Goal: Task Accomplishment & Management: Use online tool/utility

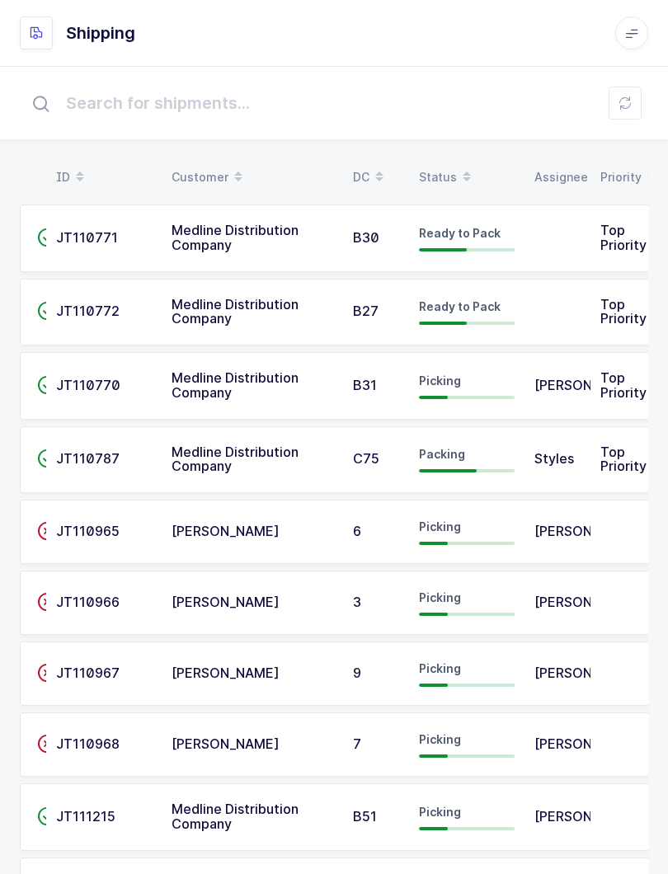
click at [457, 170] on span at bounding box center [467, 177] width 20 height 28
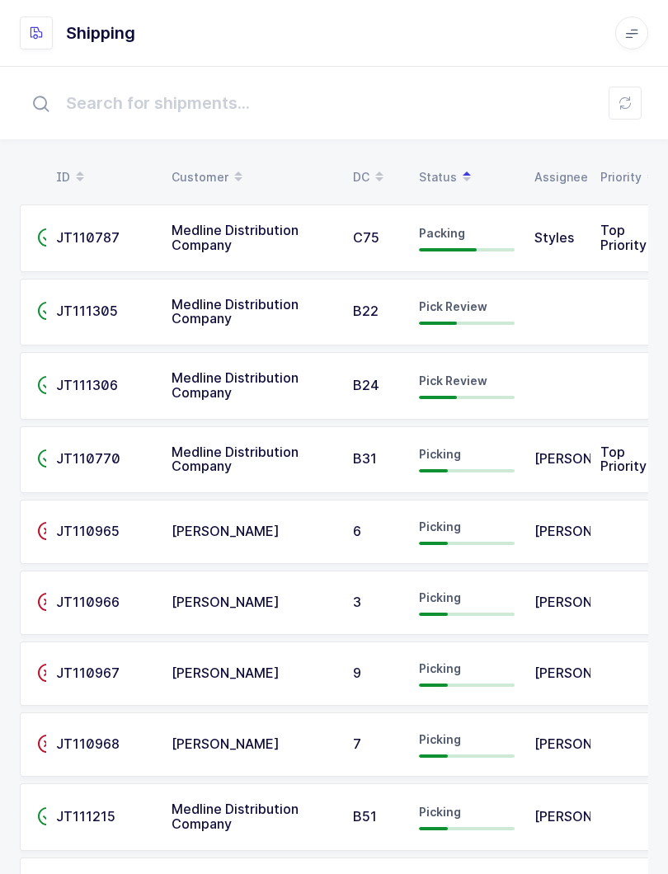
click at [457, 385] on div "Pick Review" at bounding box center [467, 386] width 96 height 26
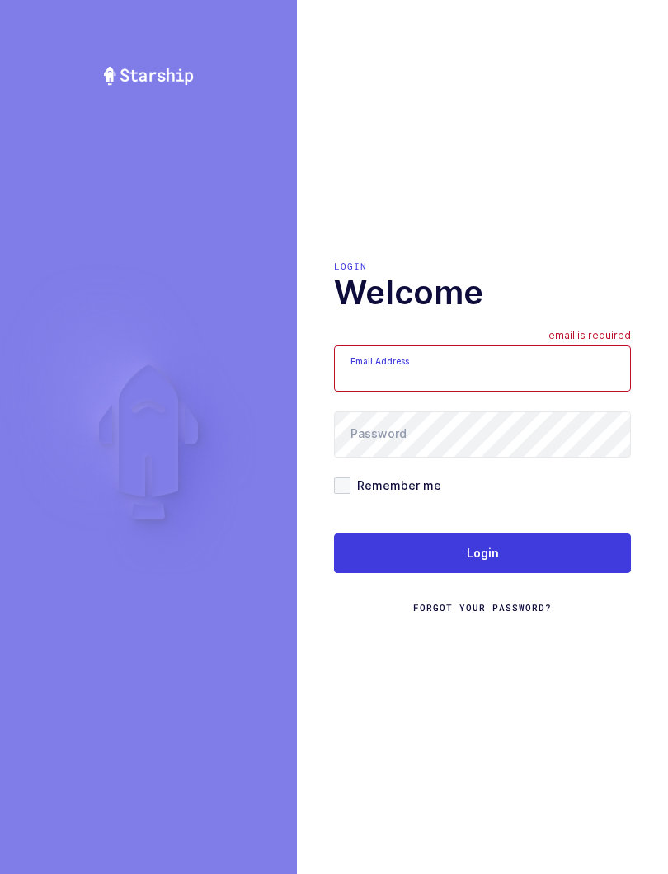
click at [457, 387] on input "Email Address" at bounding box center [482, 369] width 297 height 46
type input "[EMAIL_ADDRESS][DOMAIN_NAME]"
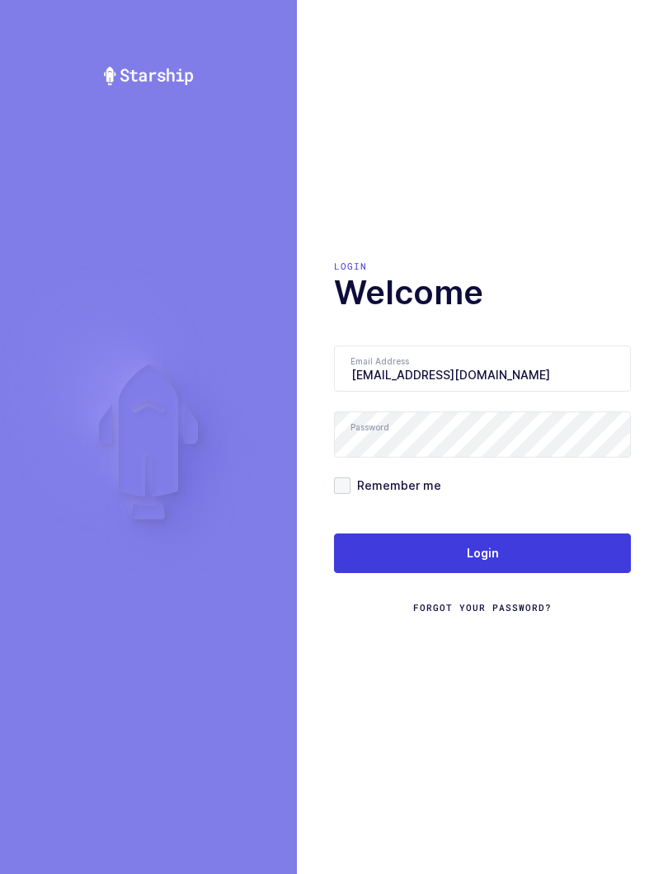
click at [544, 569] on button "Login" at bounding box center [482, 554] width 297 height 40
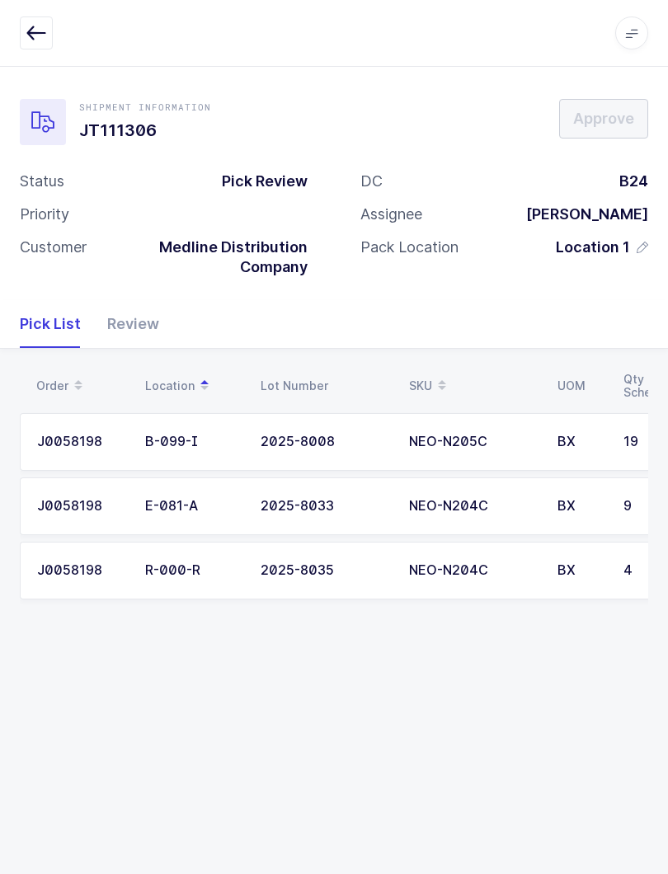
click at [116, 314] on div "Review" at bounding box center [126, 324] width 65 height 48
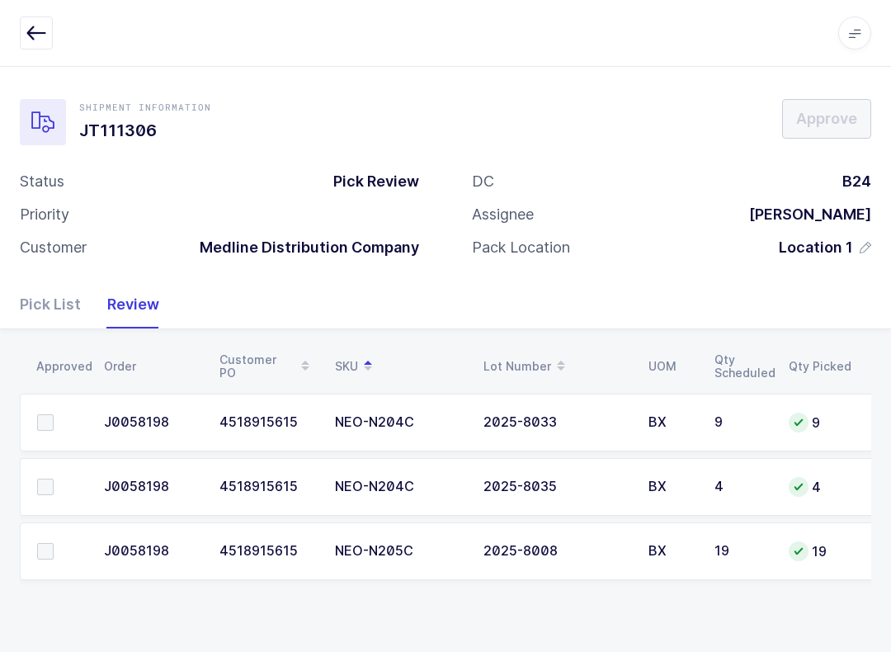
click at [58, 414] on label at bounding box center [60, 422] width 47 height 16
click at [54, 414] on input "checkbox" at bounding box center [54, 414] width 0 height 0
click at [69, 472] on td at bounding box center [57, 487] width 74 height 58
click at [60, 486] on label at bounding box center [60, 486] width 47 height 16
click at [54, 478] on input "checkbox" at bounding box center [54, 478] width 0 height 0
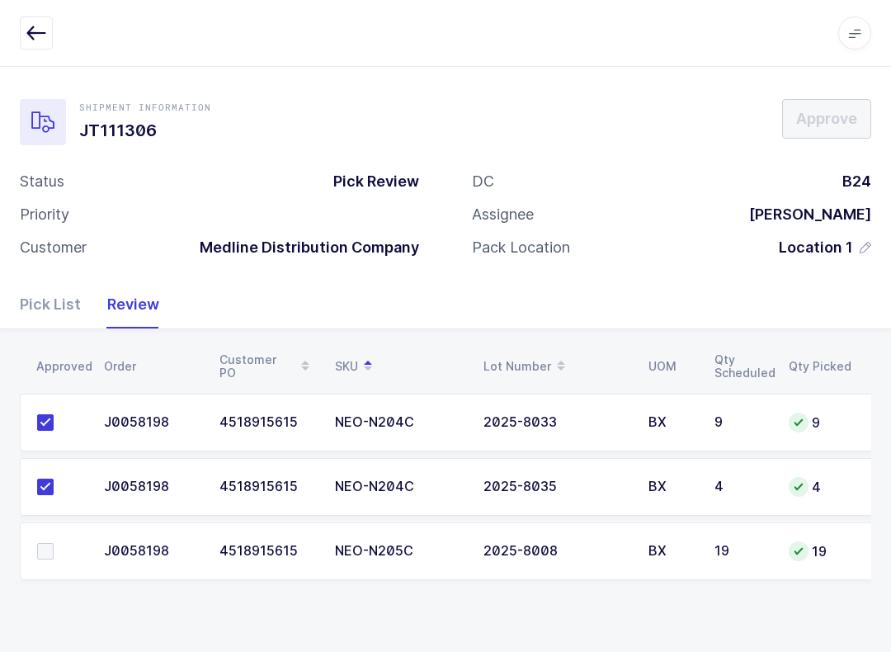
click at [43, 555] on span at bounding box center [45, 551] width 16 height 16
click at [54, 543] on input "checkbox" at bounding box center [54, 543] width 0 height 0
click at [667, 124] on span "Approve" at bounding box center [826, 118] width 61 height 21
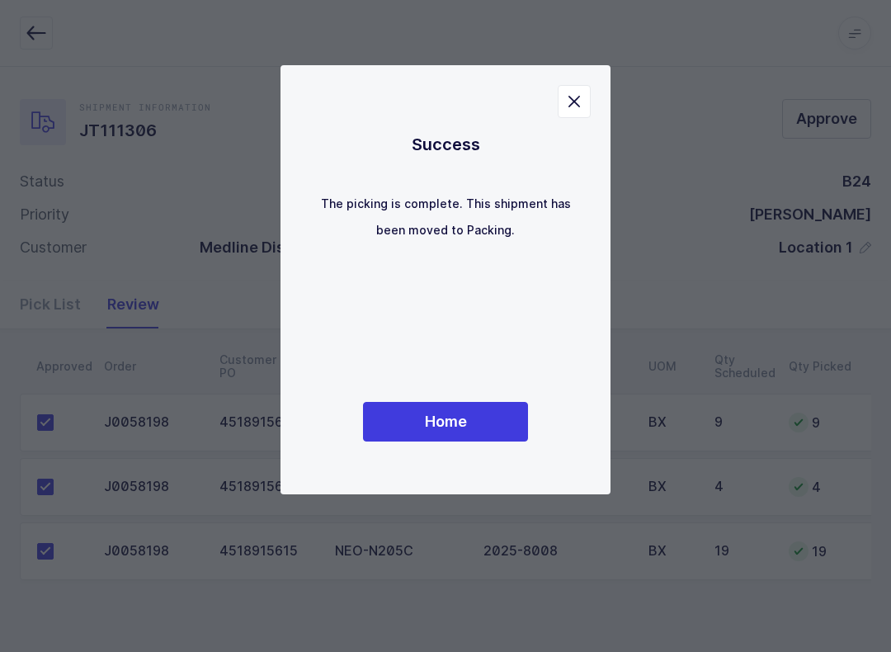
scroll to position [16, 0]
click at [452, 412] on span "Home" at bounding box center [446, 421] width 42 height 21
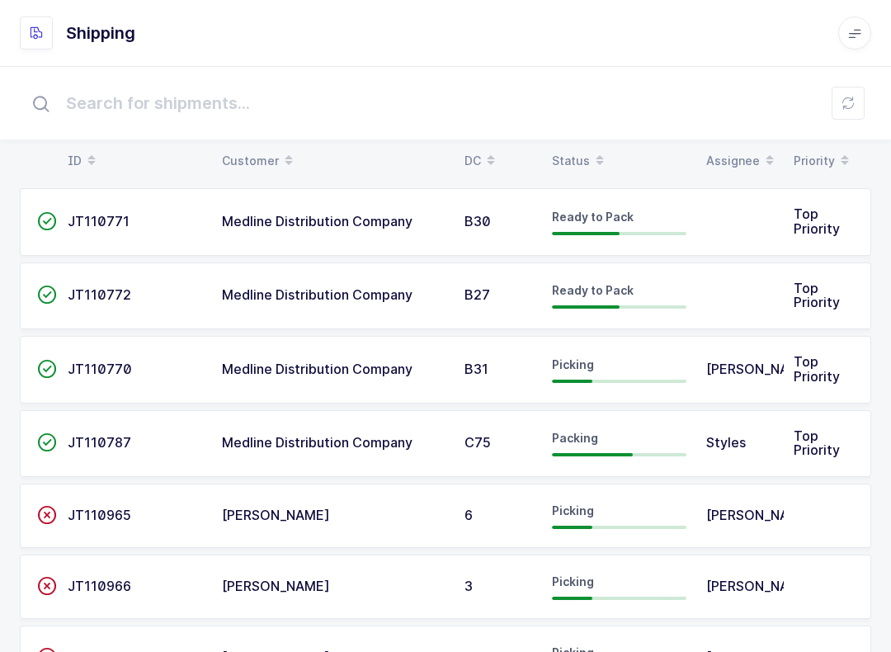
click at [584, 153] on div "Status" at bounding box center [619, 161] width 134 height 28
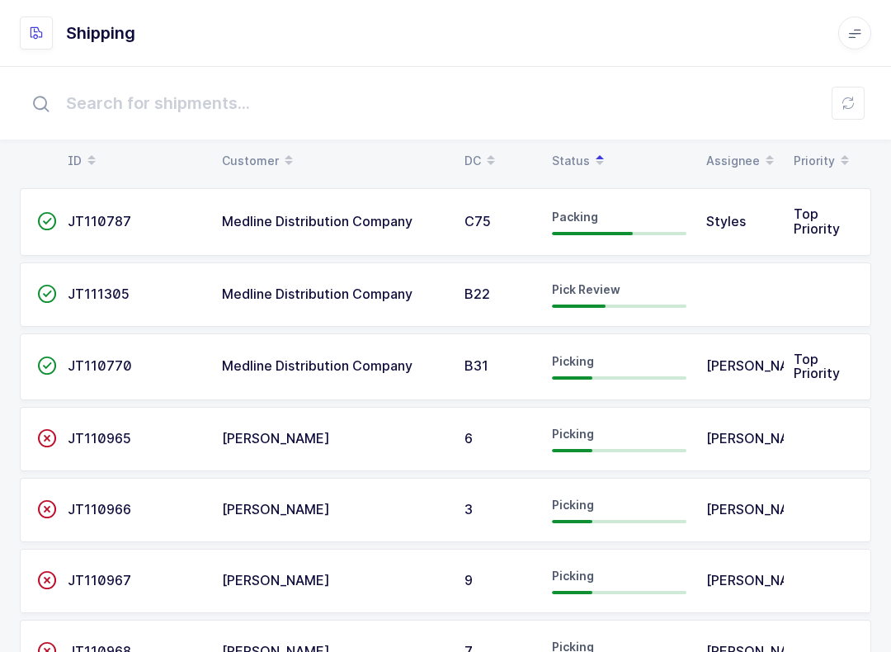
click at [605, 289] on span "Pick Review" at bounding box center [586, 289] width 68 height 14
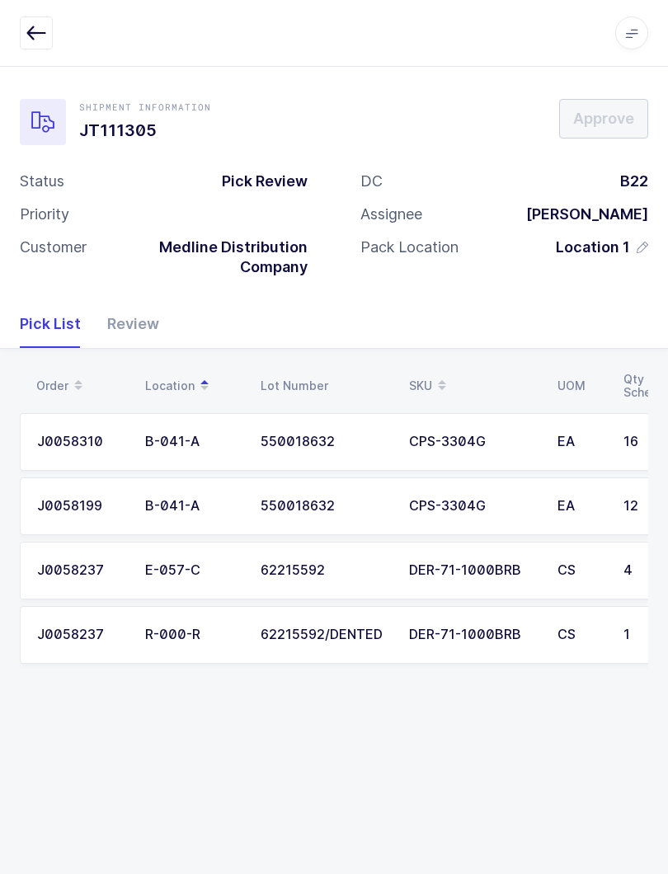
click at [117, 322] on div "Review" at bounding box center [126, 324] width 65 height 48
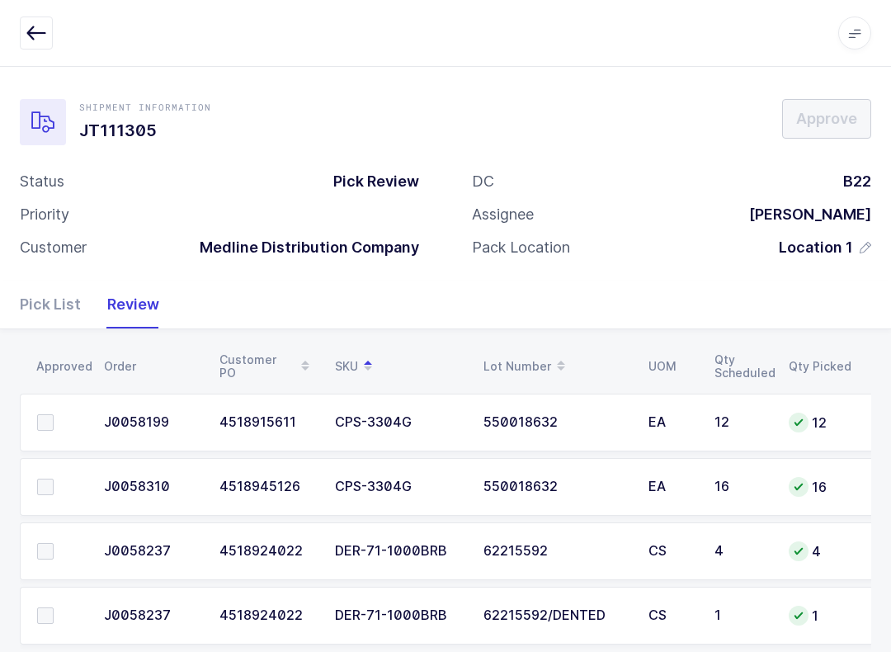
click at [44, 37] on icon "button" at bounding box center [36, 33] width 20 height 20
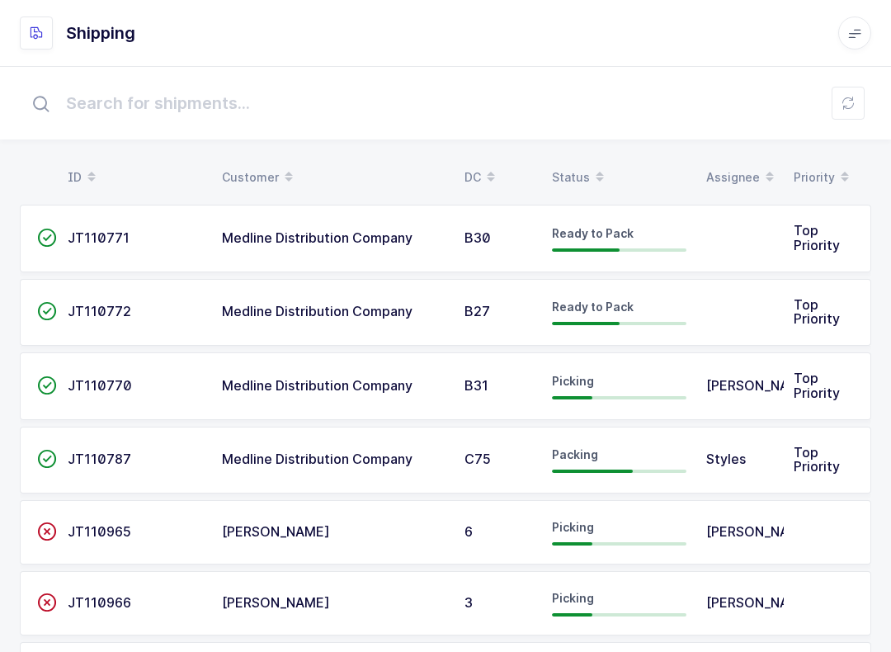
click at [667, 103] on button at bounding box center [847, 103] width 33 height 33
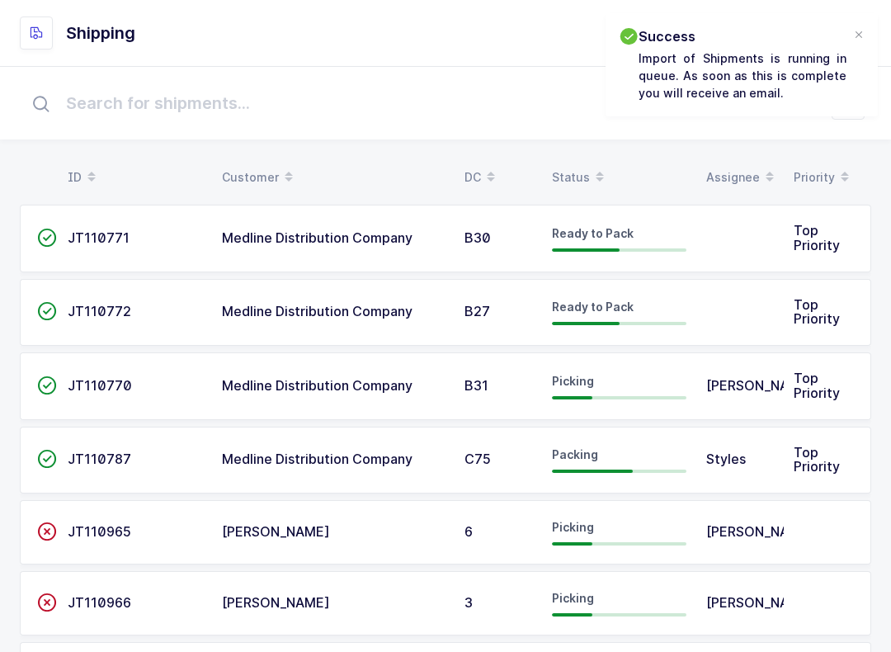
click at [581, 159] on table "ID Customer DC Status Assignee Priority" at bounding box center [445, 177] width 851 height 41
click at [574, 164] on div "Status" at bounding box center [619, 177] width 134 height 28
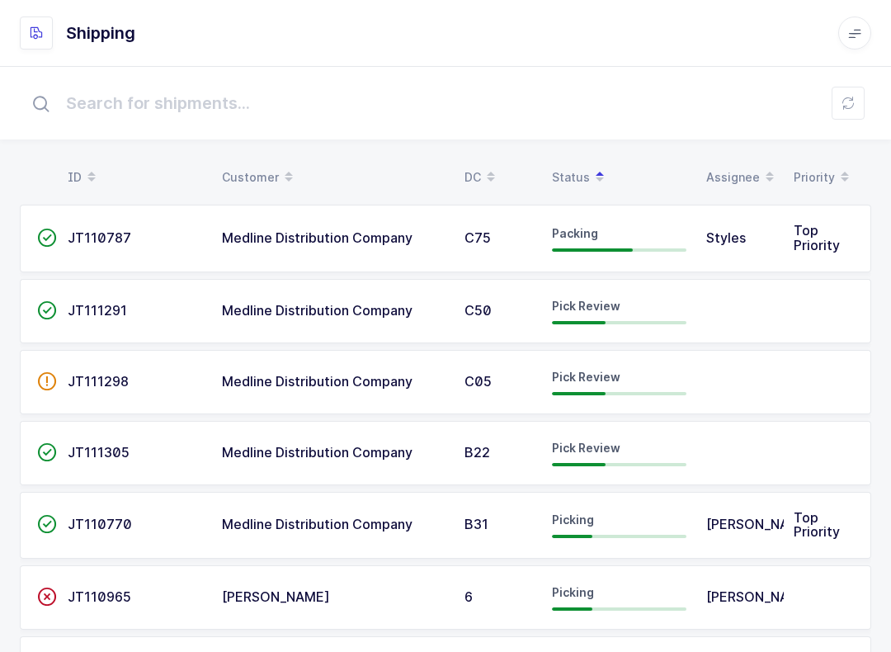
click at [584, 386] on div "Pick Review" at bounding box center [619, 382] width 134 height 26
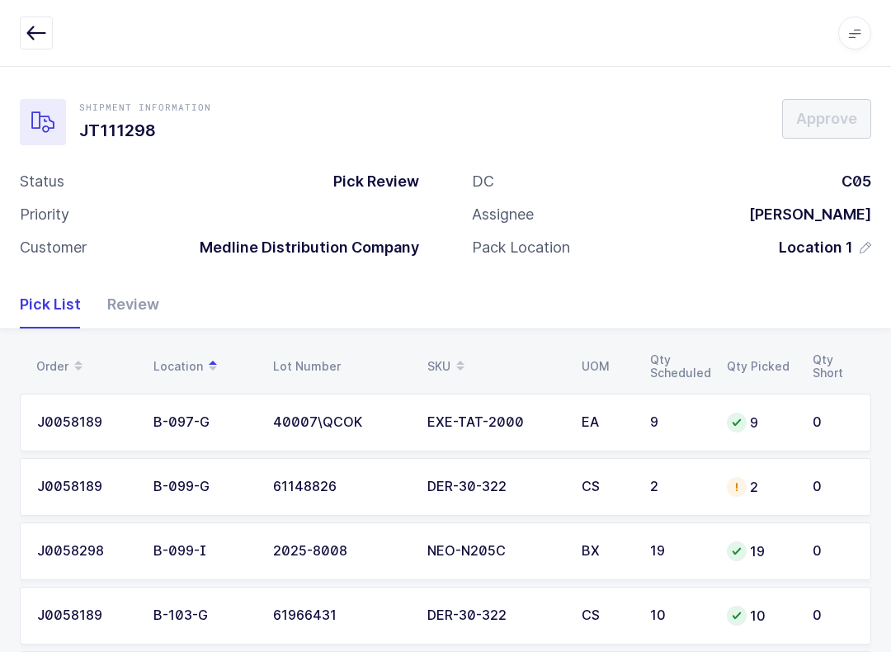
click at [127, 293] on div "Review" at bounding box center [126, 304] width 65 height 48
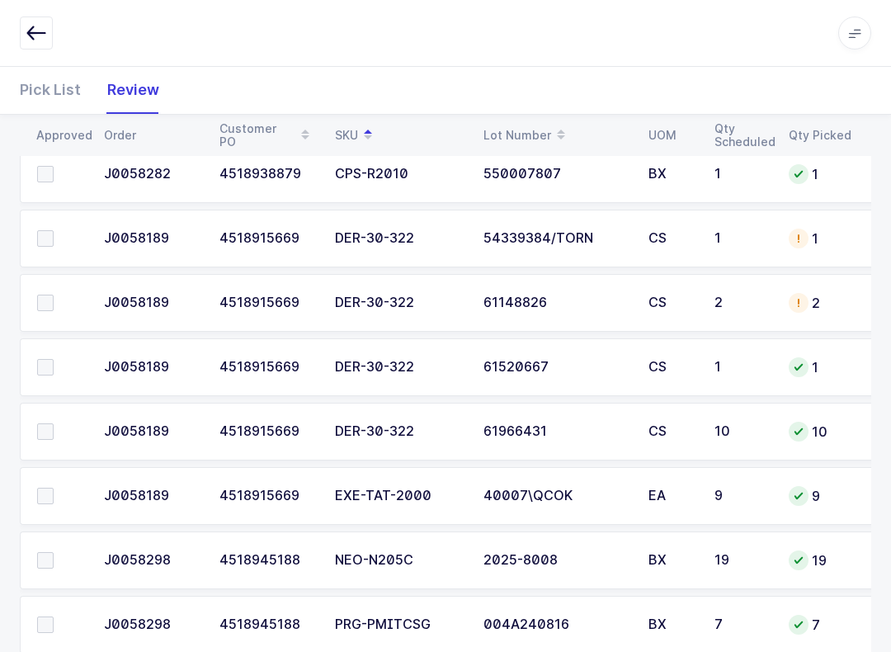
scroll to position [351, 0]
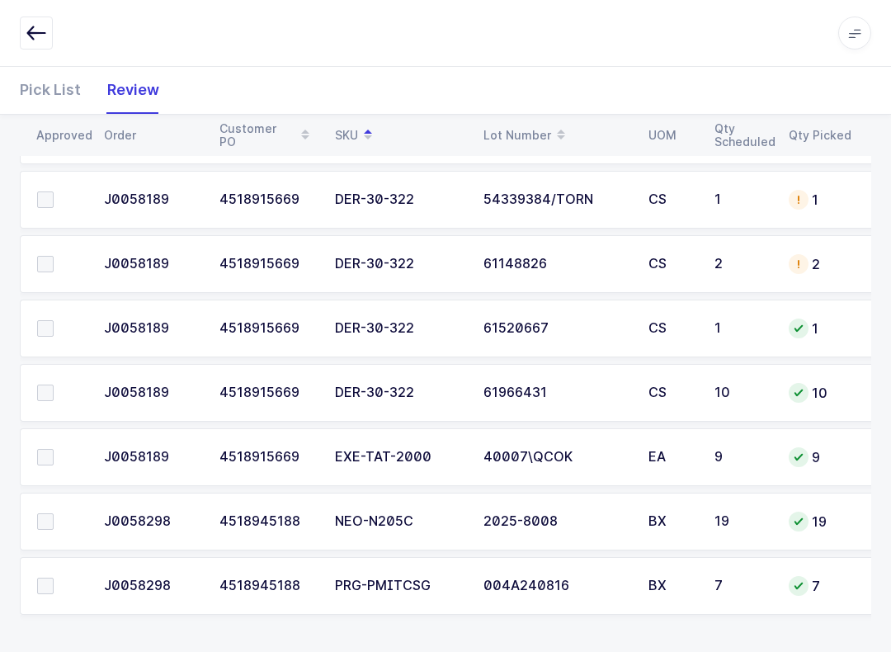
click at [46, 458] on span at bounding box center [45, 457] width 16 height 16
click at [54, 449] on input "checkbox" at bounding box center [54, 449] width 0 height 0
click at [33, 528] on td at bounding box center [57, 521] width 74 height 58
click at [59, 516] on label at bounding box center [60, 521] width 47 height 16
click at [54, 513] on input "checkbox" at bounding box center [54, 513] width 0 height 0
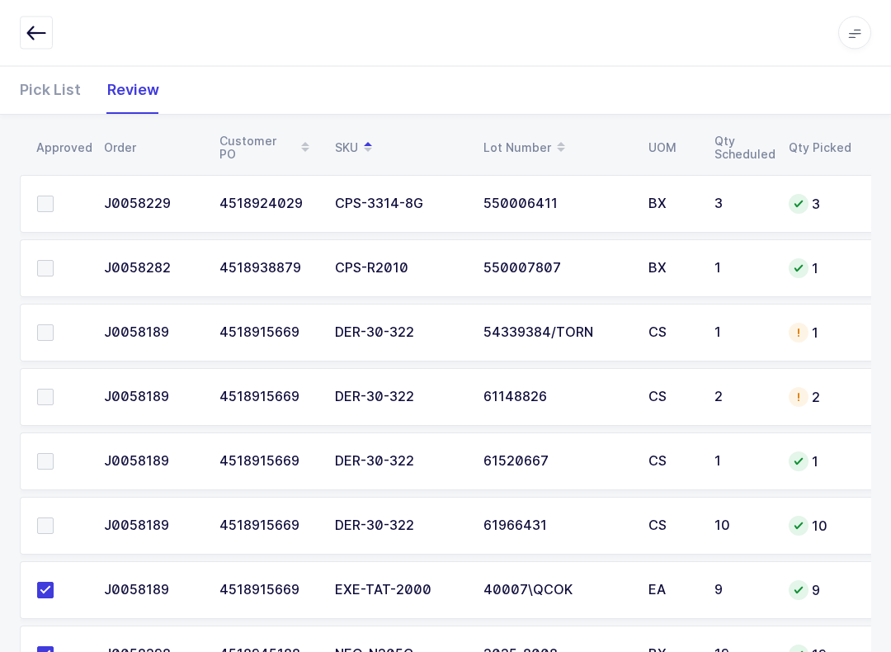
scroll to position [0, 0]
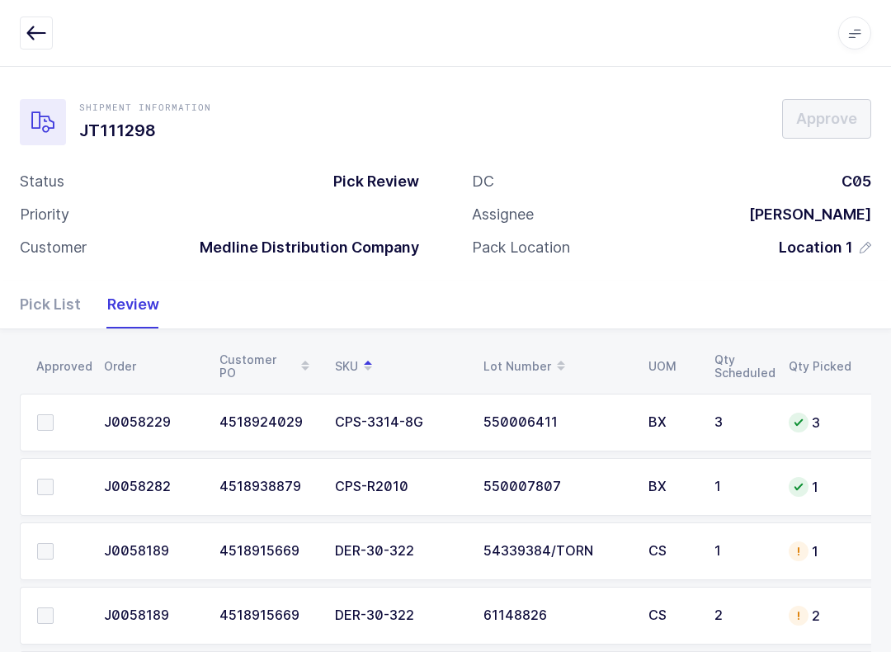
click at [46, 492] on span at bounding box center [45, 486] width 16 height 16
click at [54, 478] on input "checkbox" at bounding box center [54, 478] width 0 height 0
click at [52, 421] on span at bounding box center [45, 422] width 16 height 16
click at [54, 414] on input "checkbox" at bounding box center [54, 414] width 0 height 0
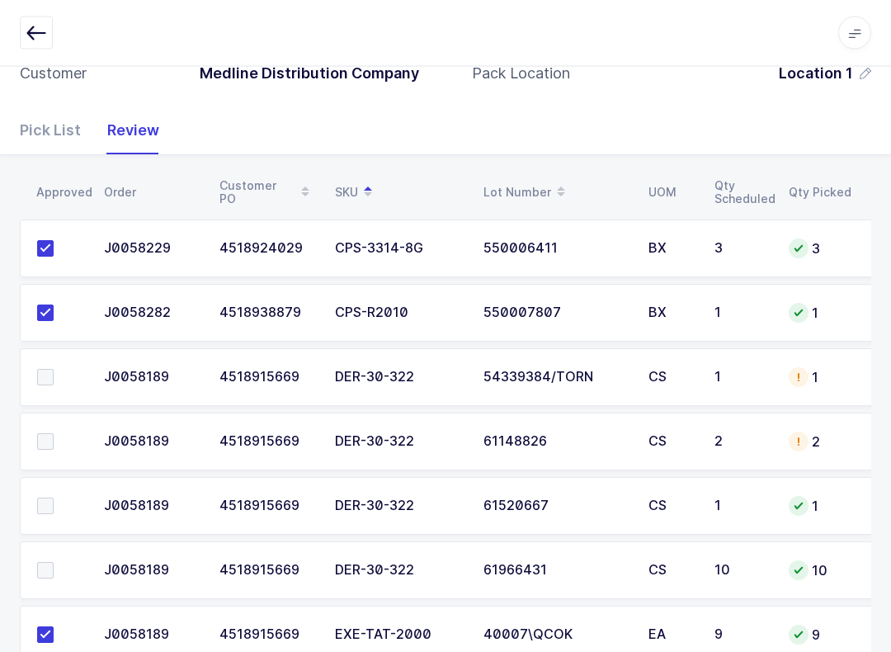
scroll to position [351, 0]
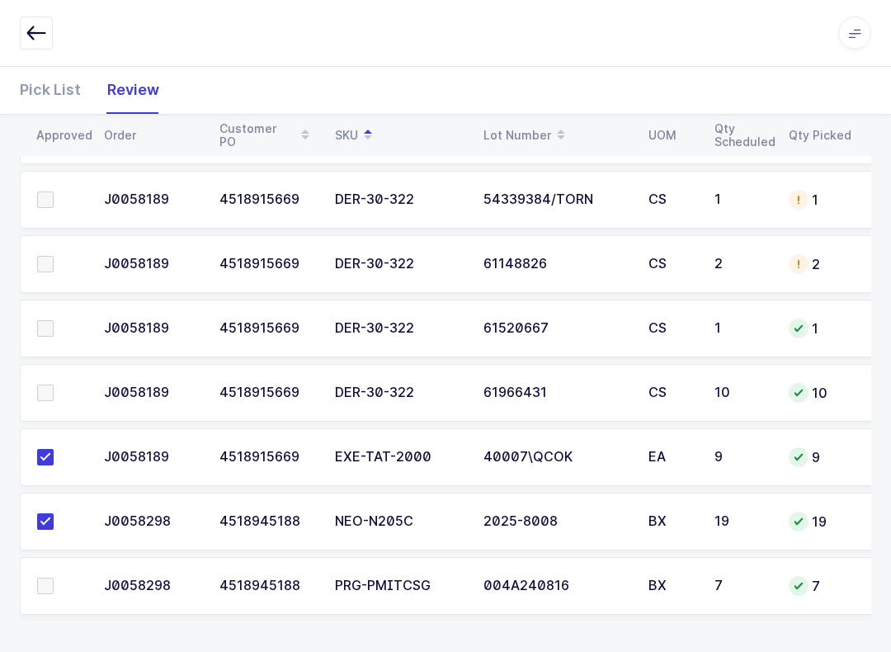
click at [38, 586] on span at bounding box center [45, 585] width 16 height 16
click at [54, 577] on input "checkbox" at bounding box center [54, 577] width 0 height 0
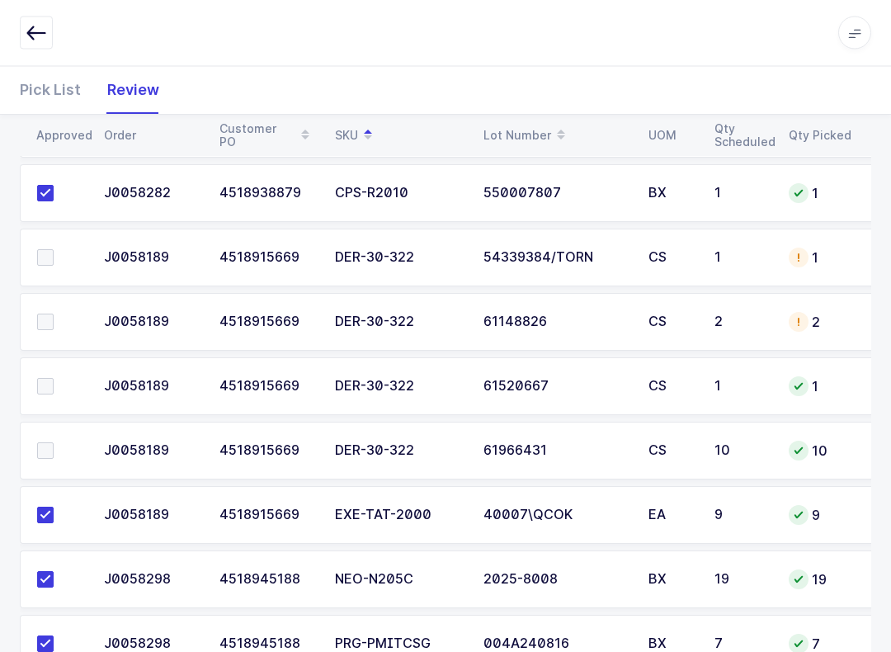
scroll to position [294, 0]
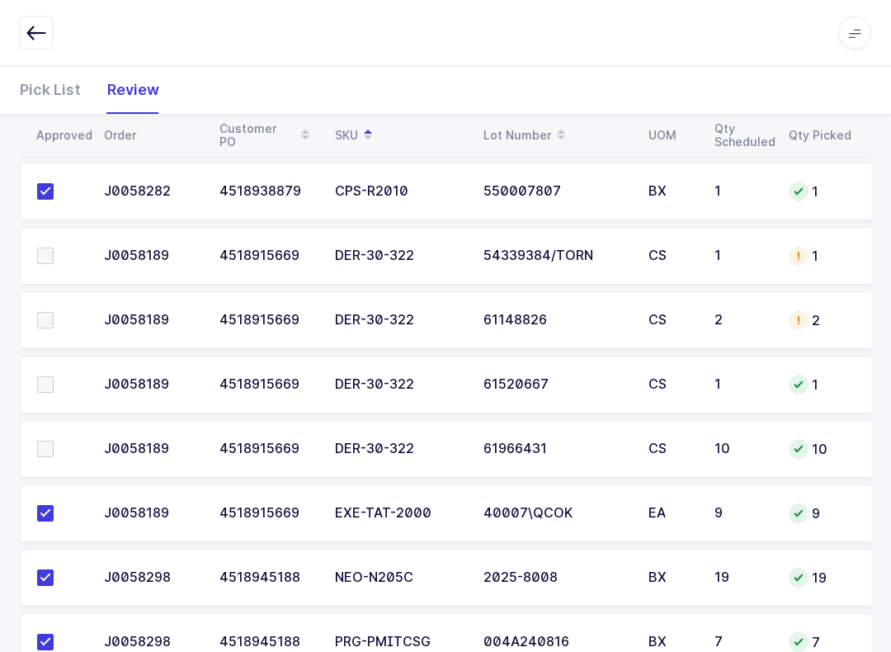
click at [47, 442] on span at bounding box center [45, 449] width 16 height 16
click at [54, 441] on input "checkbox" at bounding box center [54, 441] width 0 height 0
click at [54, 252] on label at bounding box center [60, 255] width 47 height 16
click at [54, 247] on input "checkbox" at bounding box center [54, 247] width 0 height 0
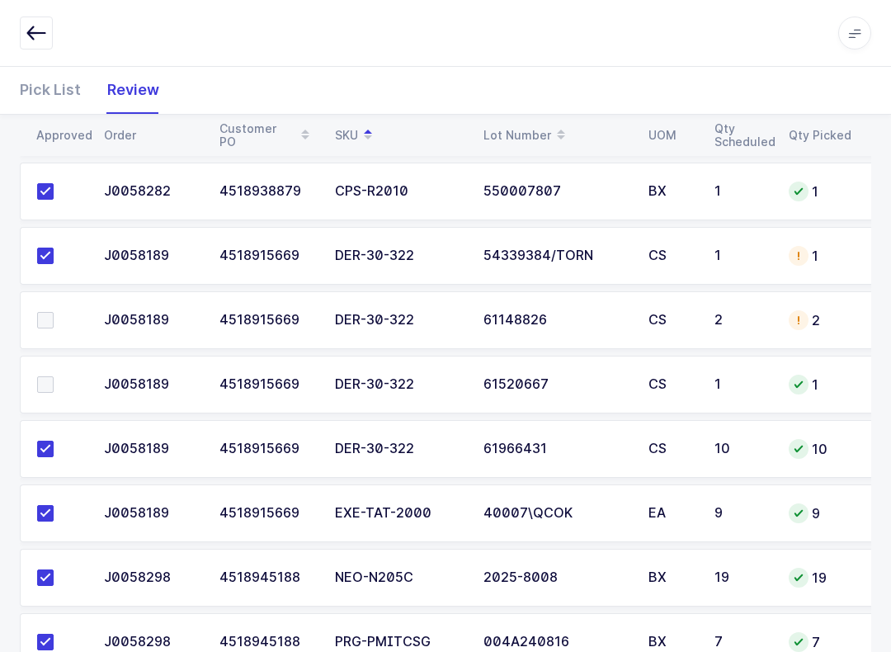
click at [44, 383] on span at bounding box center [45, 384] width 16 height 16
click at [54, 376] on input "checkbox" at bounding box center [54, 376] width 0 height 0
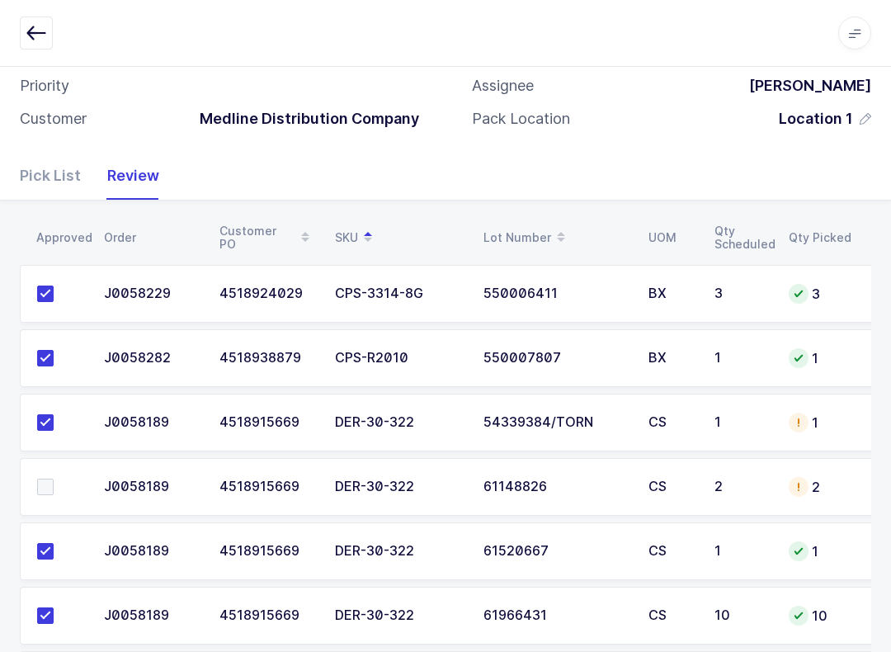
click at [43, 479] on span at bounding box center [45, 486] width 16 height 16
click at [54, 478] on input "checkbox" at bounding box center [54, 478] width 0 height 0
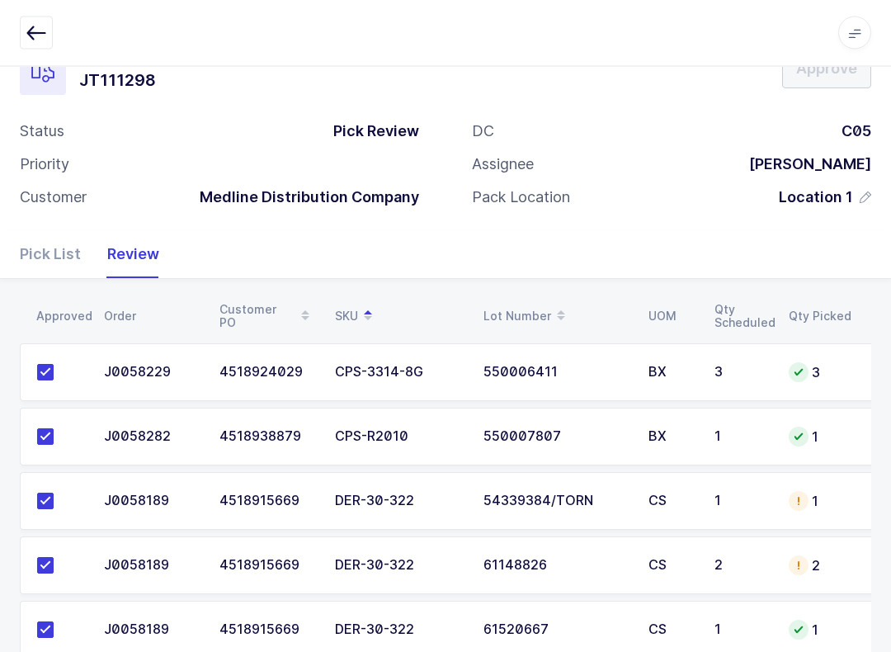
scroll to position [0, 0]
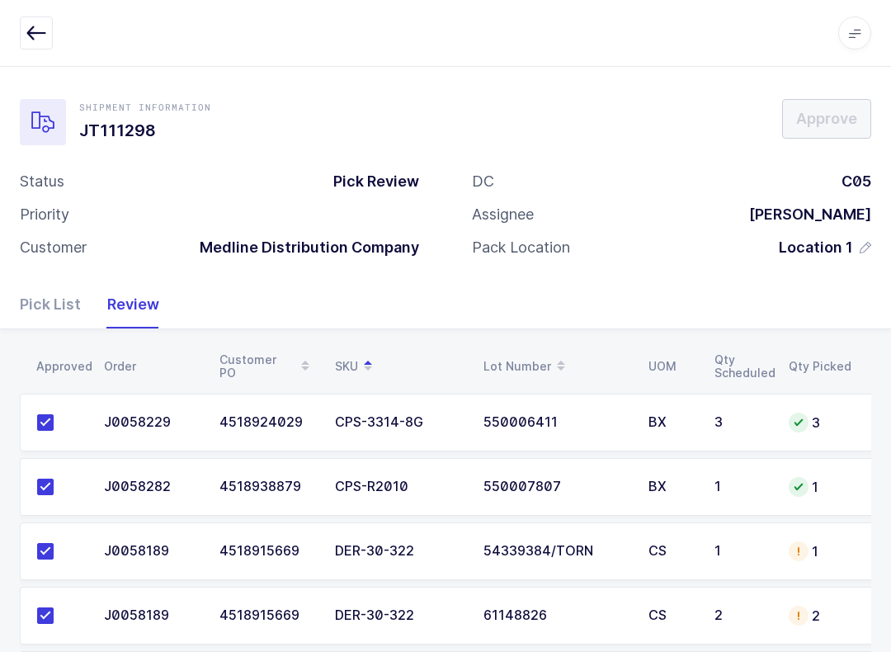
click at [25, 21] on button "button" at bounding box center [36, 32] width 33 height 33
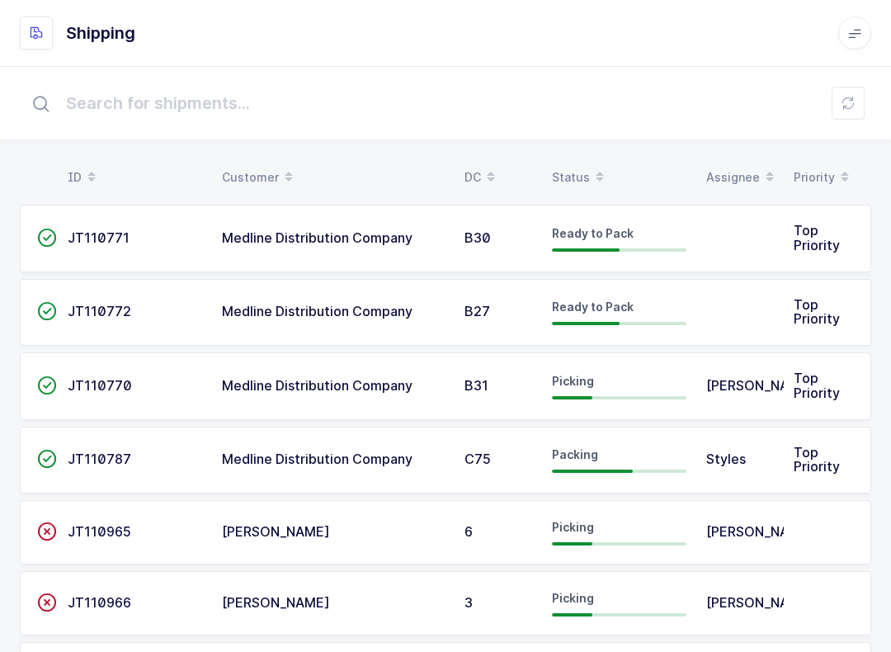
click at [572, 170] on div "Status" at bounding box center [619, 177] width 134 height 28
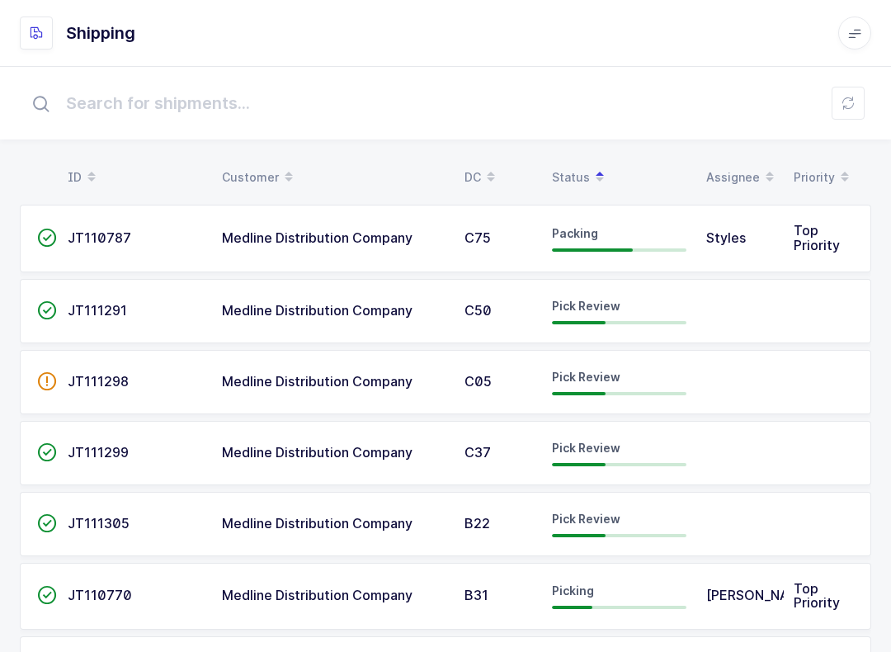
click at [612, 514] on span "Pick Review" at bounding box center [586, 518] width 68 height 14
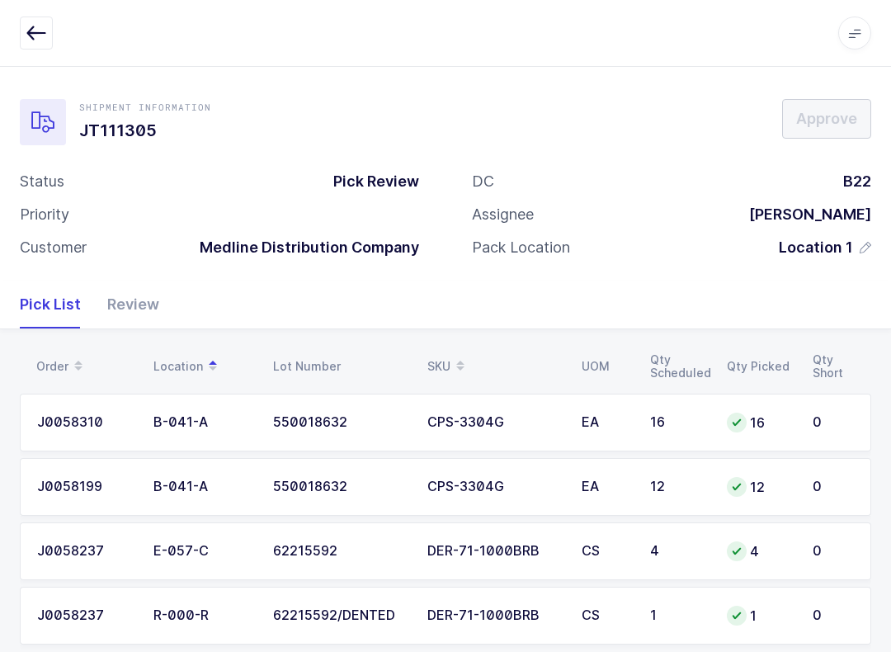
click at [140, 309] on div "Review" at bounding box center [126, 304] width 65 height 48
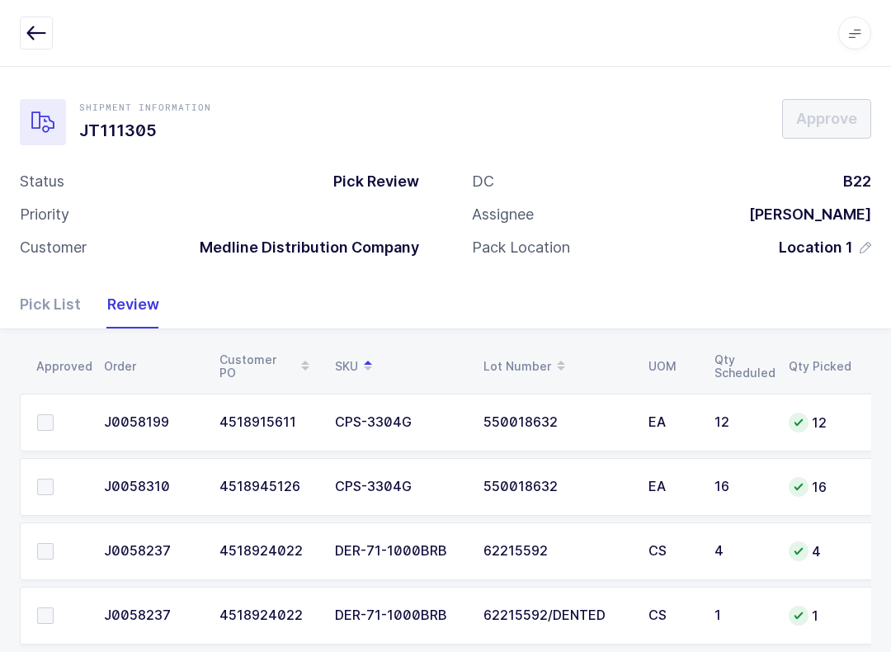
scroll to position [30, 0]
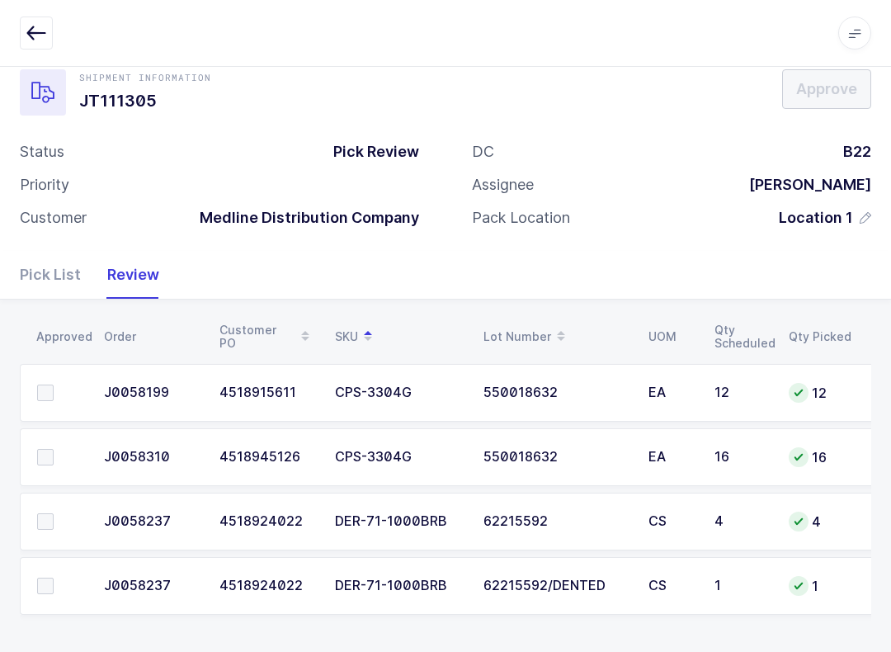
click at [48, 385] on span at bounding box center [45, 392] width 16 height 16
click at [54, 384] on input "checkbox" at bounding box center [54, 384] width 0 height 0
click at [45, 437] on td at bounding box center [57, 457] width 74 height 58
click at [38, 455] on span at bounding box center [45, 457] width 16 height 16
click at [54, 449] on input "checkbox" at bounding box center [54, 449] width 0 height 0
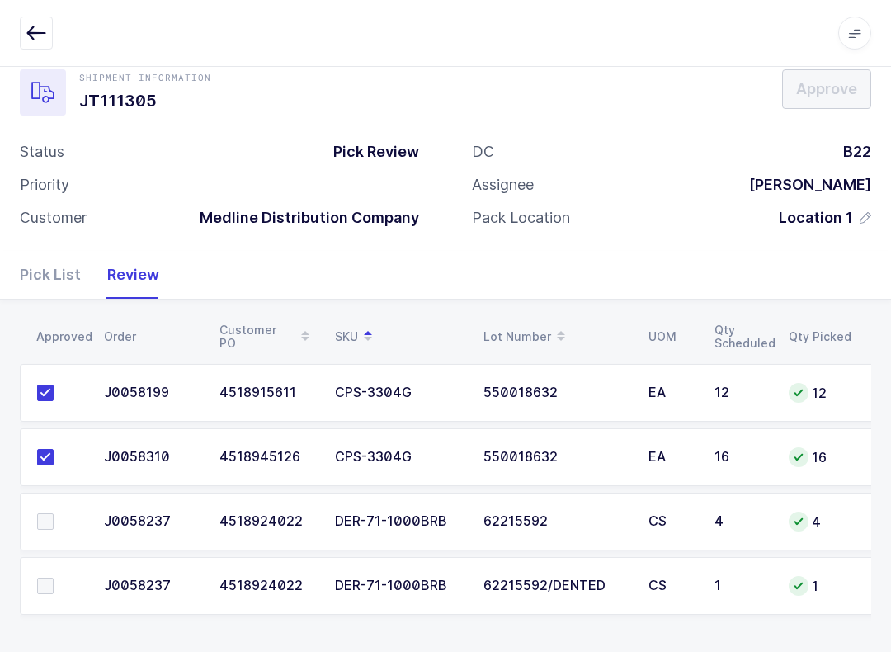
click at [42, 525] on span at bounding box center [45, 521] width 16 height 16
click at [54, 513] on input "checkbox" at bounding box center [54, 513] width 0 height 0
click at [61, 577] on label at bounding box center [60, 585] width 47 height 16
click at [54, 577] on input "checkbox" at bounding box center [54, 577] width 0 height 0
click at [667, 84] on span "Approve" at bounding box center [826, 88] width 61 height 21
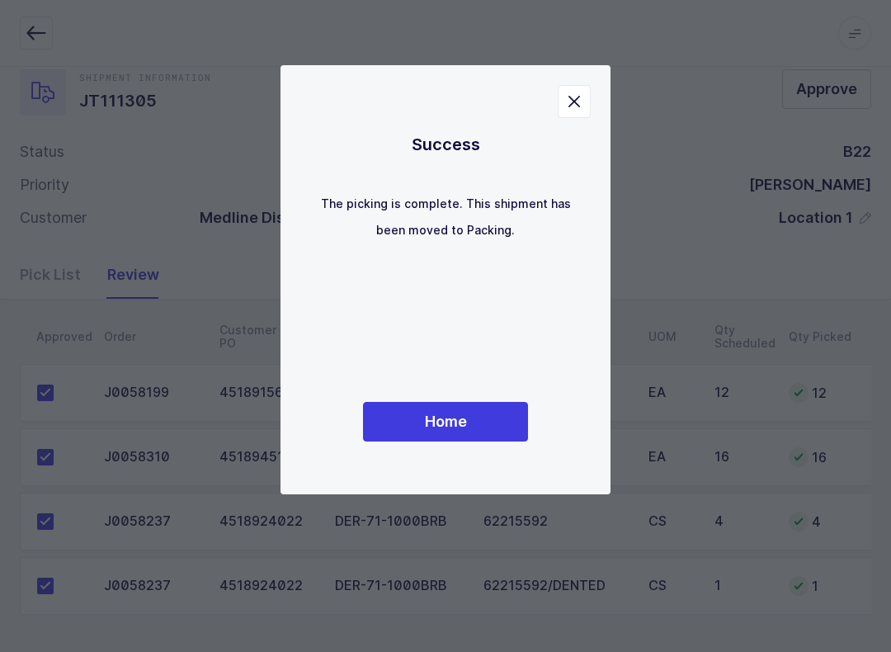
click at [477, 431] on button "Home" at bounding box center [445, 422] width 165 height 40
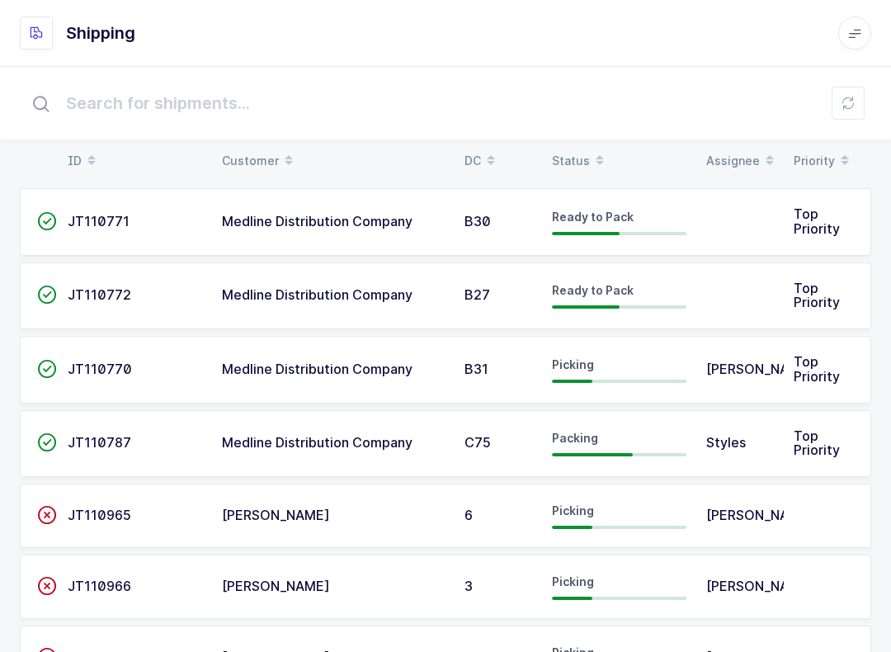
click at [590, 160] on span at bounding box center [600, 161] width 20 height 28
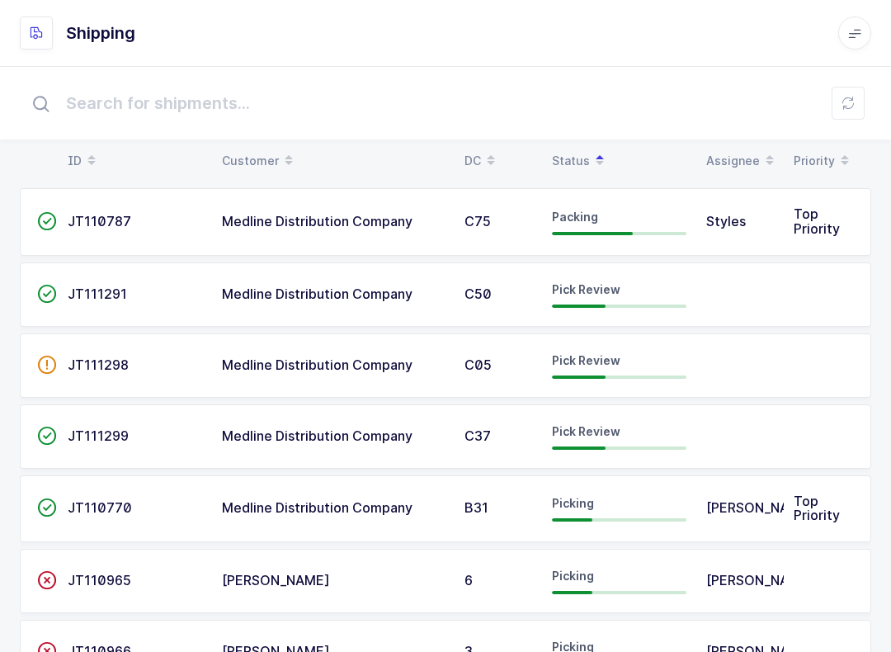
click at [581, 285] on span "Pick Review" at bounding box center [586, 289] width 68 height 14
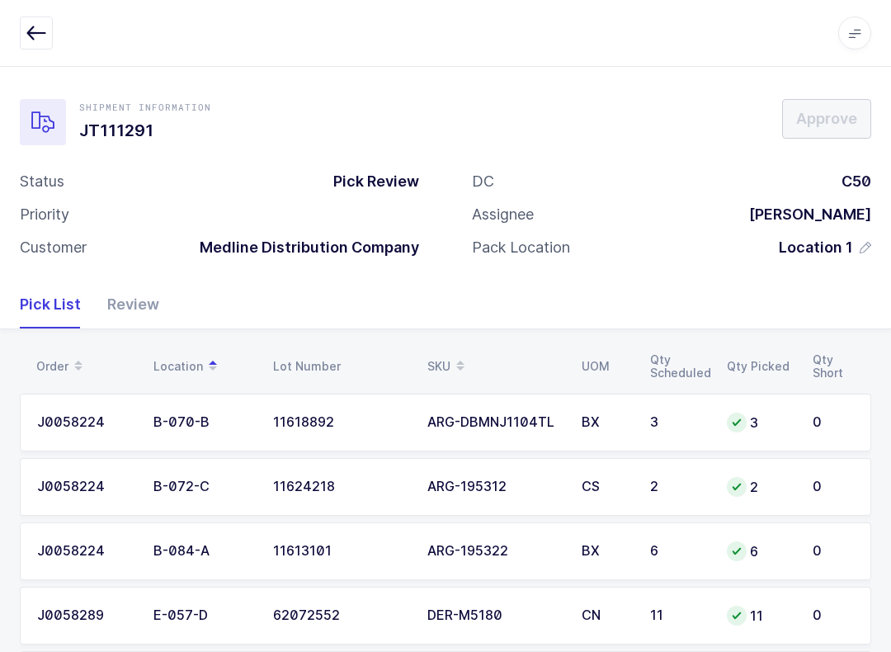
click at [142, 305] on div "Review" at bounding box center [126, 304] width 65 height 48
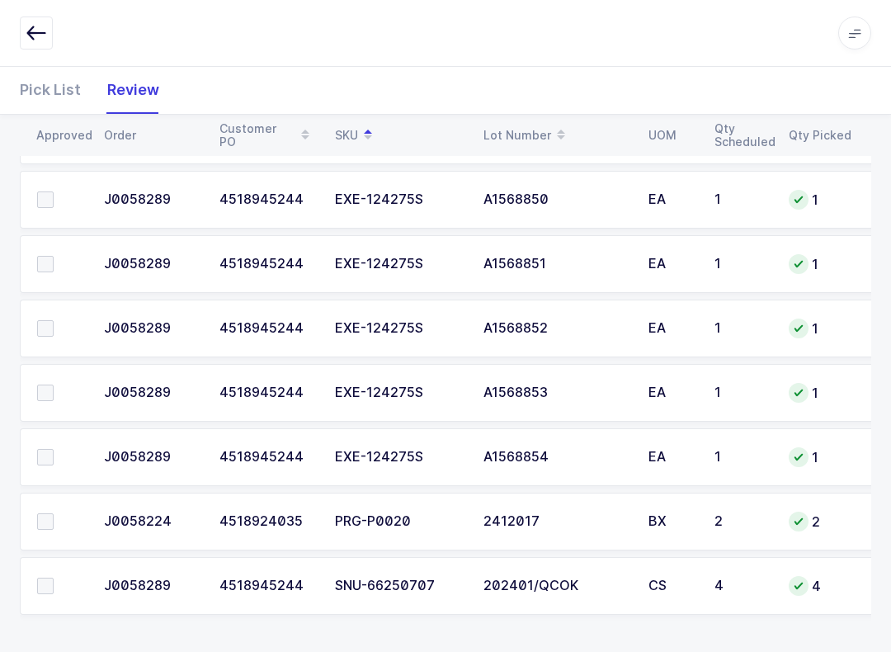
click at [30, 520] on td at bounding box center [57, 521] width 74 height 58
click at [47, 515] on span at bounding box center [45, 521] width 16 height 16
click at [54, 513] on input "checkbox" at bounding box center [54, 513] width 0 height 0
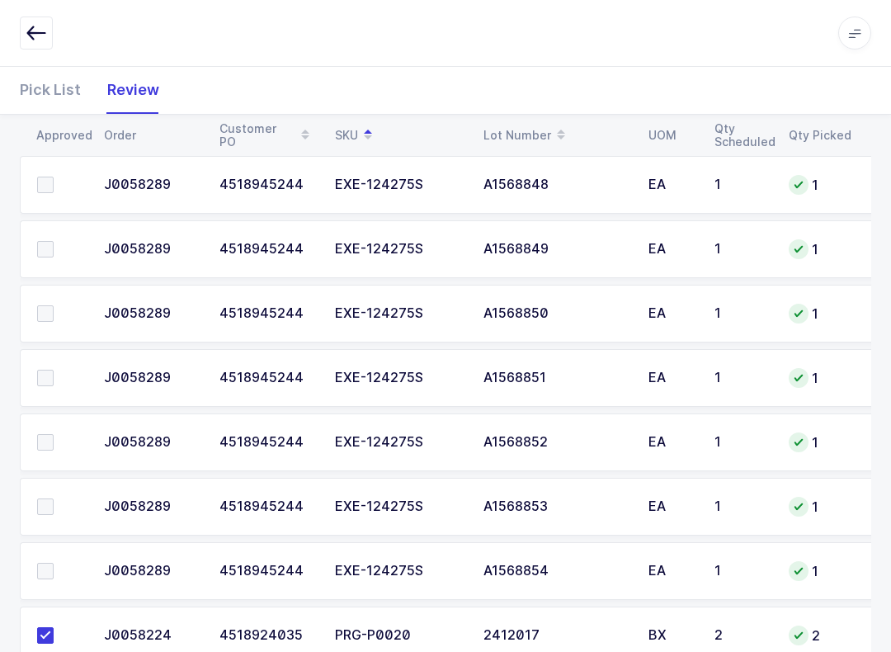
click at [46, 562] on span at bounding box center [45, 570] width 16 height 16
click at [54, 562] on input "checkbox" at bounding box center [54, 562] width 0 height 0
click at [48, 498] on span at bounding box center [45, 506] width 16 height 16
click at [54, 498] on input "checkbox" at bounding box center [54, 498] width 0 height 0
click at [49, 441] on span at bounding box center [45, 442] width 16 height 16
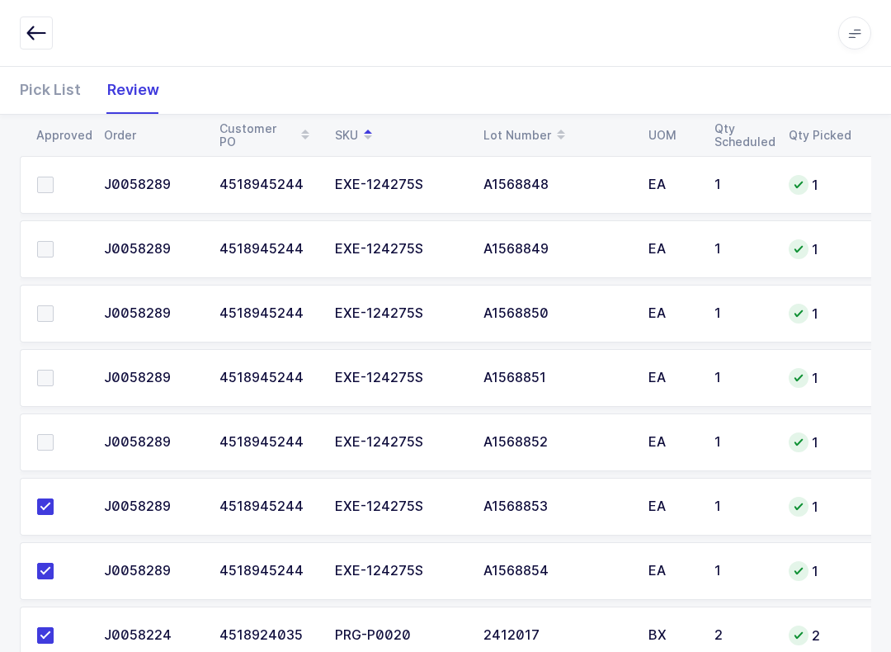
click at [54, 434] on input "checkbox" at bounding box center [54, 434] width 0 height 0
click at [47, 374] on span at bounding box center [45, 377] width 16 height 16
click at [54, 369] on input "checkbox" at bounding box center [54, 369] width 0 height 0
click at [49, 308] on span at bounding box center [45, 313] width 16 height 16
click at [54, 305] on input "checkbox" at bounding box center [54, 305] width 0 height 0
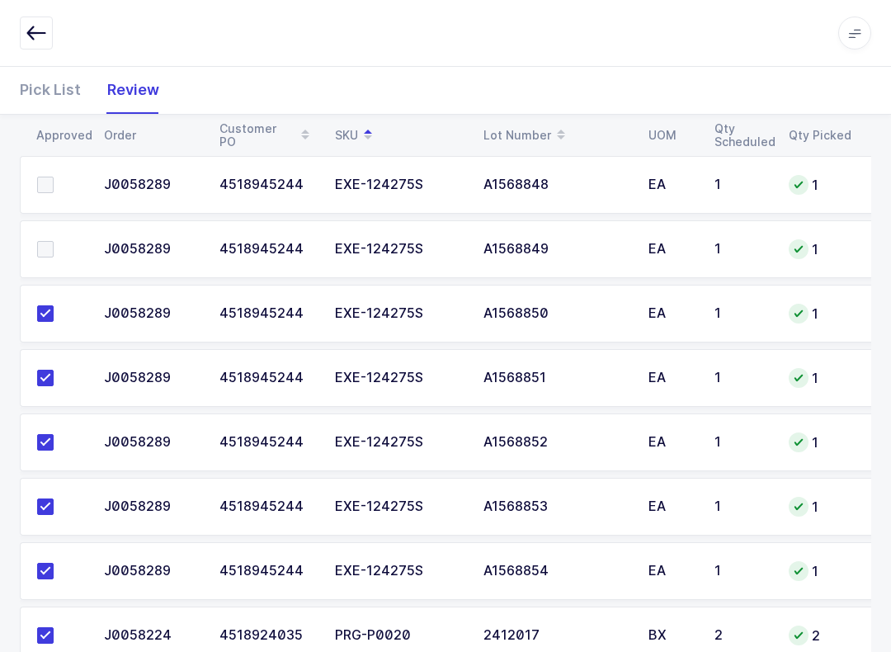
click at [56, 248] on label at bounding box center [60, 249] width 47 height 16
click at [54, 241] on input "checkbox" at bounding box center [54, 241] width 0 height 0
click at [47, 178] on span at bounding box center [45, 184] width 16 height 16
click at [54, 176] on input "checkbox" at bounding box center [54, 176] width 0 height 0
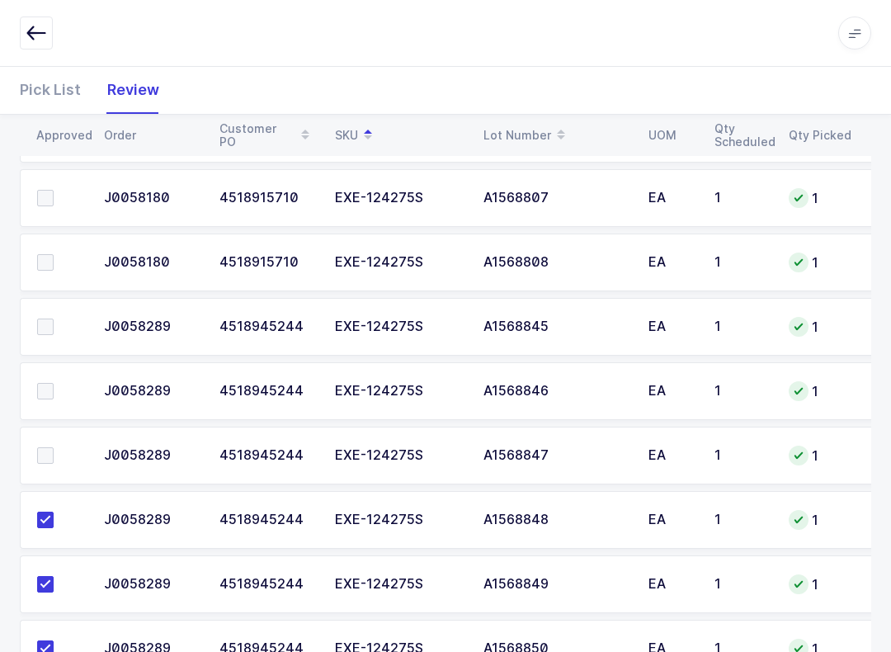
click at [59, 447] on label at bounding box center [60, 455] width 47 height 16
click at [54, 447] on input "checkbox" at bounding box center [54, 447] width 0 height 0
click at [52, 383] on span at bounding box center [45, 391] width 16 height 16
click at [54, 383] on input "checkbox" at bounding box center [54, 383] width 0 height 0
click at [57, 318] on label at bounding box center [60, 326] width 47 height 16
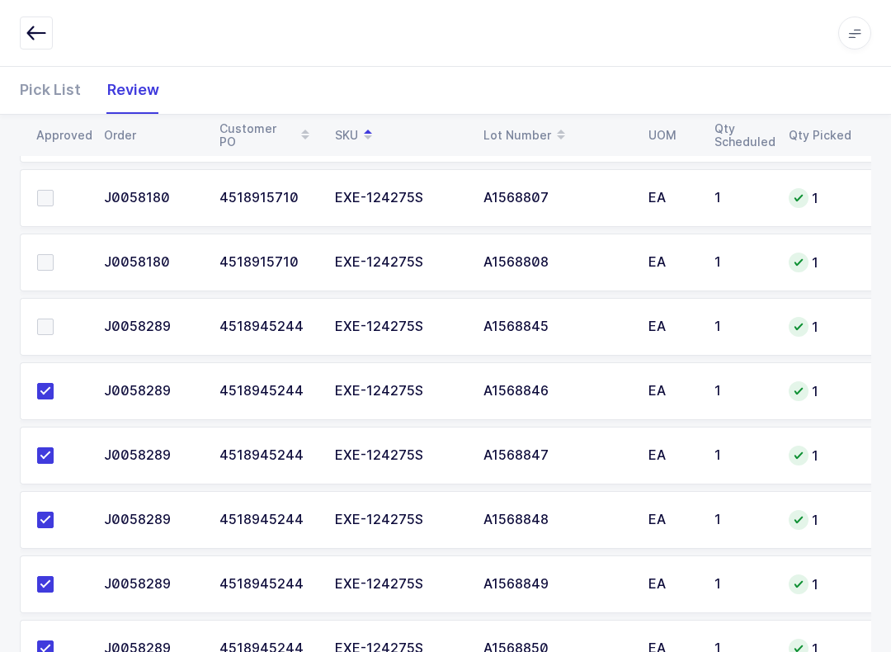
click at [54, 318] on input "checkbox" at bounding box center [54, 318] width 0 height 0
click at [50, 191] on span at bounding box center [45, 198] width 16 height 16
click at [54, 190] on input "checkbox" at bounding box center [54, 190] width 0 height 0
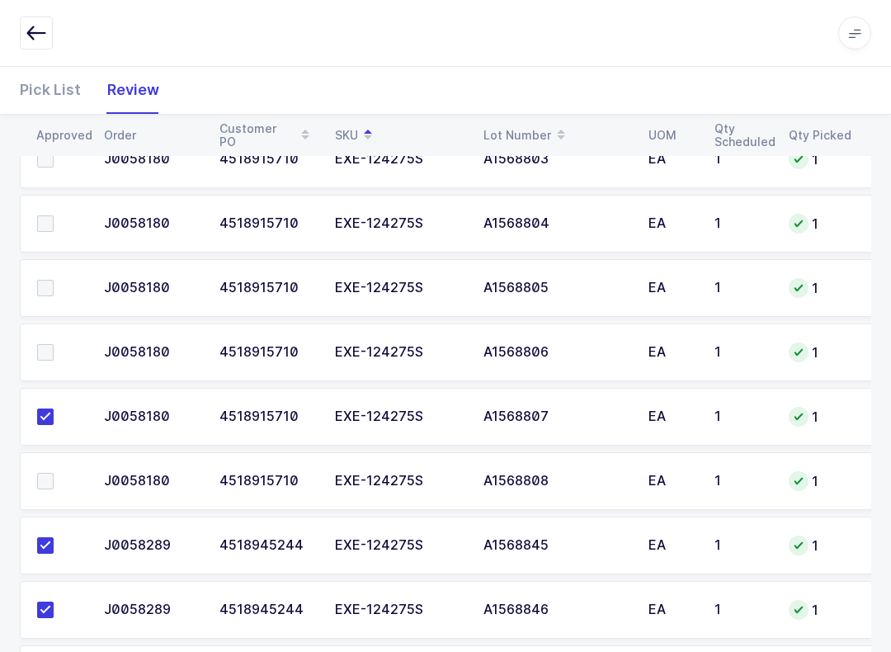
click at [53, 479] on span at bounding box center [45, 481] width 16 height 16
click at [54, 473] on input "checkbox" at bounding box center [54, 473] width 0 height 0
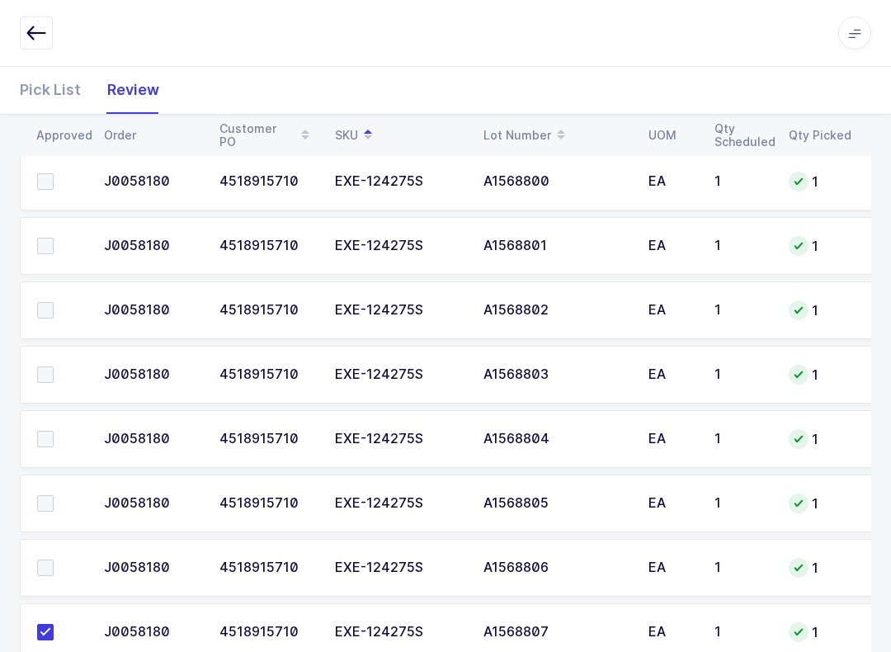
click at [49, 559] on span at bounding box center [45, 567] width 16 height 16
click at [54, 559] on input "checkbox" at bounding box center [54, 559] width 0 height 0
click at [49, 431] on span at bounding box center [45, 439] width 16 height 16
click at [54, 431] on input "checkbox" at bounding box center [54, 431] width 0 height 0
click at [53, 366] on span at bounding box center [45, 374] width 16 height 16
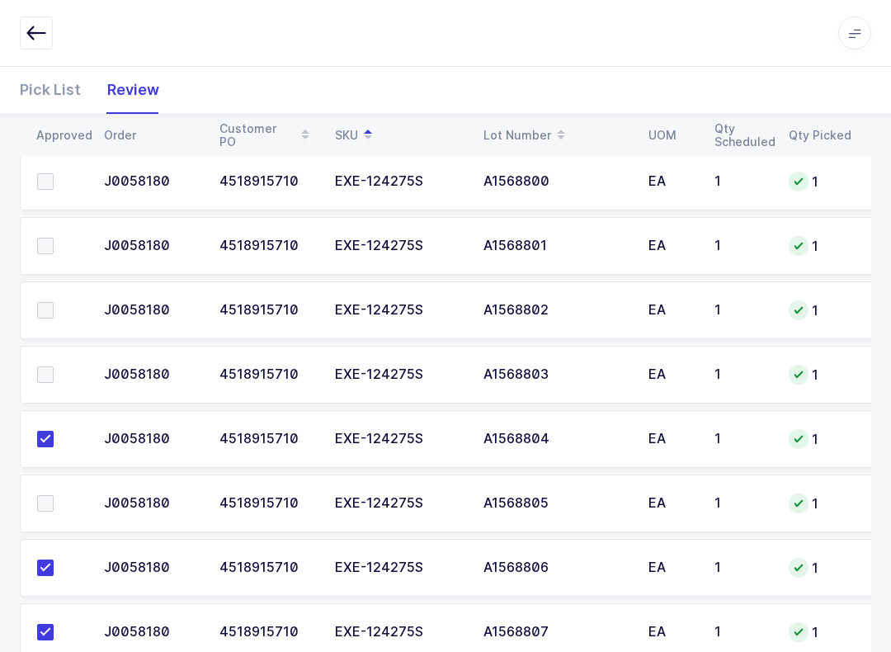
click at [54, 366] on input "checkbox" at bounding box center [54, 366] width 0 height 0
click at [49, 302] on span at bounding box center [45, 310] width 16 height 16
click at [54, 302] on input "checkbox" at bounding box center [54, 302] width 0 height 0
click at [48, 238] on span at bounding box center [45, 246] width 16 height 16
click at [54, 238] on input "checkbox" at bounding box center [54, 238] width 0 height 0
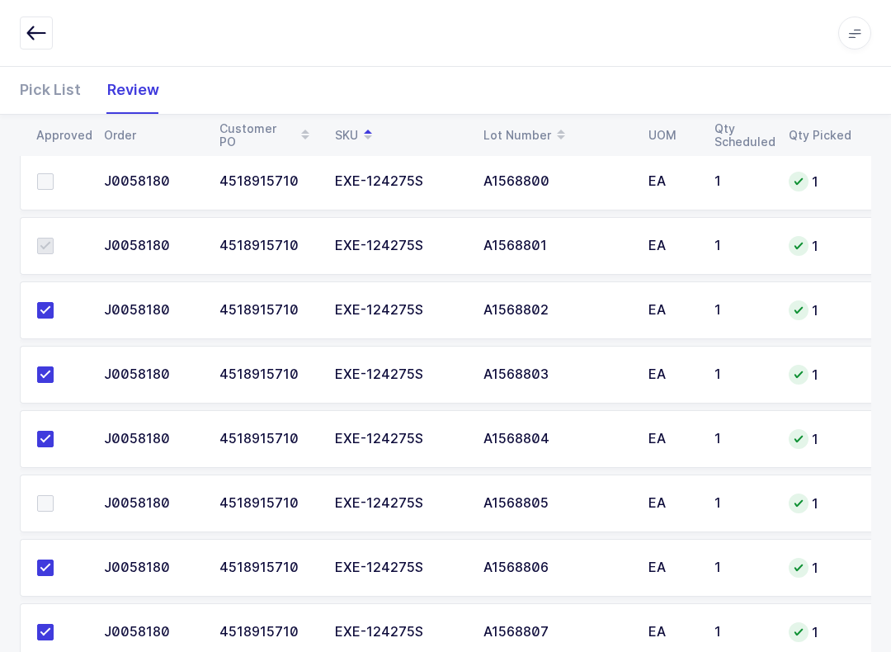
click at [52, 178] on span at bounding box center [45, 181] width 16 height 16
click at [54, 173] on input "checkbox" at bounding box center [54, 173] width 0 height 0
click at [54, 495] on label at bounding box center [60, 503] width 47 height 16
click at [54, 495] on input "checkbox" at bounding box center [54, 495] width 0 height 0
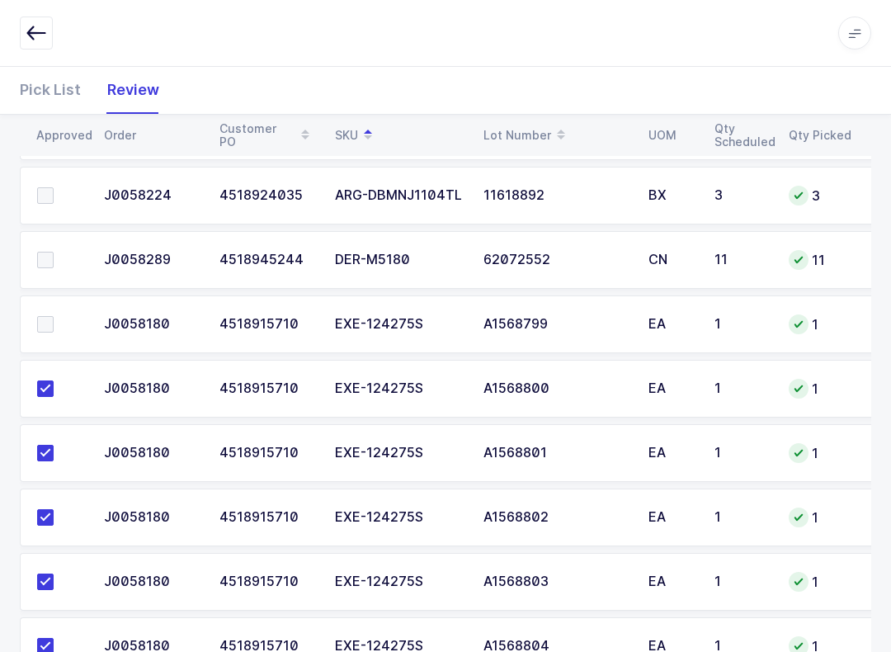
click at [50, 317] on span at bounding box center [45, 324] width 16 height 16
click at [54, 316] on input "checkbox" at bounding box center [54, 316] width 0 height 0
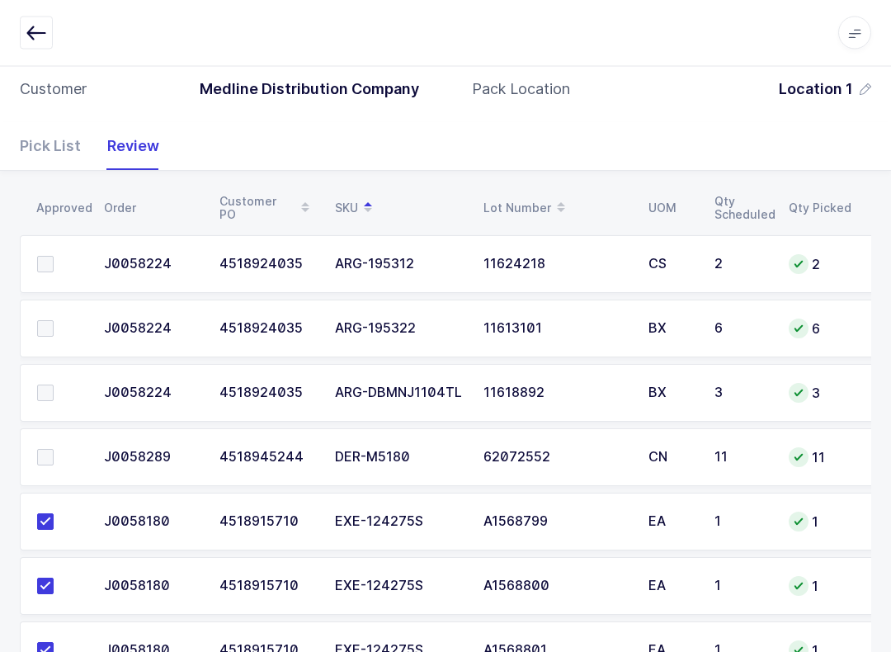
click at [39, 321] on span at bounding box center [45, 329] width 16 height 16
click at [54, 321] on input "checkbox" at bounding box center [54, 321] width 0 height 0
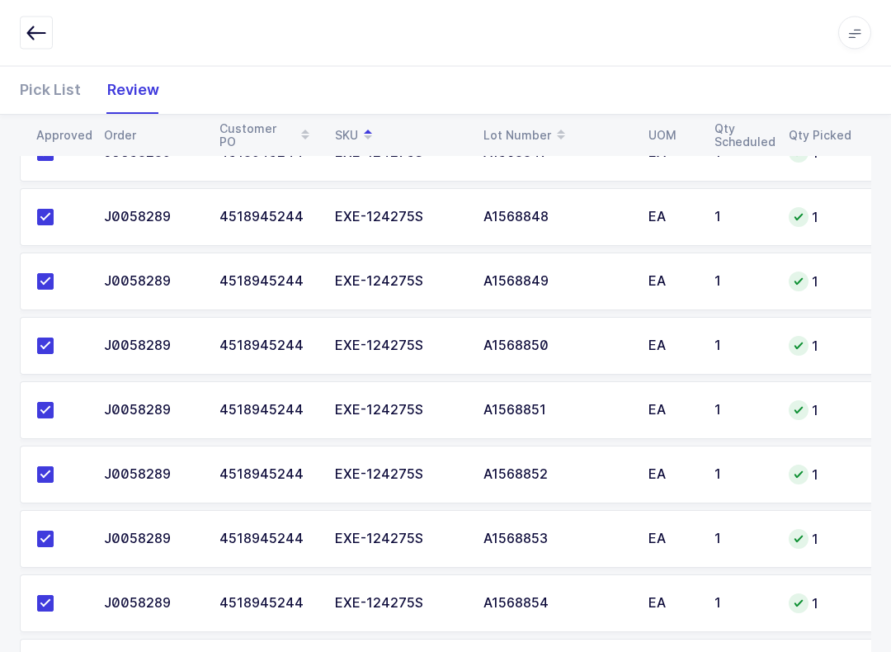
scroll to position [1445, 0]
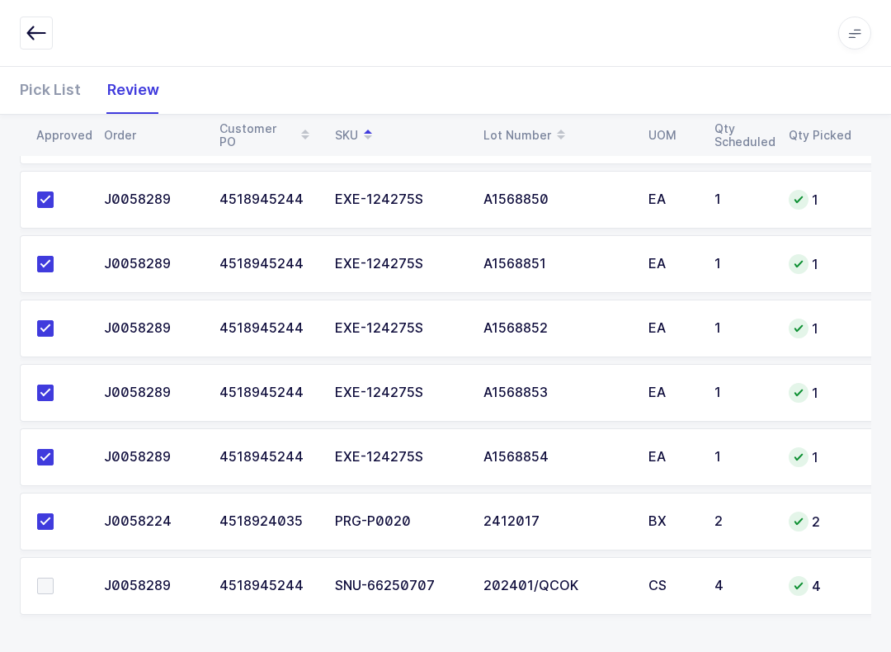
click at [42, 595] on td at bounding box center [57, 586] width 74 height 58
click at [55, 577] on label at bounding box center [60, 585] width 47 height 16
click at [54, 577] on input "checkbox" at bounding box center [54, 577] width 0 height 0
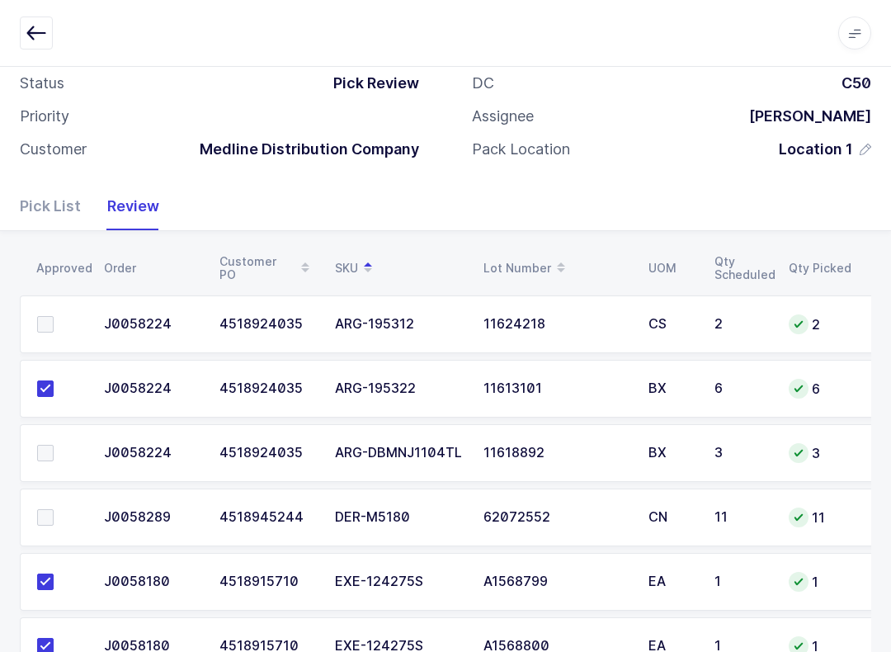
scroll to position [70, 0]
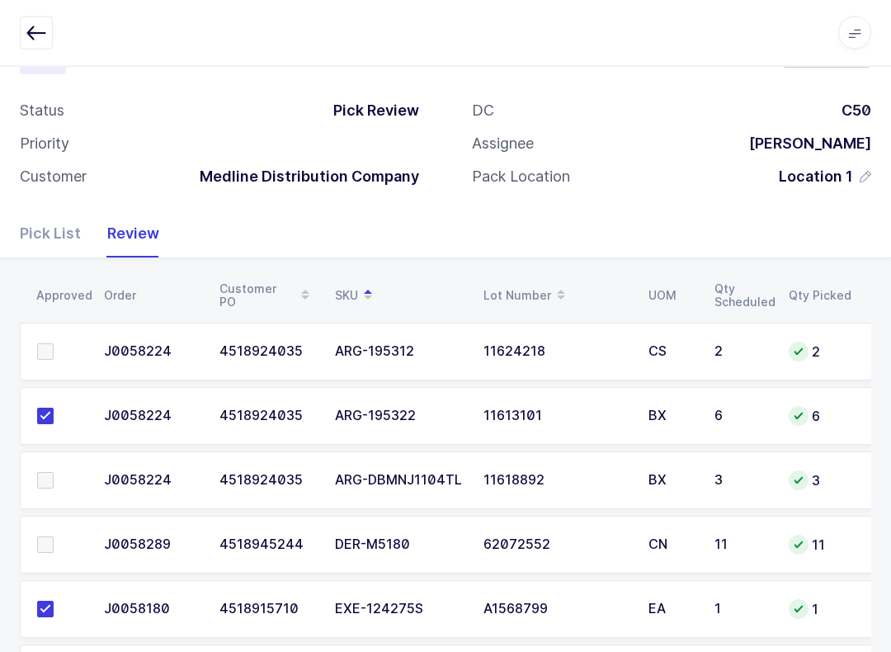
click at [43, 347] on span at bounding box center [45, 352] width 16 height 16
click at [54, 344] on input "checkbox" at bounding box center [54, 344] width 0 height 0
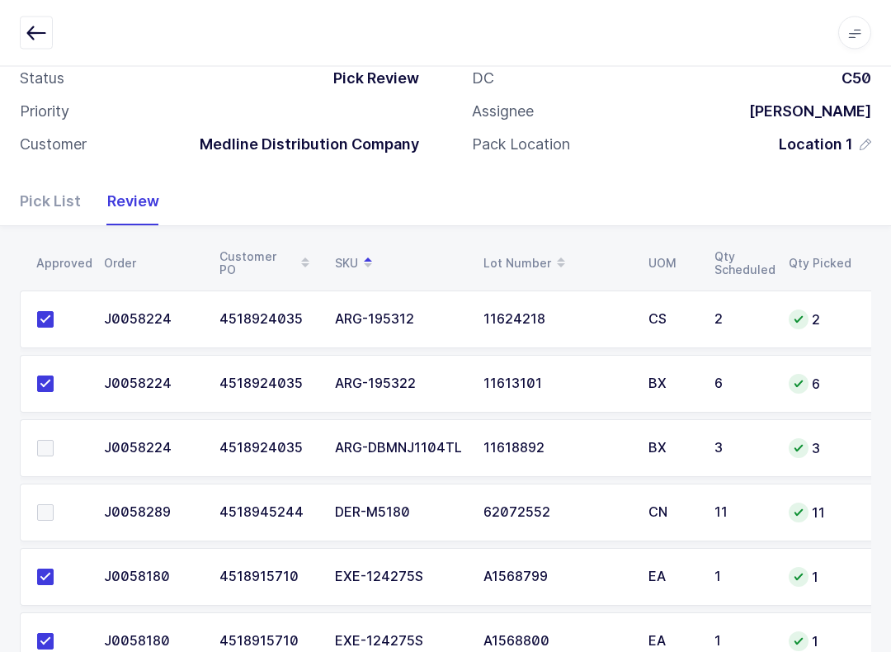
scroll to position [104, 0]
click at [52, 200] on div "Pick List" at bounding box center [57, 200] width 74 height 48
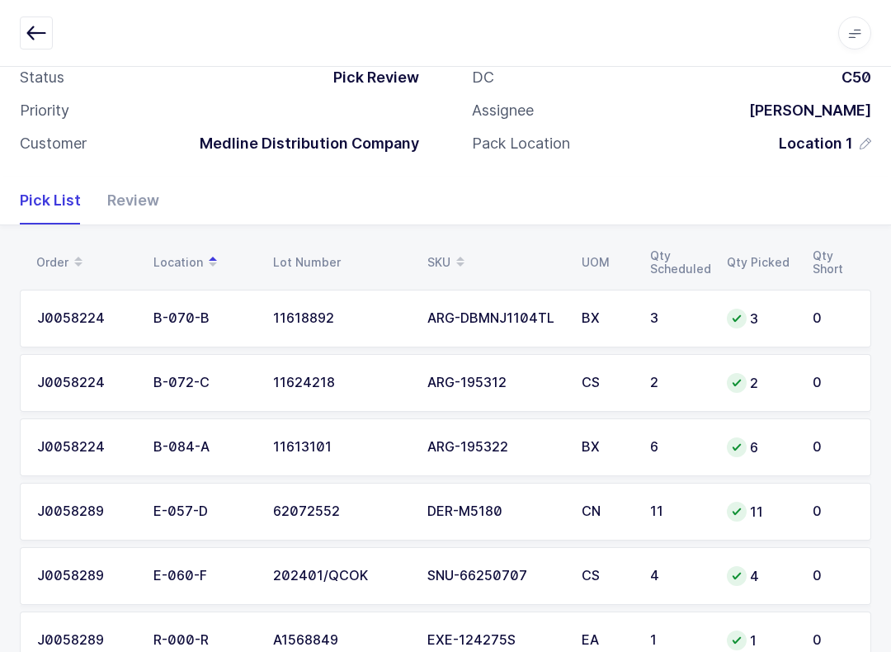
click at [445, 257] on div "SKU" at bounding box center [494, 262] width 134 height 28
click at [203, 440] on div "B-070-B" at bounding box center [203, 447] width 100 height 15
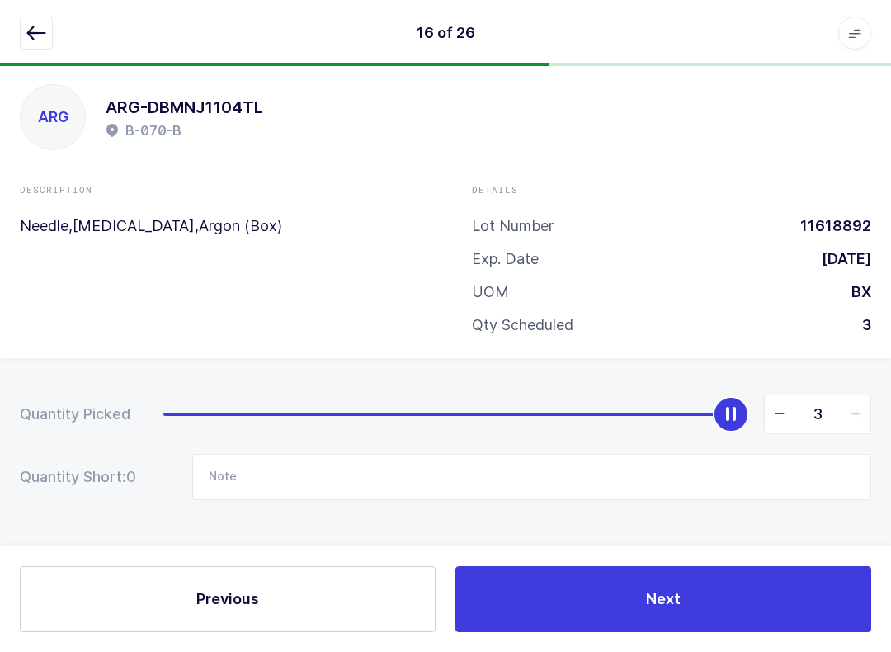
scroll to position [16, 0]
click at [310, 483] on input "Note" at bounding box center [531, 477] width 679 height 46
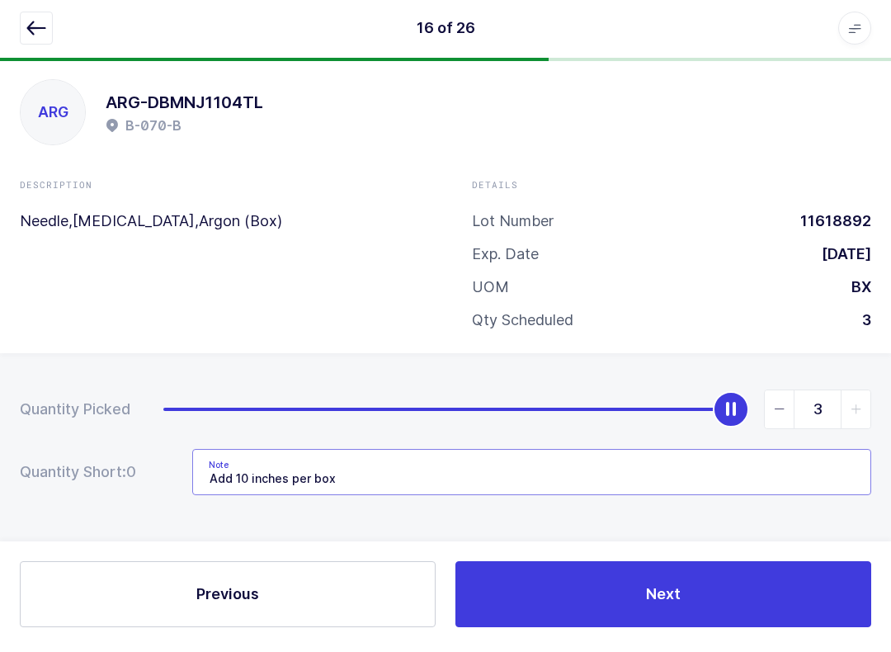
scroll to position [0, 0]
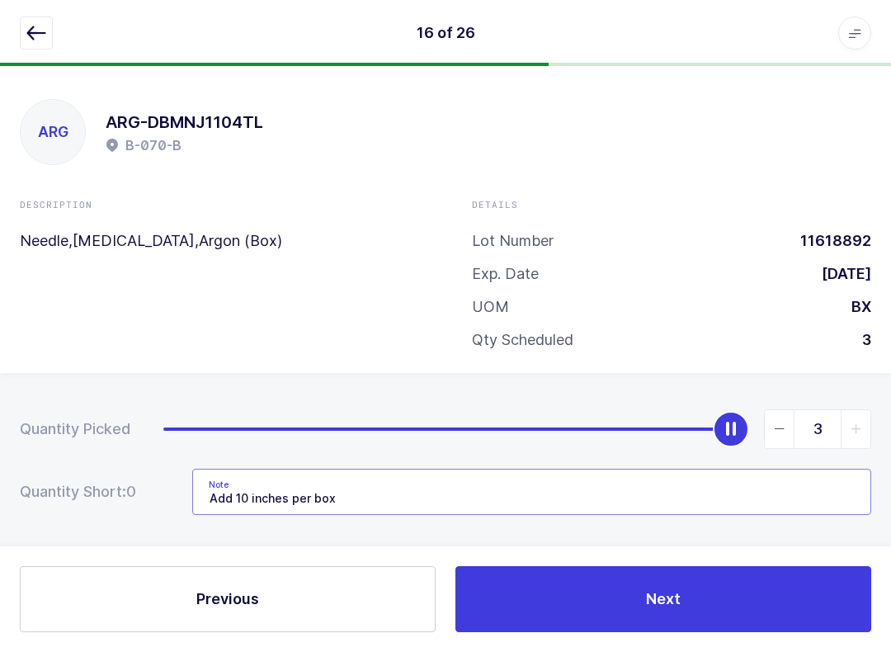
type input "Add 10 inches per box"
click at [32, 35] on icon "button" at bounding box center [36, 33] width 20 height 20
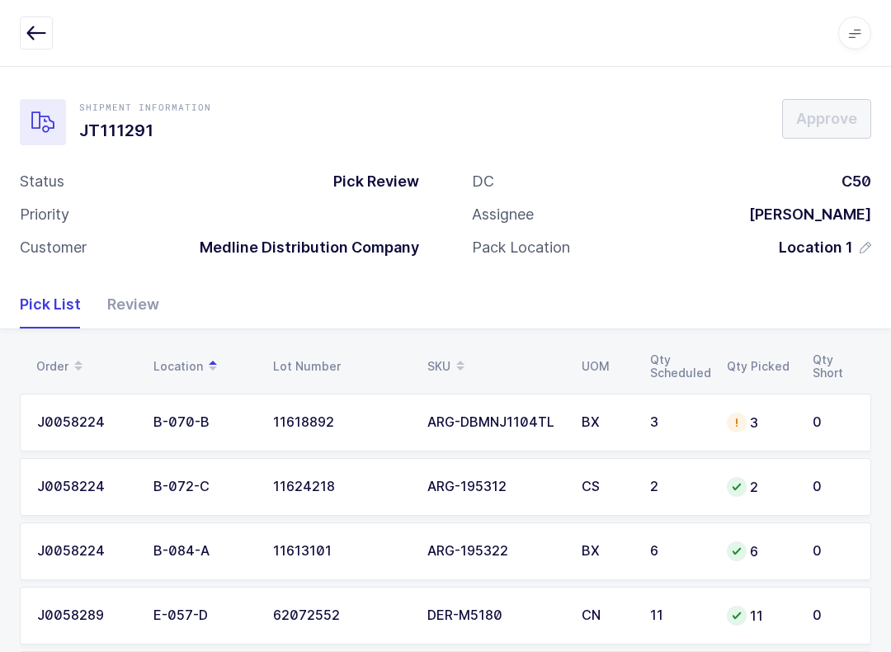
click at [134, 289] on div "Review" at bounding box center [126, 304] width 65 height 48
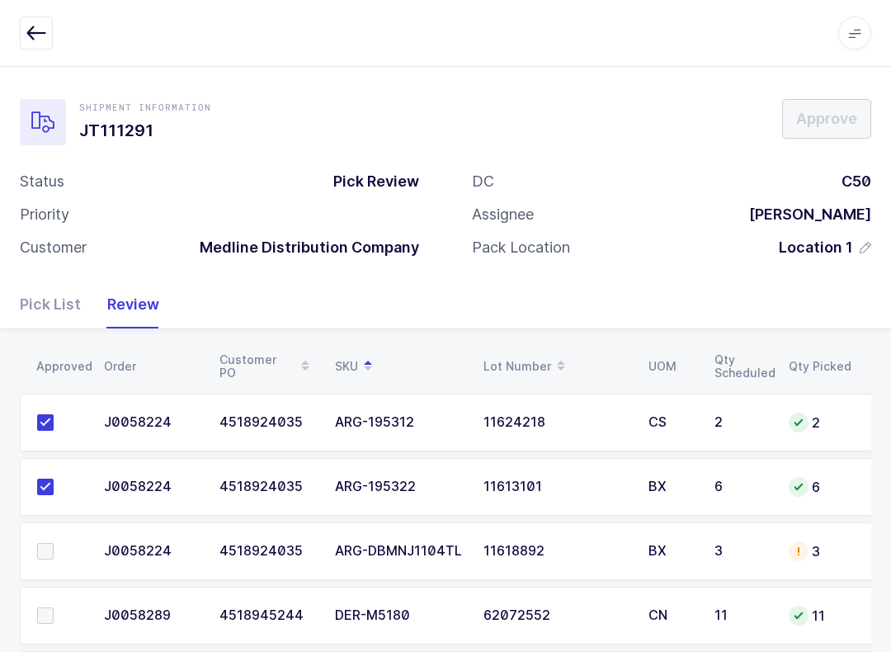
click at [52, 307] on div "Pick List" at bounding box center [57, 304] width 74 height 48
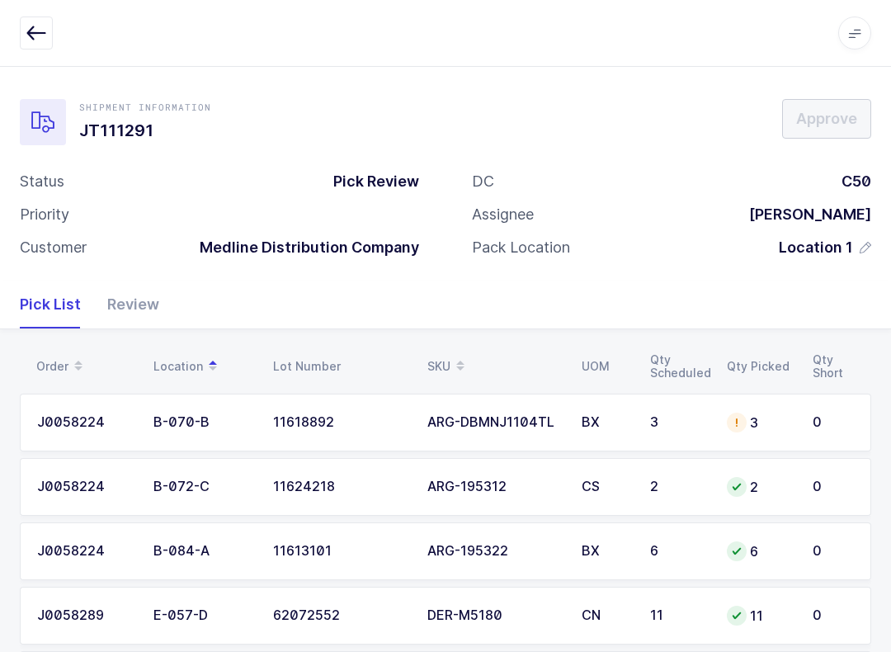
click at [225, 483] on div "B-072-C" at bounding box center [203, 486] width 100 height 15
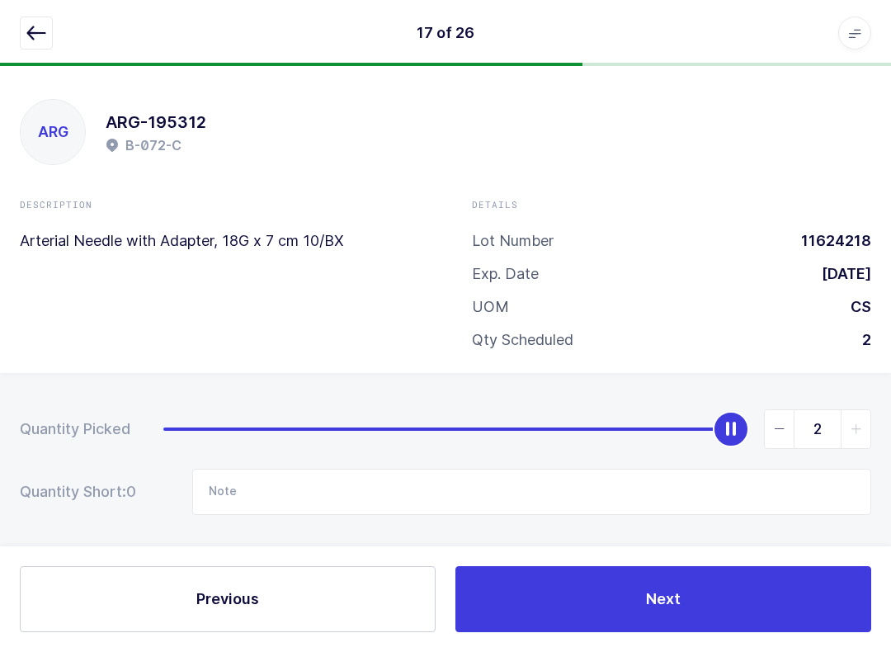
click at [47, 18] on button "button" at bounding box center [36, 32] width 33 height 33
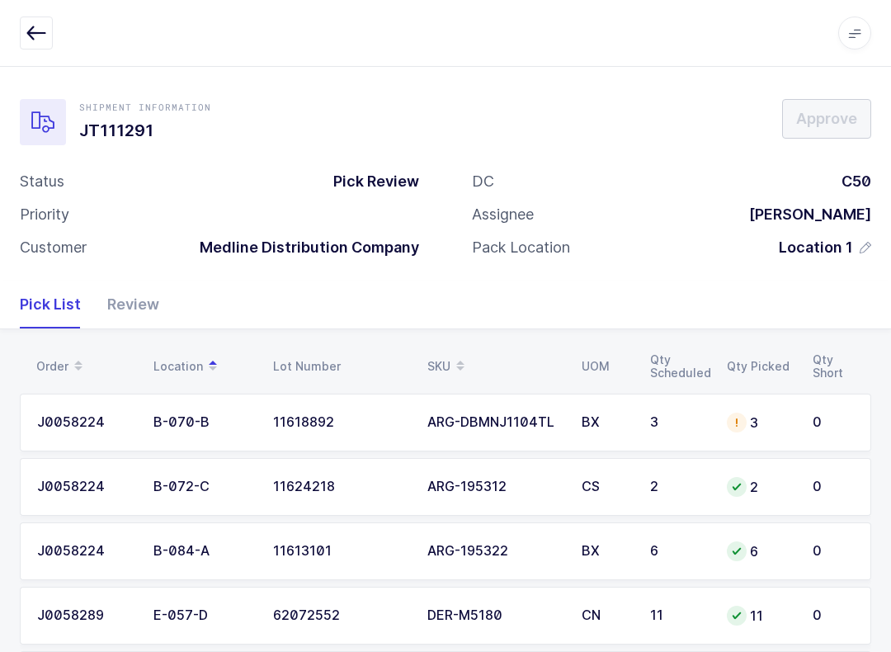
click at [145, 299] on div "Review" at bounding box center [126, 304] width 65 height 48
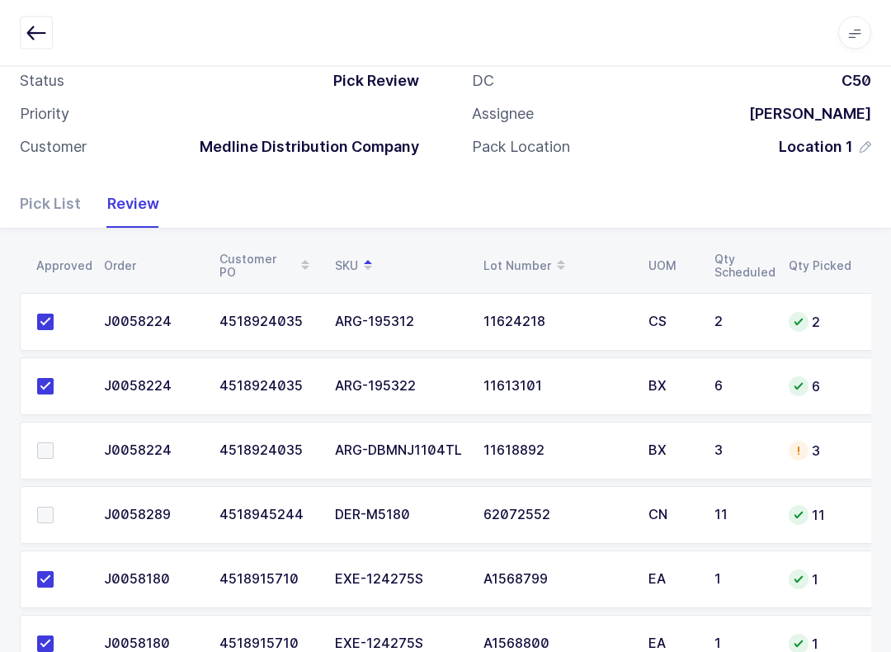
scroll to position [129, 0]
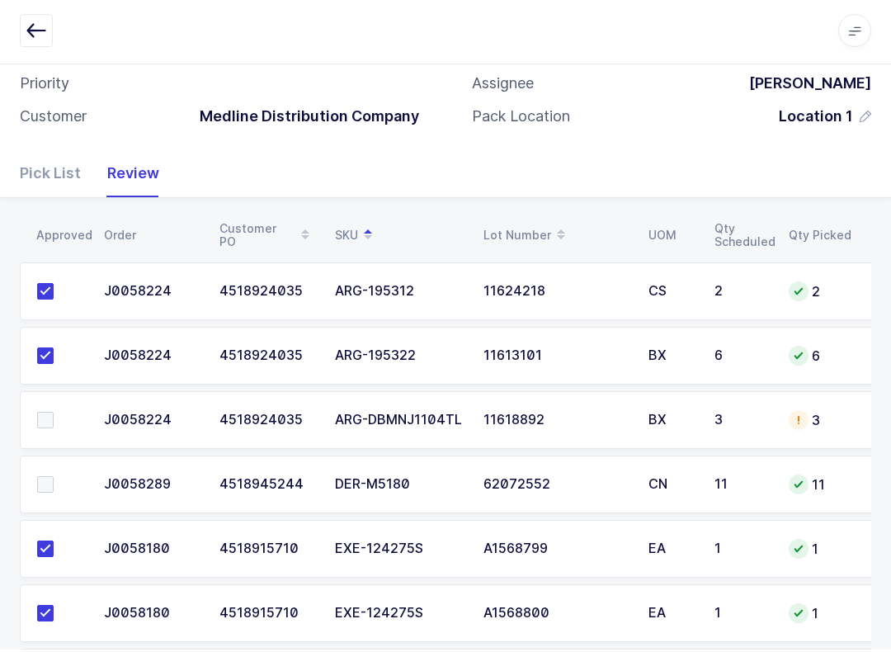
click at [45, 417] on span at bounding box center [45, 422] width 16 height 16
click at [54, 414] on input "checkbox" at bounding box center [54, 414] width 0 height 0
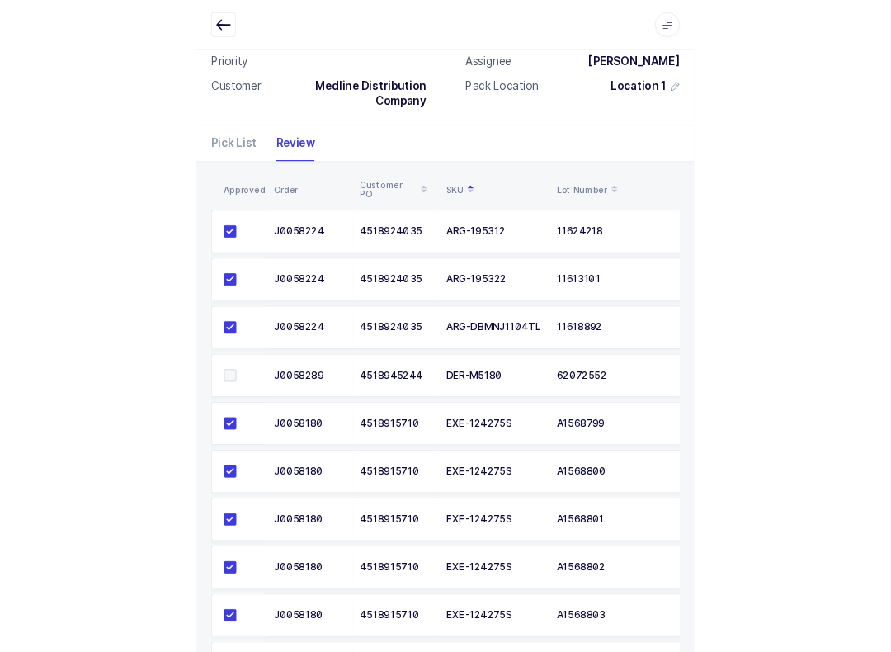
scroll to position [0, 0]
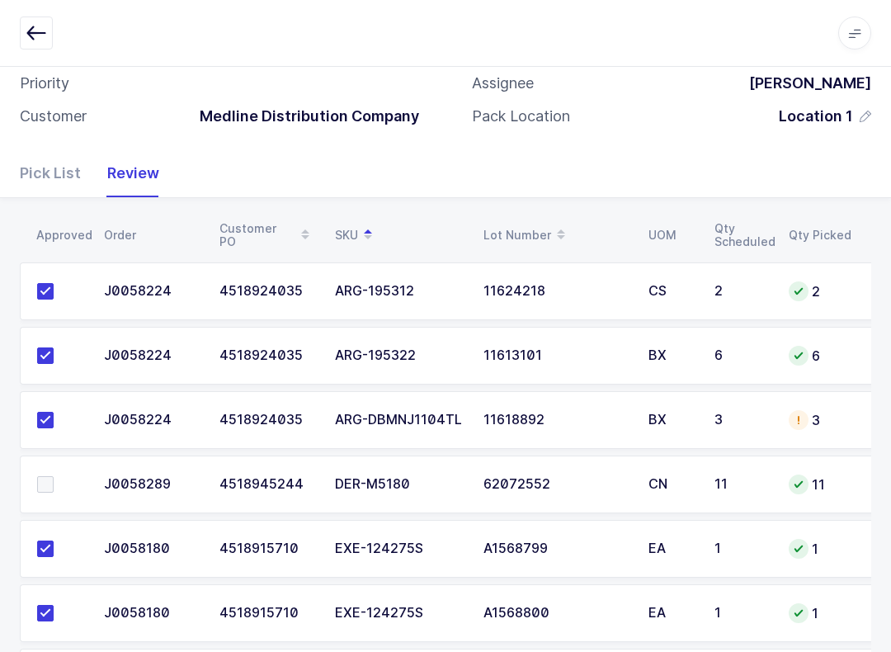
click at [44, 478] on span at bounding box center [45, 484] width 16 height 16
click at [54, 476] on input "checkbox" at bounding box center [54, 476] width 0 height 0
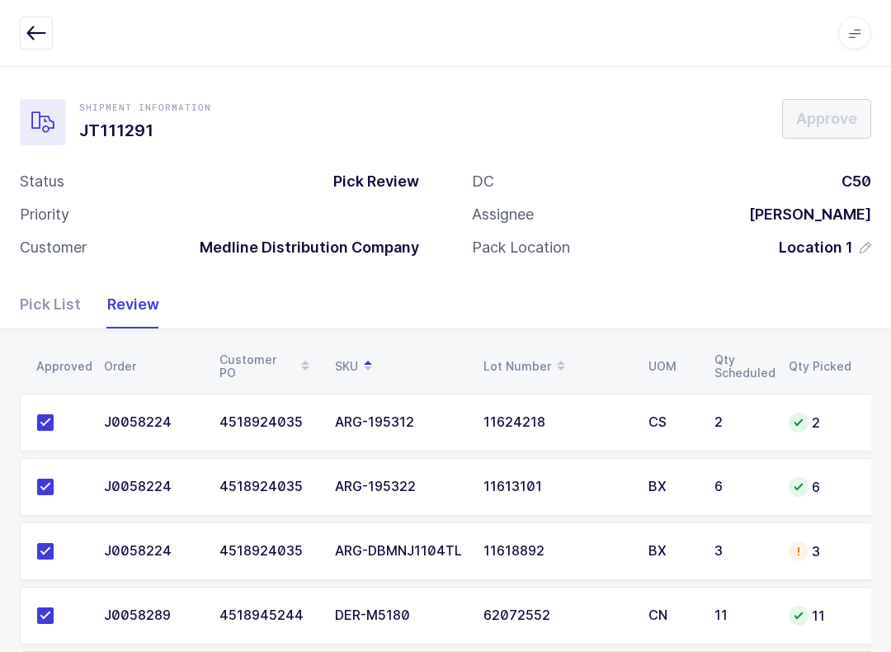
click at [434, 529] on td "ARG-DBMNJ1104TL" at bounding box center [399, 551] width 148 height 58
click at [466, 553] on td "ARG-DBMNJ1104TL" at bounding box center [399, 551] width 148 height 58
click at [21, 297] on div "Pick List" at bounding box center [57, 304] width 74 height 48
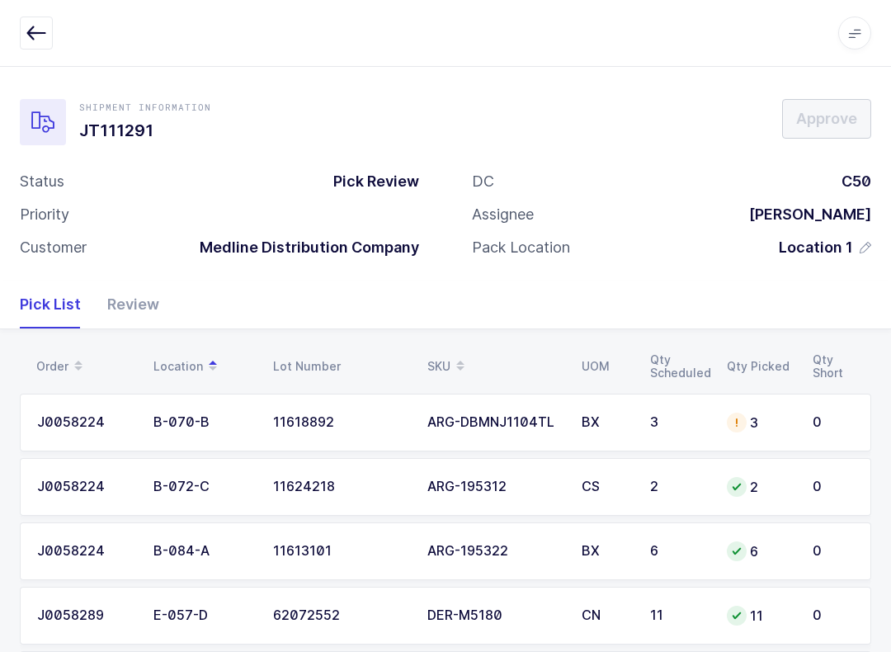
click at [362, 522] on td "11613101" at bounding box center [340, 551] width 154 height 58
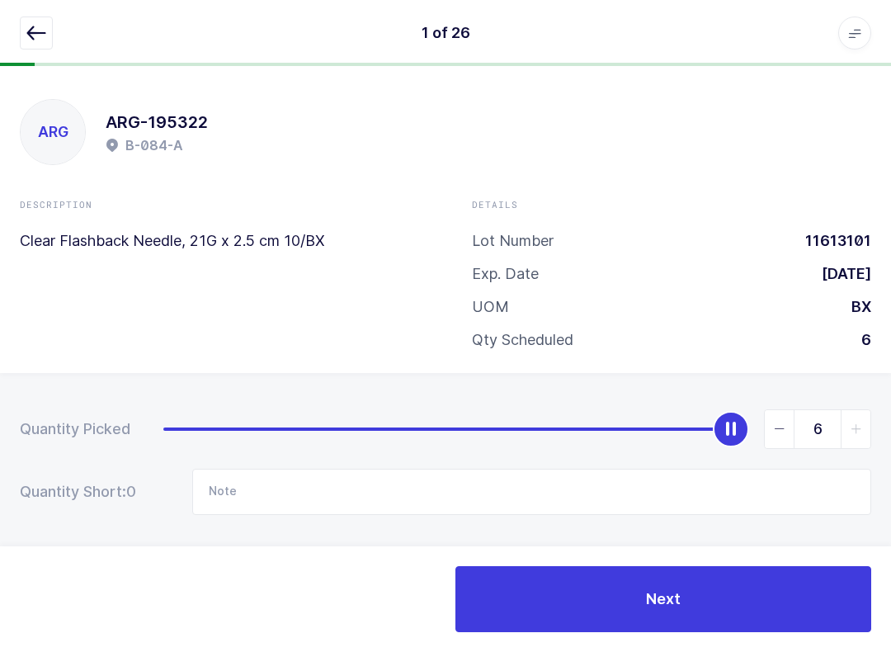
click at [0, 28] on html "1 of 26 Apps Core [GEOGRAPHIC_DATA] Admin Mission Control Purchasing [PERSON_NA…" at bounding box center [445, 333] width 891 height 666
click at [20, 30] on button "button" at bounding box center [36, 32] width 33 height 33
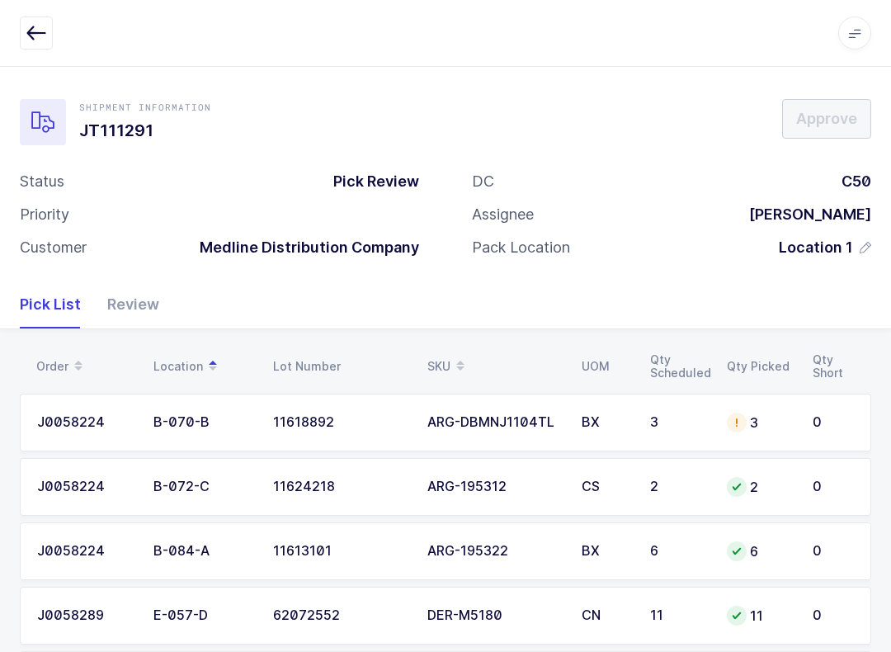
click at [41, 28] on icon "button" at bounding box center [36, 33] width 20 height 20
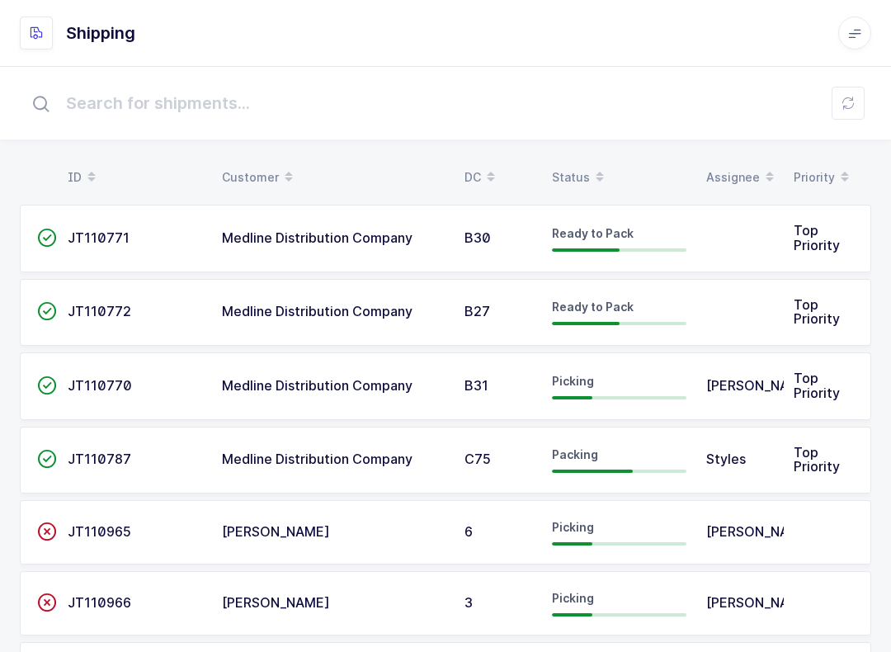
click at [570, 165] on div "Status" at bounding box center [619, 177] width 134 height 28
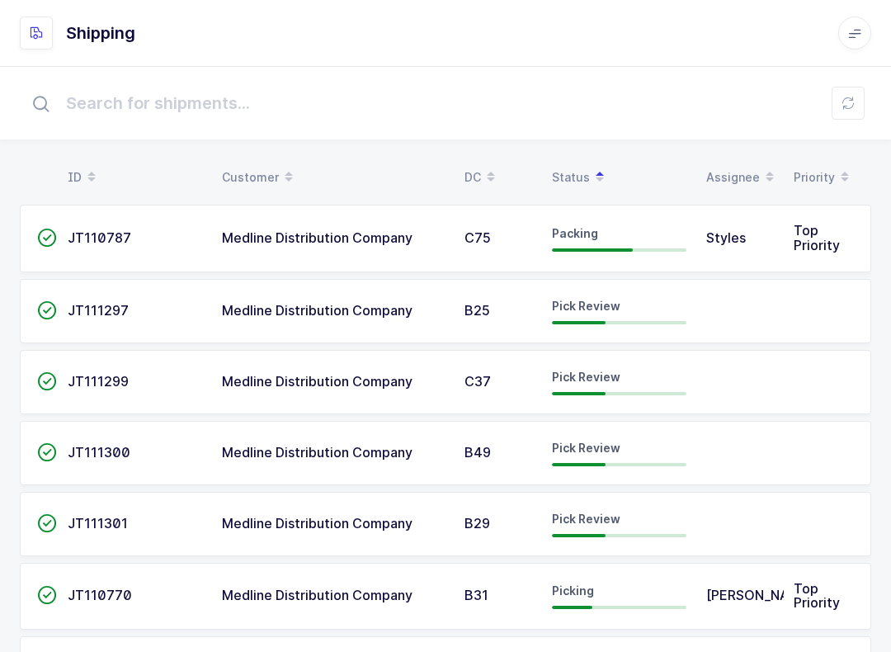
click at [534, 310] on td "B25" at bounding box center [497, 311] width 87 height 64
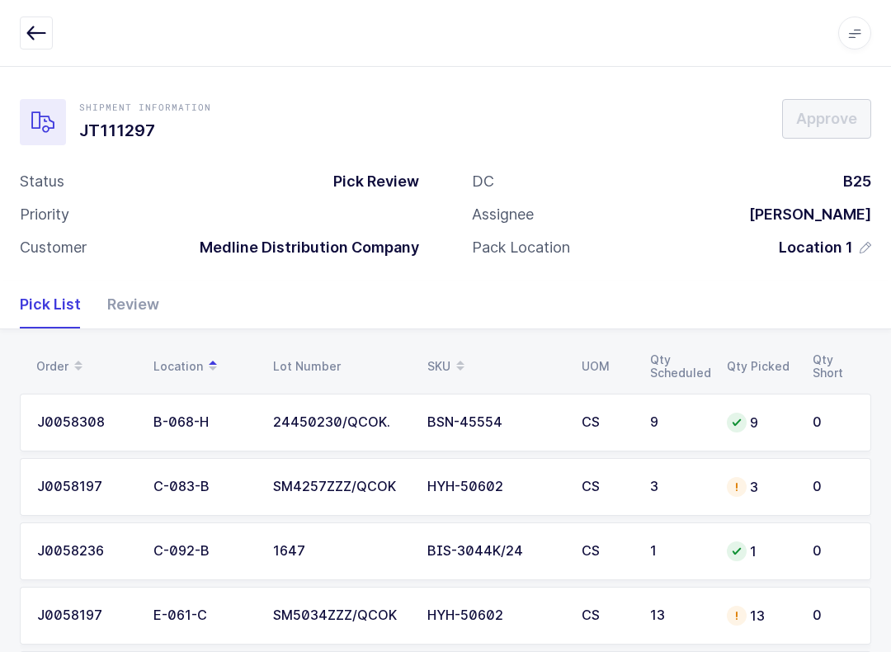
click at [134, 318] on div "Review" at bounding box center [126, 304] width 65 height 48
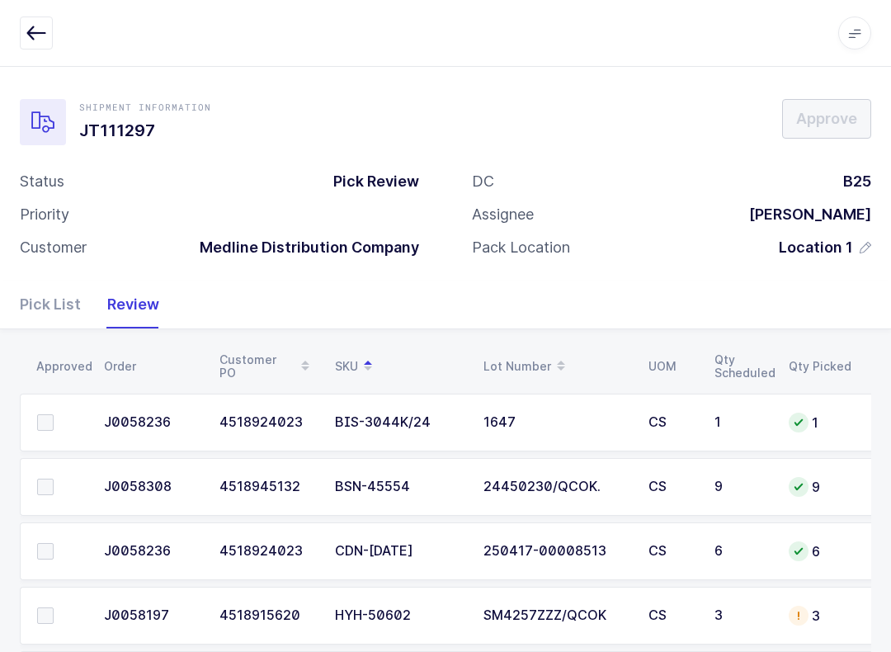
click at [37, 20] on button "button" at bounding box center [36, 32] width 33 height 33
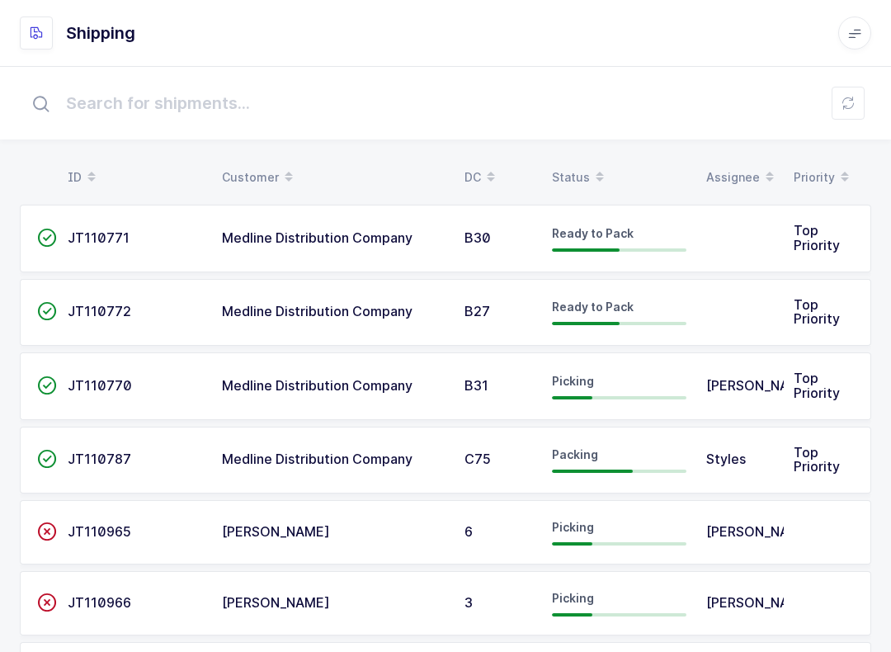
click at [590, 172] on span at bounding box center [600, 177] width 20 height 28
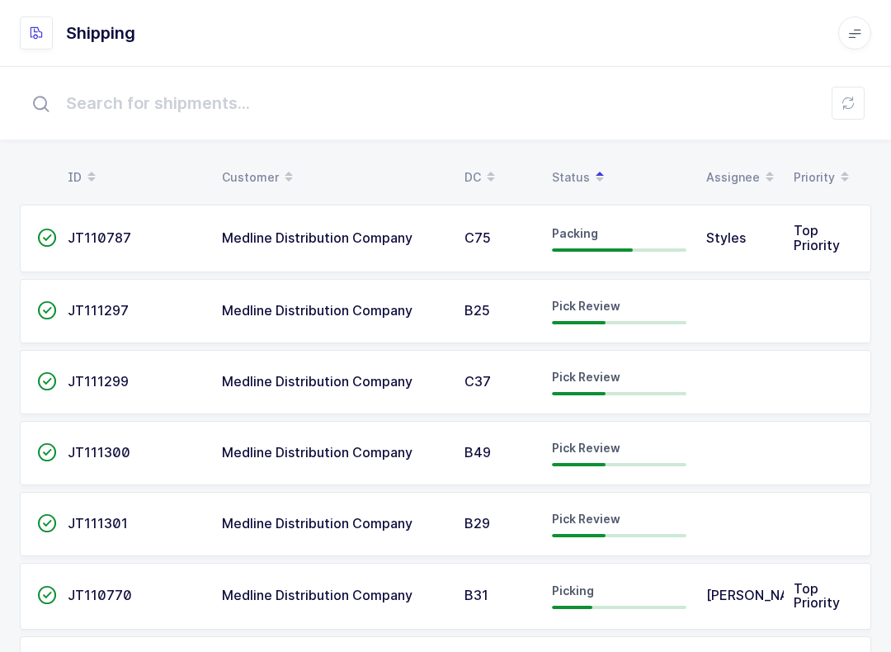
click at [608, 456] on div "Pick Review" at bounding box center [619, 453] width 134 height 26
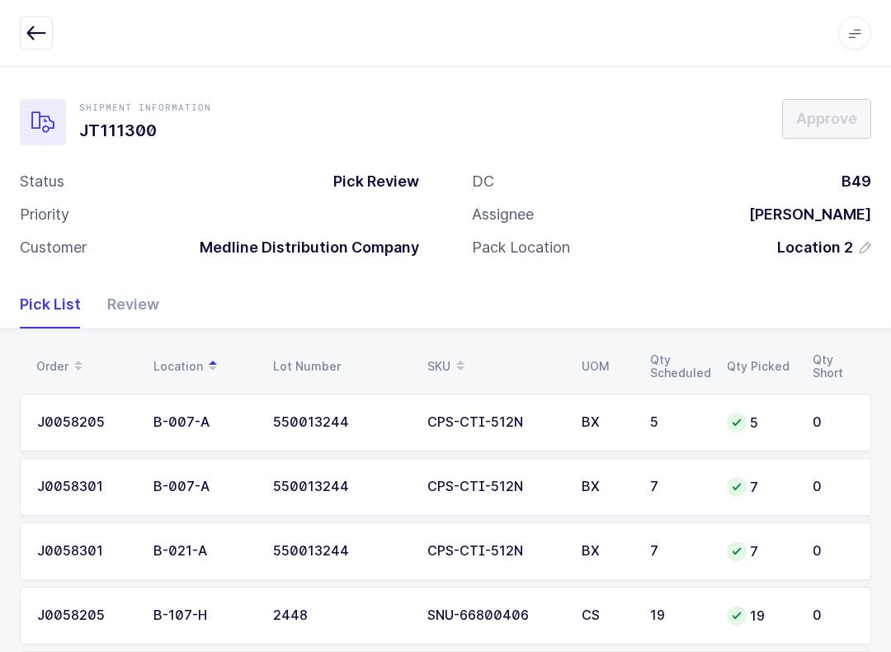
click at [141, 288] on div "Review" at bounding box center [126, 304] width 65 height 48
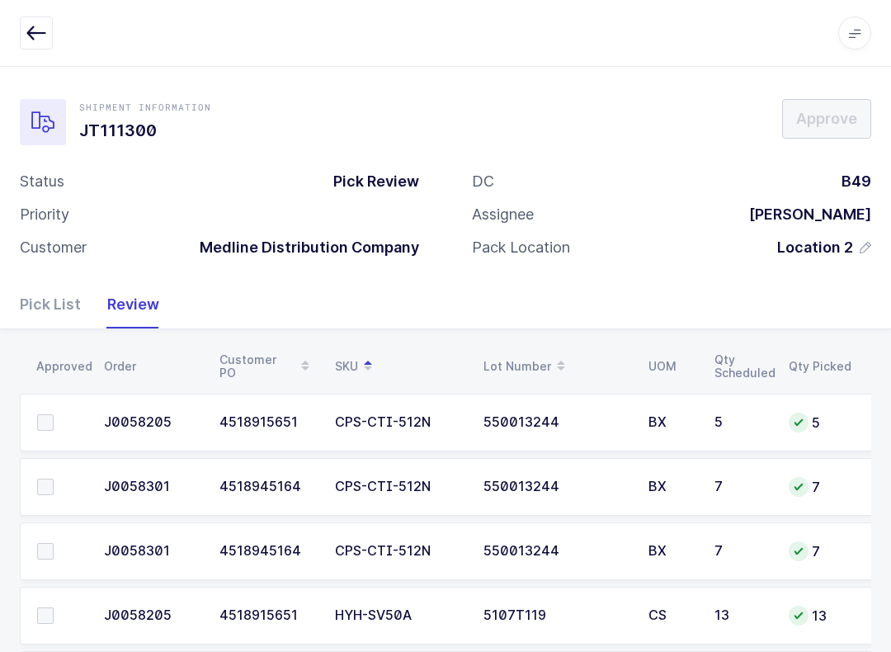
click at [26, 31] on icon "button" at bounding box center [36, 33] width 20 height 20
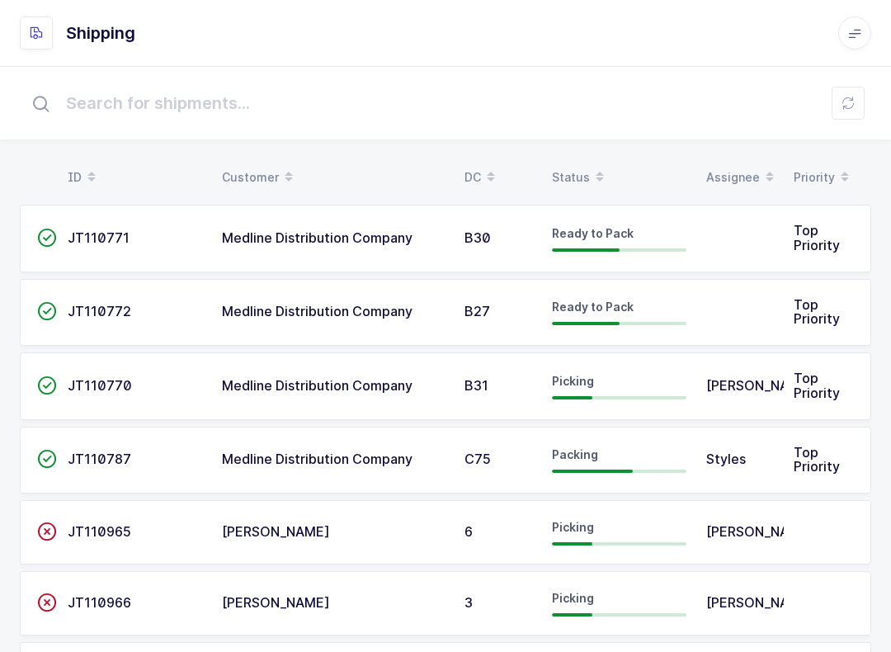
click at [569, 159] on table "ID Customer DC Status Assignee Priority" at bounding box center [445, 177] width 851 height 41
click at [590, 183] on span at bounding box center [600, 177] width 20 height 28
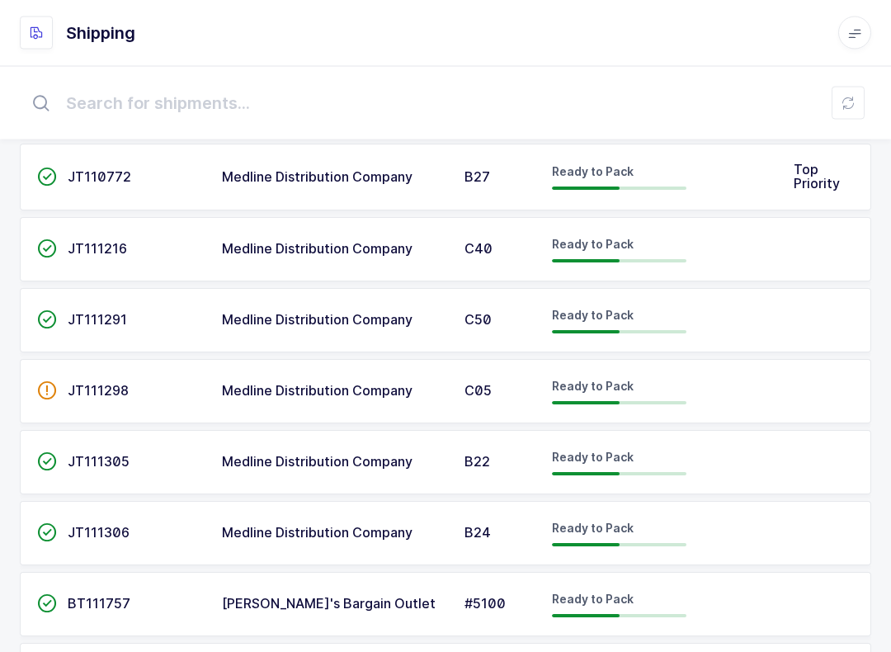
scroll to position [992, 0]
click at [655, 316] on div "Ready to Pack" at bounding box center [619, 320] width 134 height 26
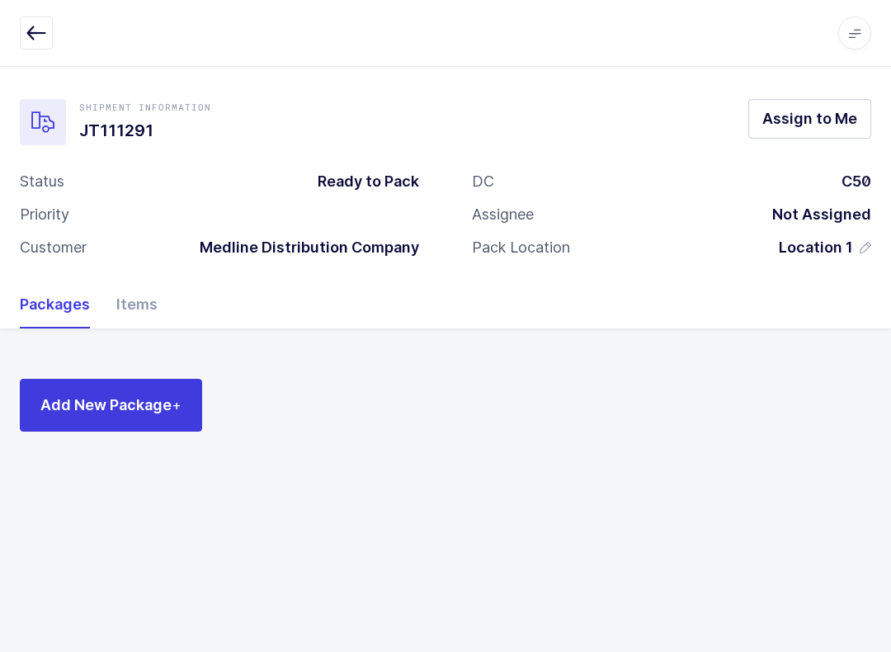
click at [50, 17] on button "button" at bounding box center [36, 32] width 33 height 33
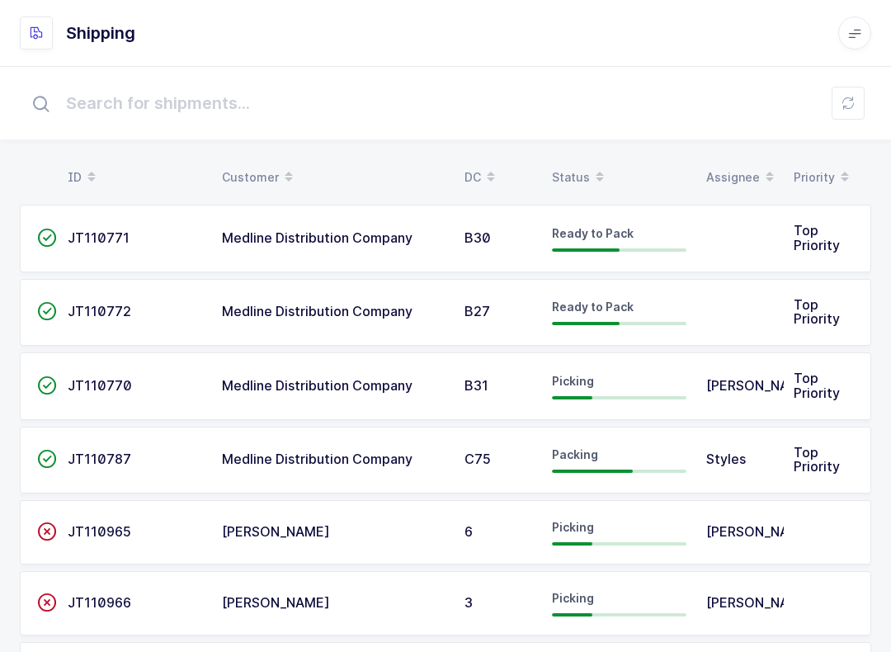
click at [366, 379] on span "Medline Distribution Company" at bounding box center [317, 385] width 191 height 16
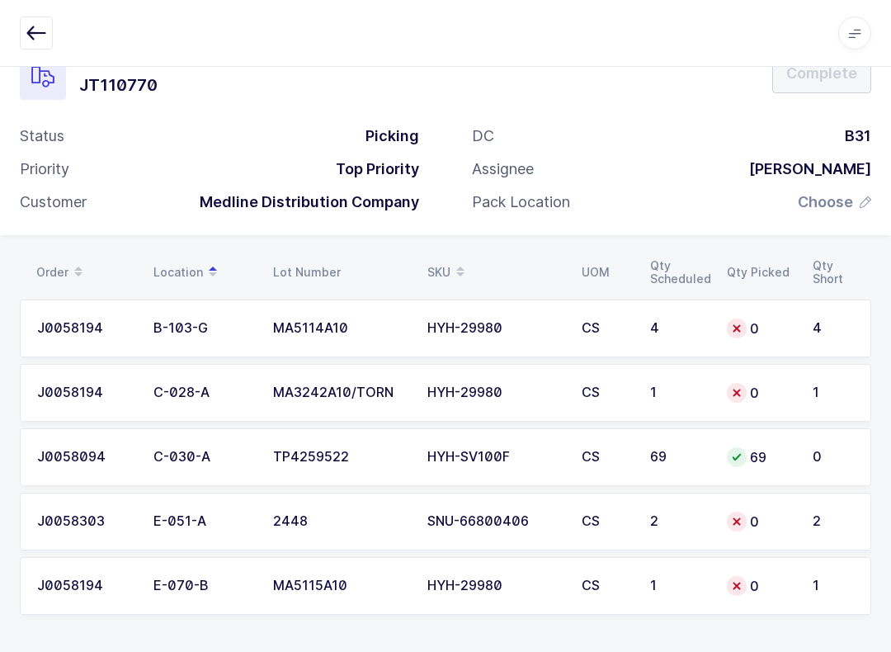
click at [34, 26] on icon "button" at bounding box center [36, 33] width 20 height 20
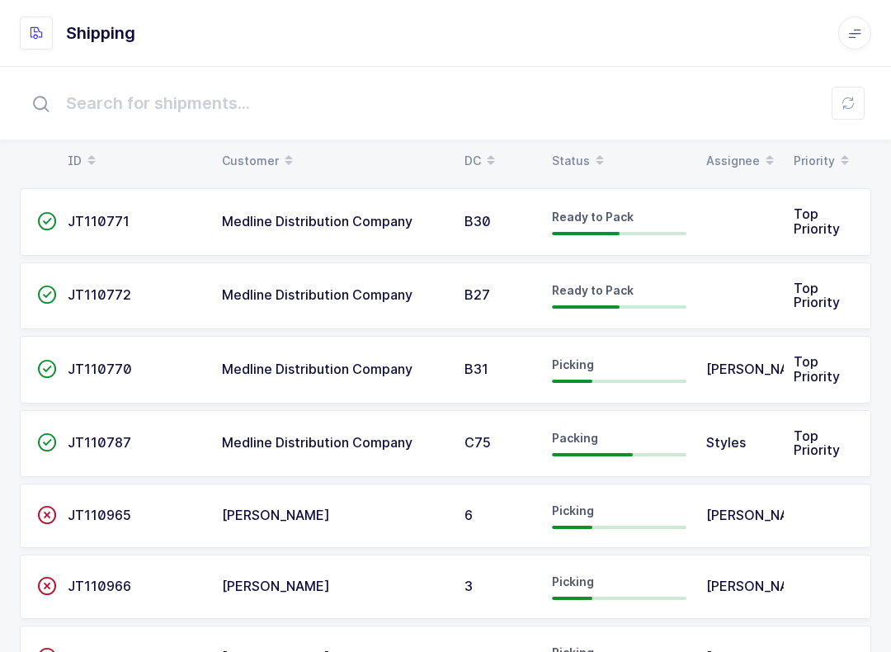
click at [560, 160] on div "Status" at bounding box center [619, 161] width 134 height 28
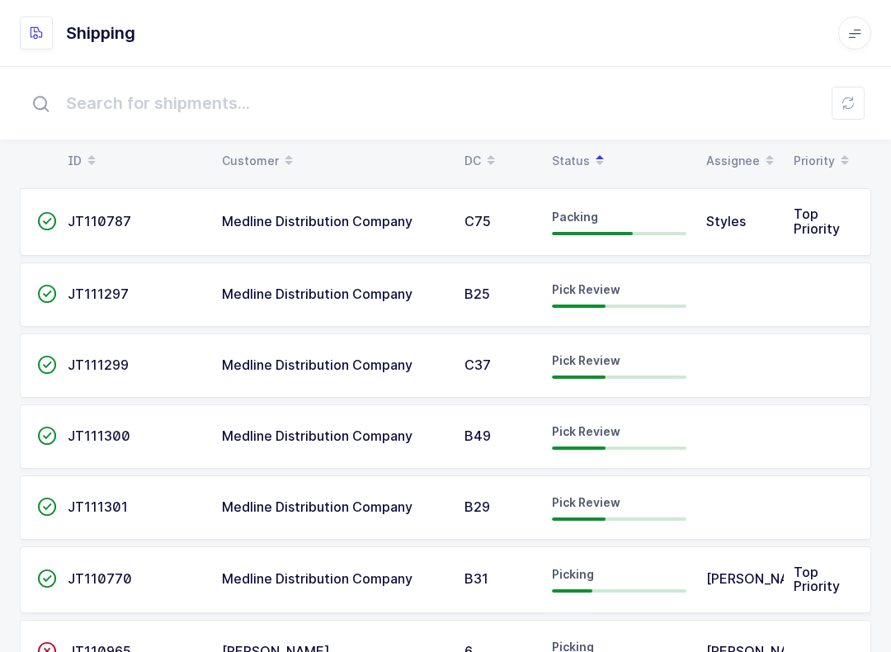
click at [572, 359] on span "Pick Review" at bounding box center [586, 360] width 68 height 14
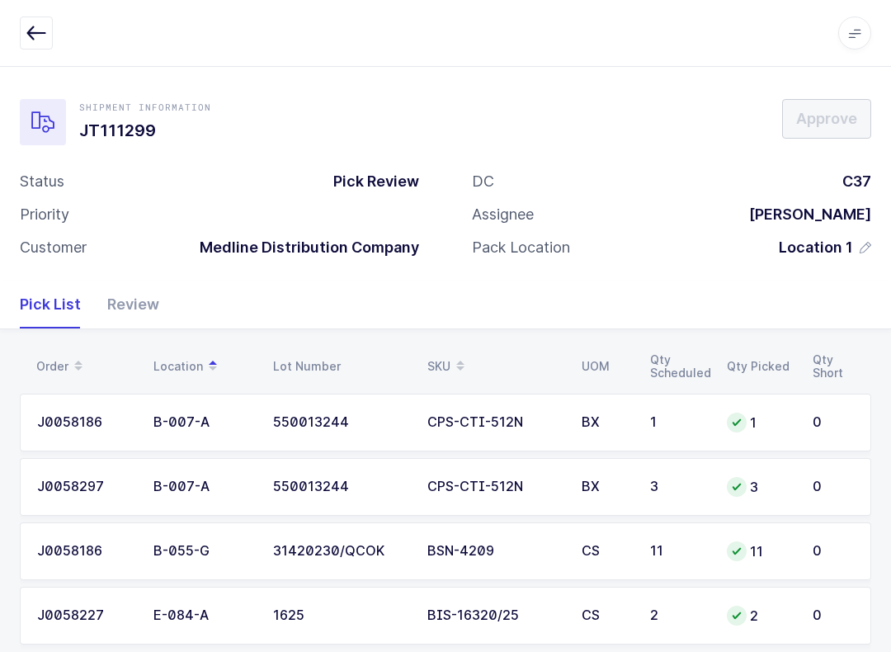
click at [139, 303] on div "Review" at bounding box center [126, 304] width 65 height 48
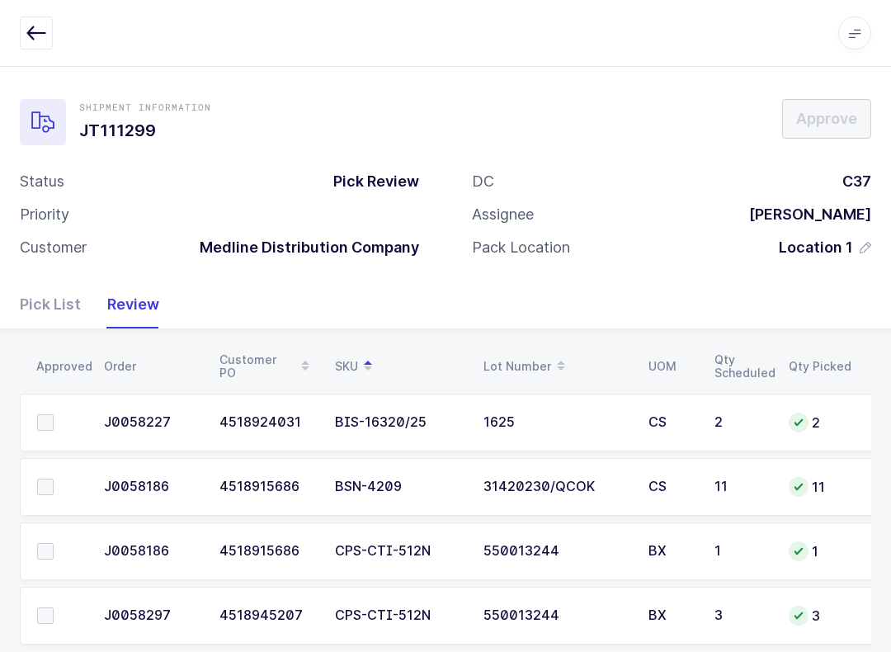
scroll to position [30, 0]
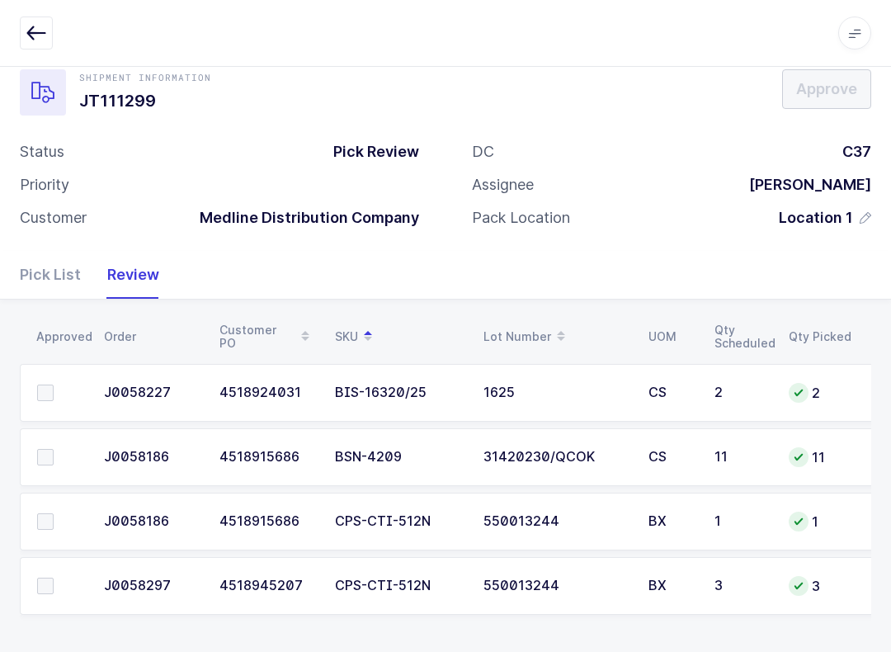
click at [47, 454] on span at bounding box center [45, 457] width 16 height 16
click at [54, 449] on input "checkbox" at bounding box center [54, 449] width 0 height 0
click at [55, 557] on td at bounding box center [57, 586] width 74 height 58
click at [46, 580] on span at bounding box center [45, 585] width 16 height 16
click at [54, 577] on input "checkbox" at bounding box center [54, 577] width 0 height 0
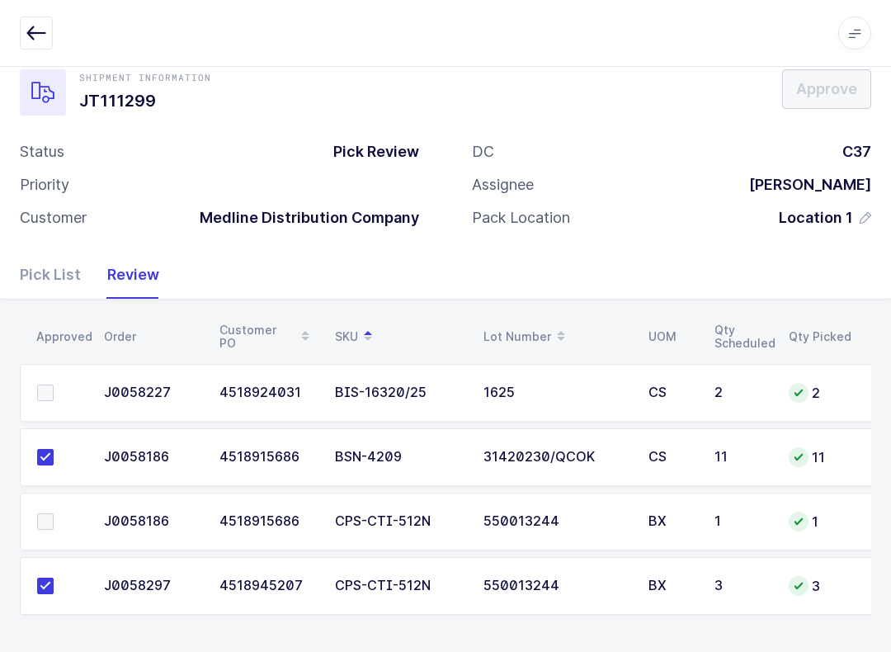
click at [47, 513] on span at bounding box center [45, 521] width 16 height 16
click at [54, 513] on input "checkbox" at bounding box center [54, 513] width 0 height 0
click at [52, 391] on span at bounding box center [45, 392] width 16 height 16
click at [54, 384] on input "checkbox" at bounding box center [54, 384] width 0 height 0
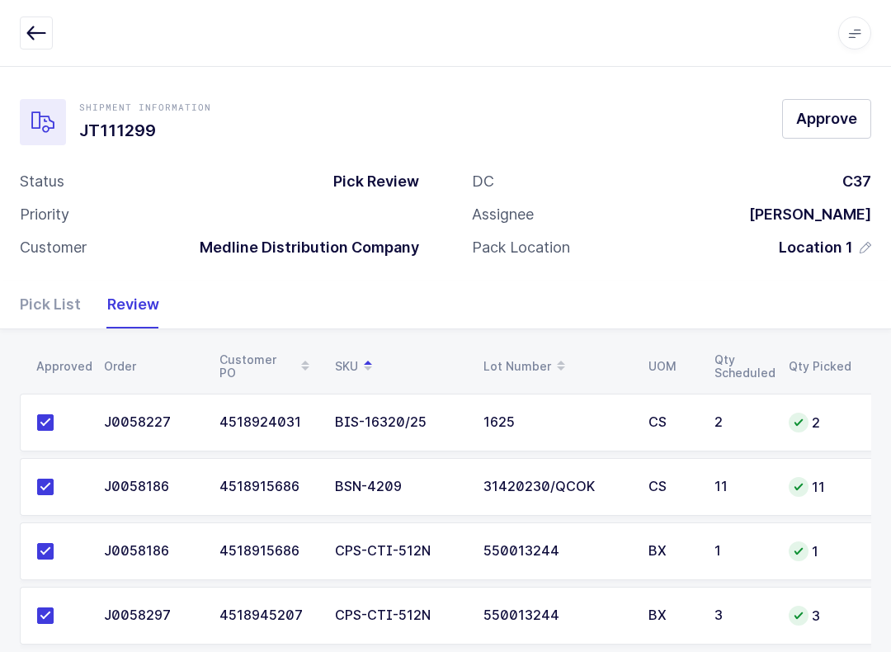
click at [667, 118] on span "Approve" at bounding box center [826, 118] width 61 height 21
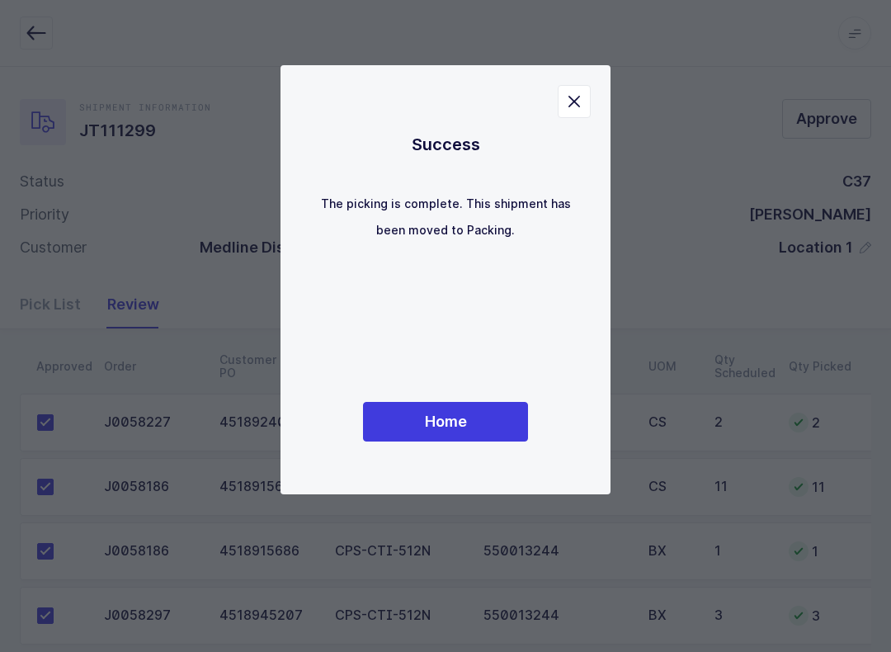
click at [510, 398] on div "Success The picking is complete. This shipment has been moved to Packing. Home" at bounding box center [445, 279] width 264 height 363
click at [457, 407] on button "Home" at bounding box center [445, 422] width 165 height 40
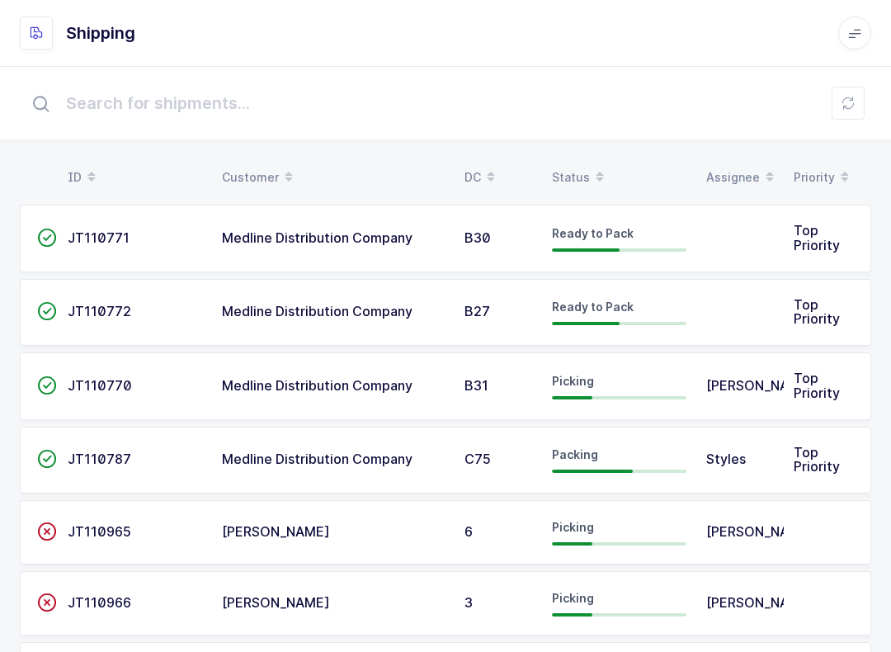
click at [667, 96] on button at bounding box center [847, 103] width 33 height 33
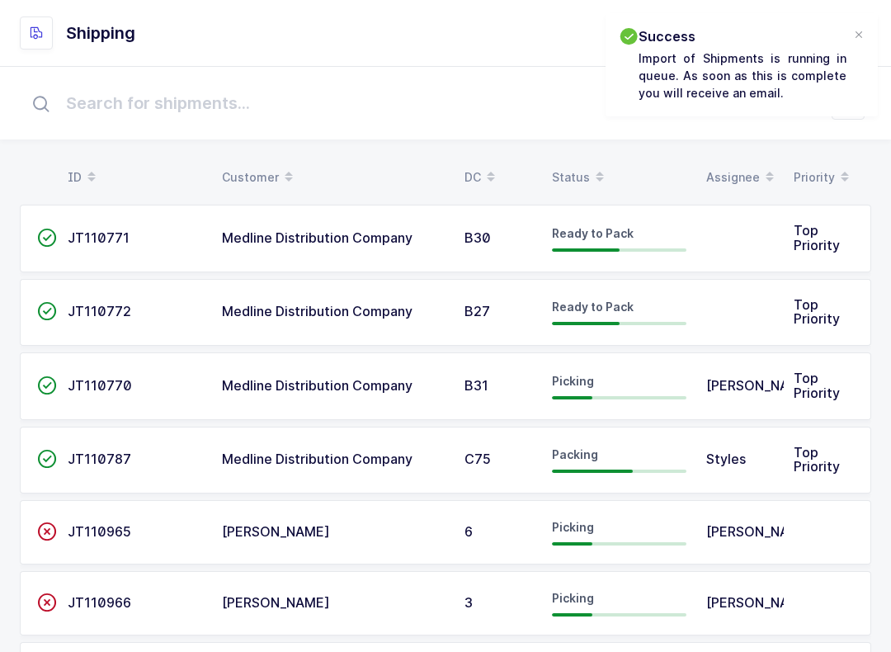
click at [647, 385] on div "Picking" at bounding box center [619, 386] width 134 height 26
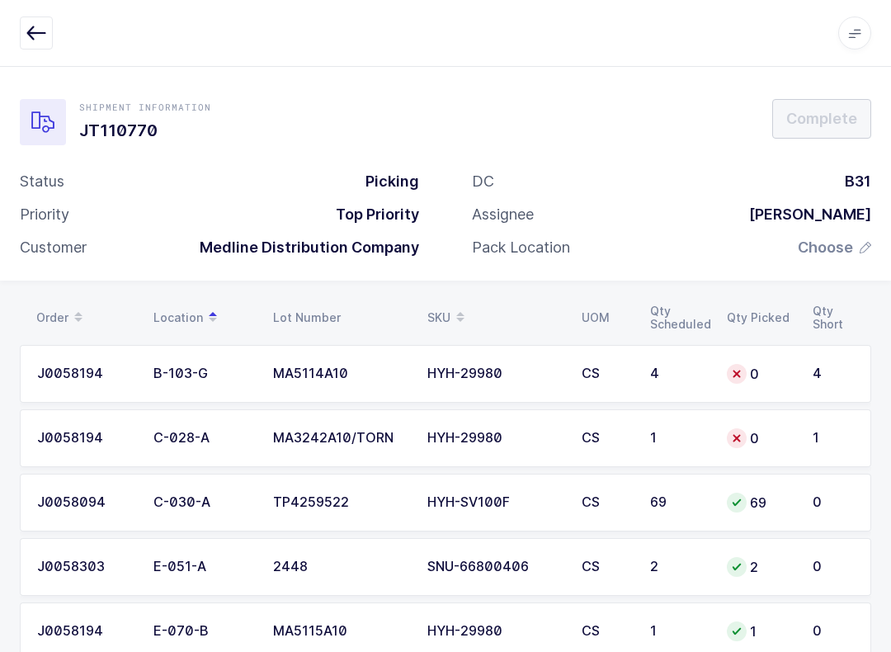
click at [40, 45] on button "button" at bounding box center [36, 32] width 33 height 33
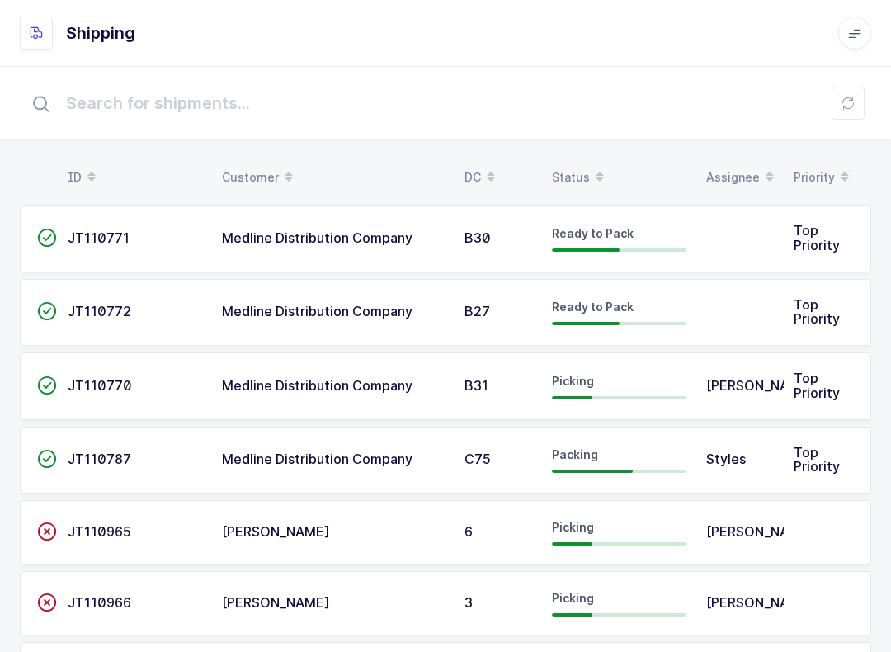
click at [667, 107] on icon at bounding box center [847, 102] width 13 height 13
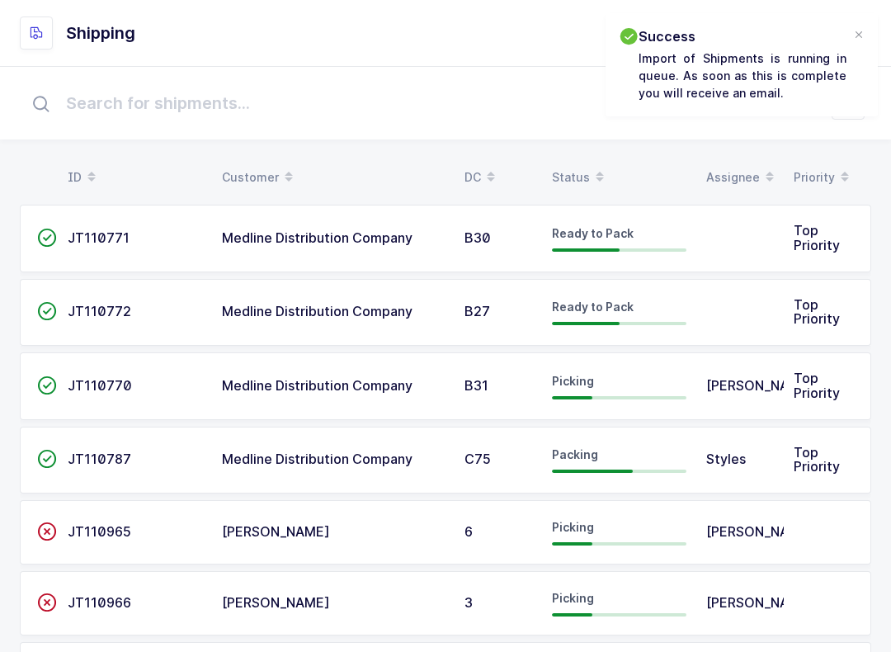
click at [590, 170] on span at bounding box center [600, 177] width 20 height 28
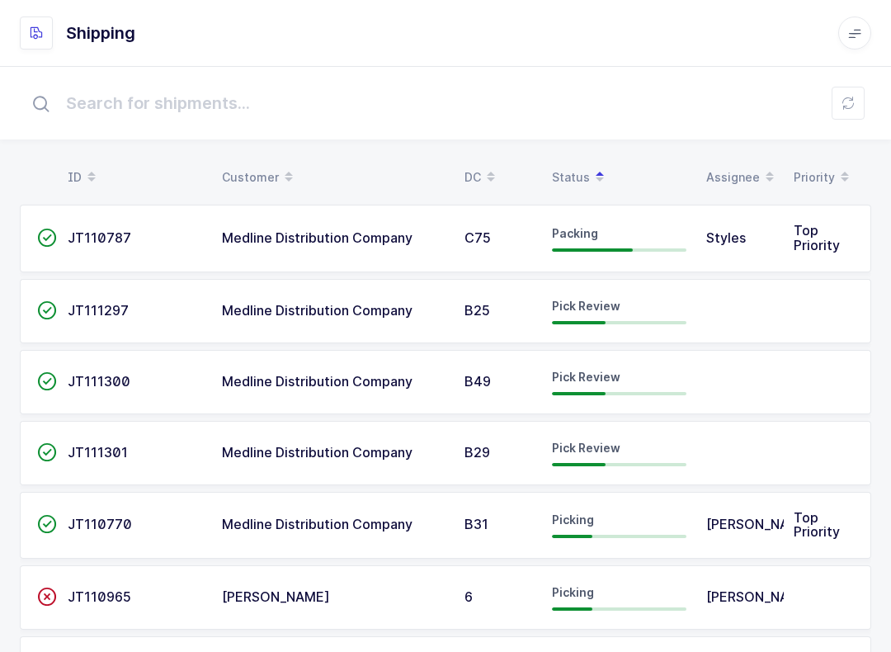
click at [638, 530] on div "Picking" at bounding box center [619, 524] width 134 height 26
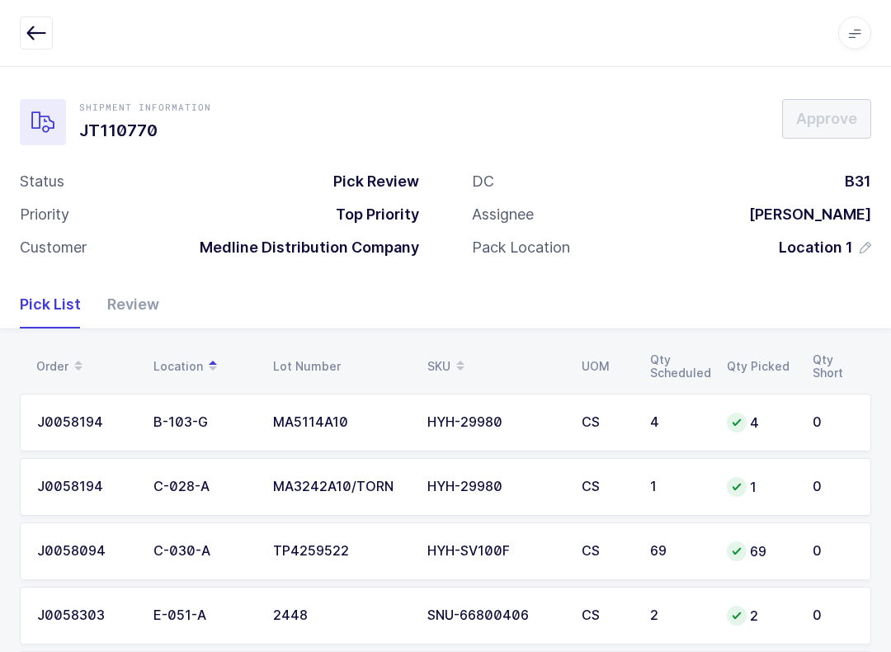
scroll to position [94, 0]
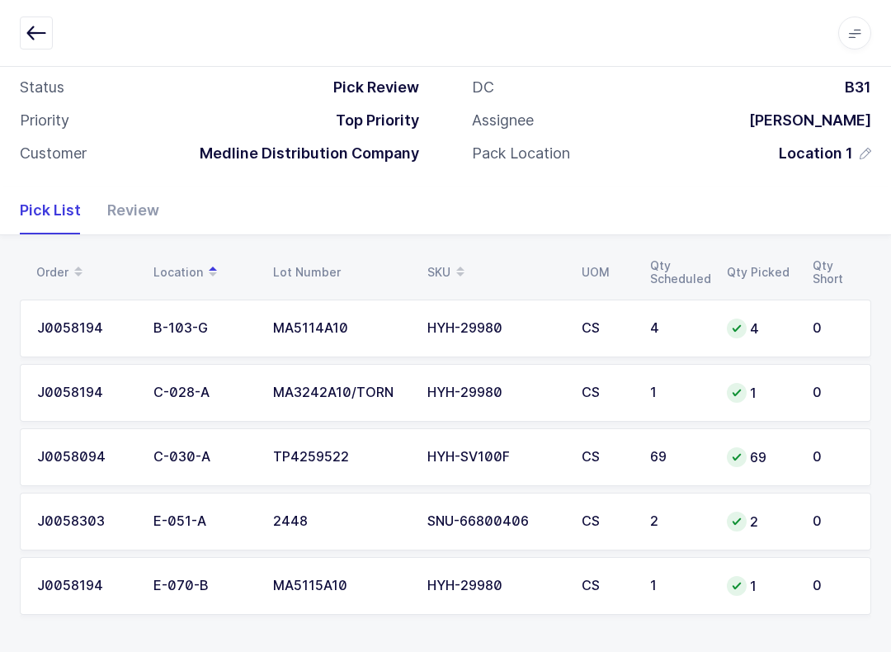
click at [124, 215] on div "Review" at bounding box center [126, 210] width 65 height 48
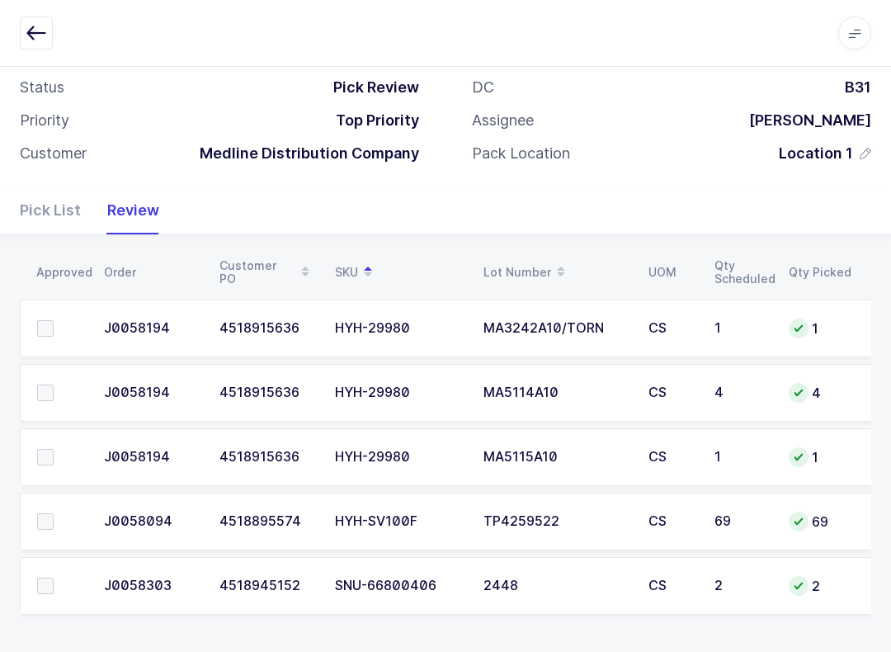
click at [42, 519] on span at bounding box center [45, 521] width 16 height 16
click at [54, 513] on input "checkbox" at bounding box center [54, 513] width 0 height 0
click at [47, 441] on td at bounding box center [57, 457] width 74 height 58
click at [52, 378] on td at bounding box center [57, 393] width 74 height 58
click at [48, 322] on span at bounding box center [45, 328] width 16 height 16
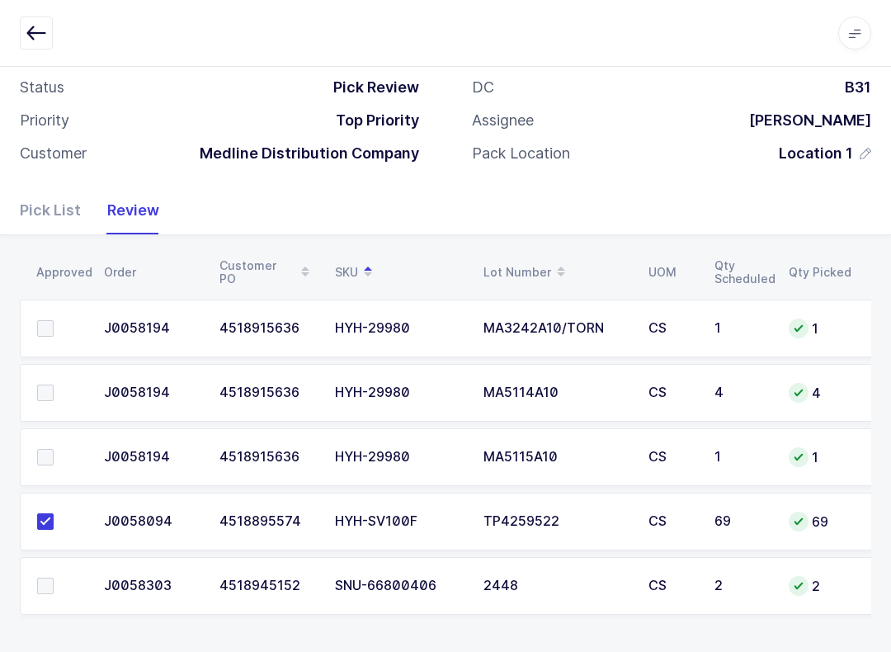
click at [54, 320] on input "checkbox" at bounding box center [54, 320] width 0 height 0
click at [54, 585] on label at bounding box center [60, 585] width 47 height 16
click at [54, 577] on input "checkbox" at bounding box center [54, 577] width 0 height 0
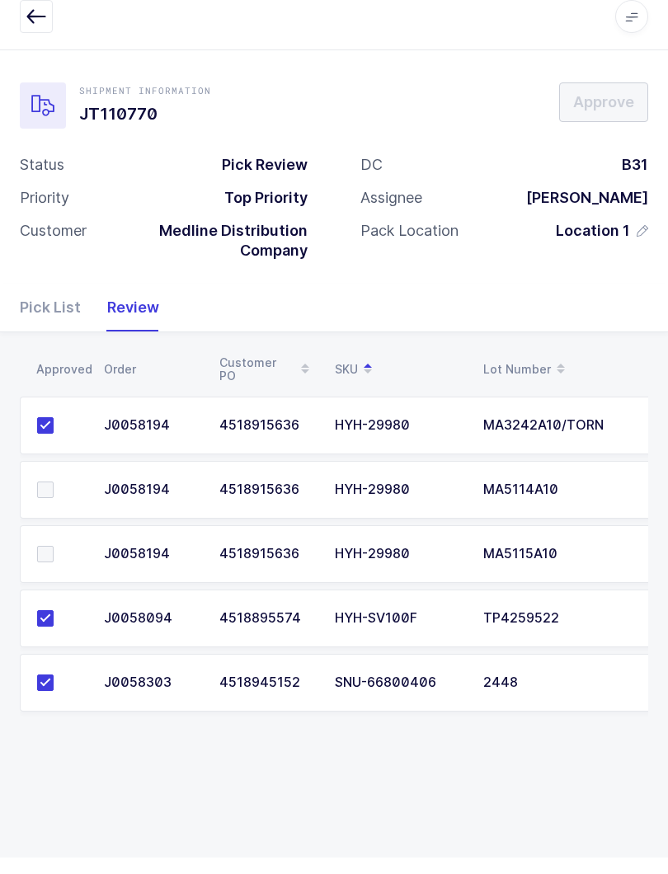
click at [55, 478] on td at bounding box center [57, 507] width 74 height 58
click at [69, 562] on label at bounding box center [60, 570] width 47 height 16
click at [54, 562] on input "checkbox" at bounding box center [54, 562] width 0 height 0
click at [45, 478] on td at bounding box center [57, 507] width 74 height 58
click at [41, 498] on span at bounding box center [45, 506] width 16 height 16
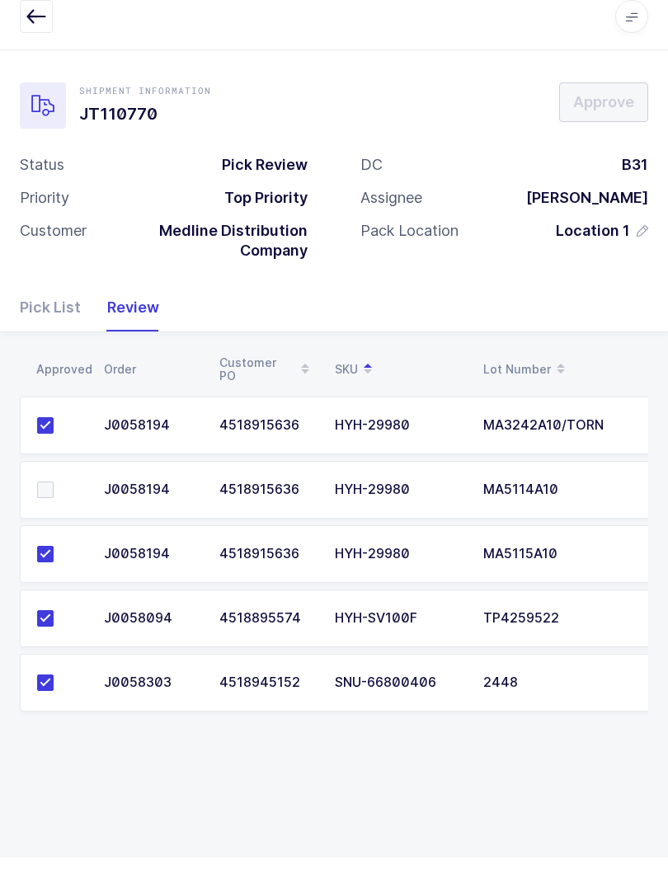
click at [54, 498] on input "checkbox" at bounding box center [54, 498] width 0 height 0
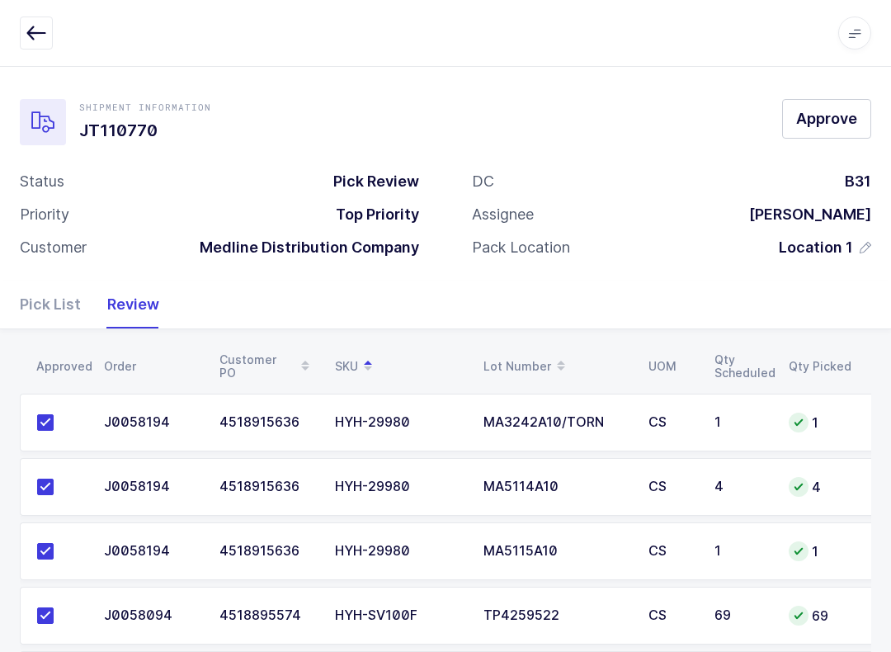
click at [667, 118] on span "Approve" at bounding box center [826, 118] width 61 height 21
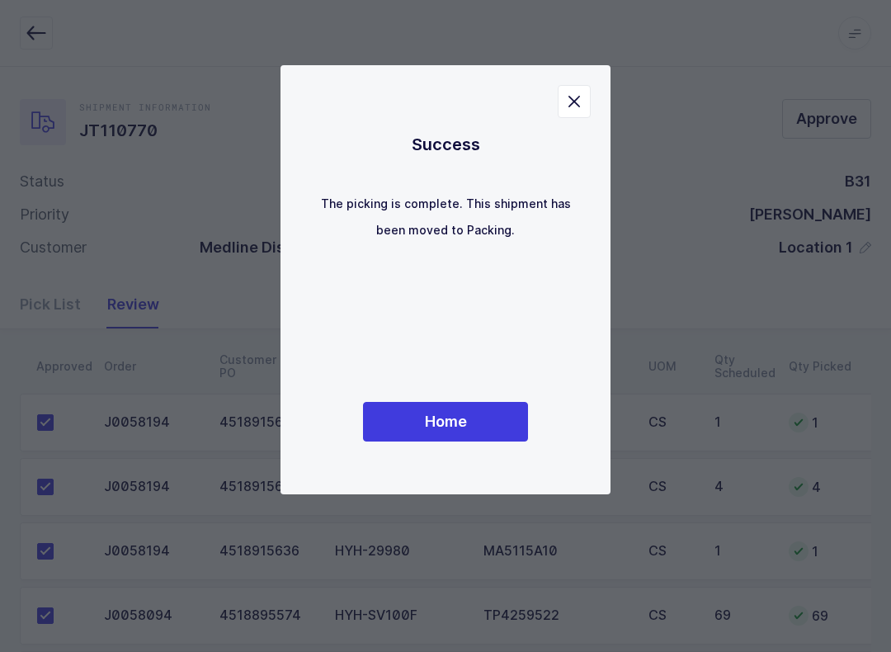
click at [454, 422] on span "Home" at bounding box center [446, 421] width 42 height 21
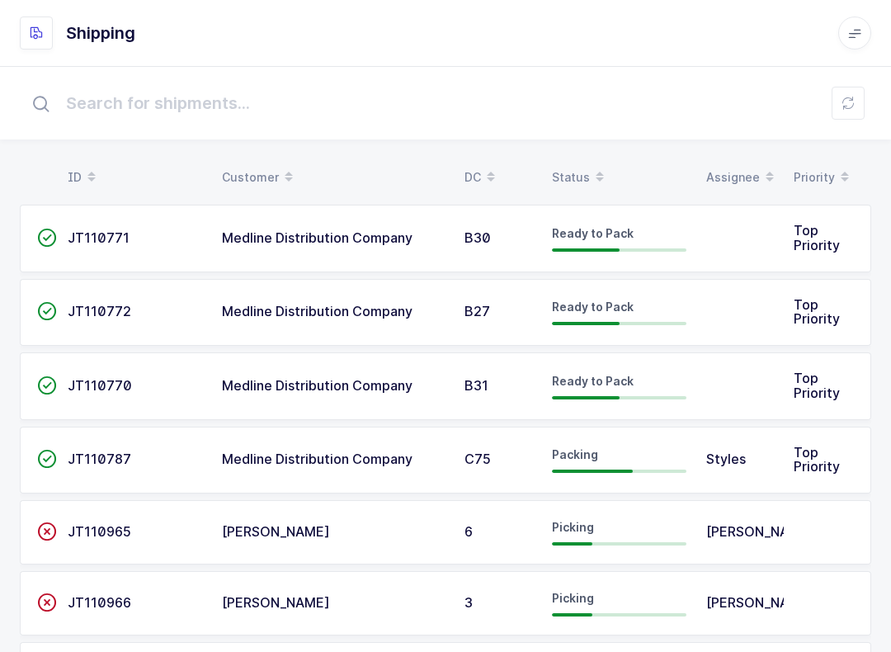
click at [580, 164] on div "Status" at bounding box center [619, 177] width 134 height 28
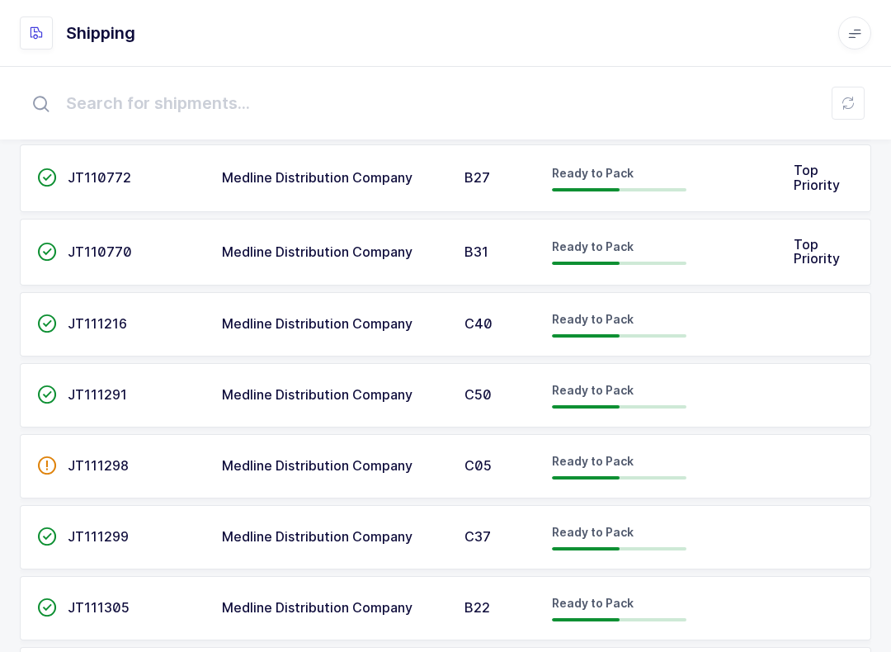
scroll to position [838, 0]
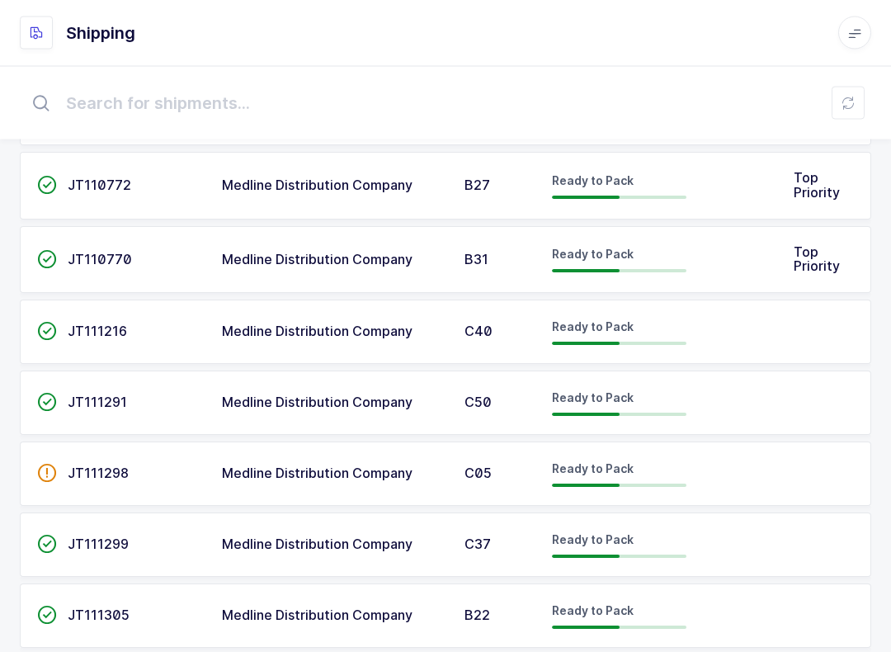
click at [564, 257] on span "Ready to Pack" at bounding box center [593, 254] width 82 height 14
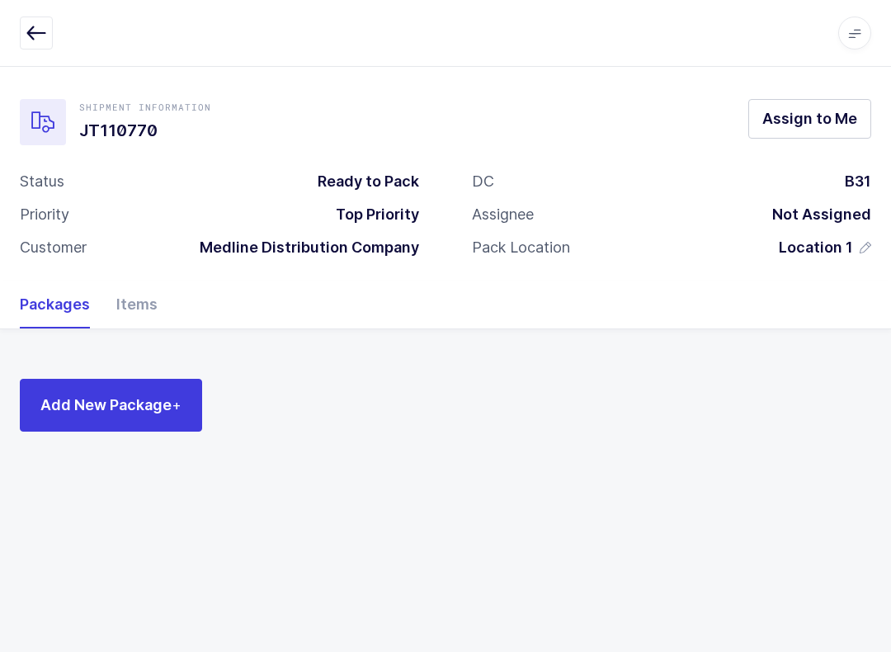
click at [128, 297] on div "Items" at bounding box center [130, 304] width 54 height 48
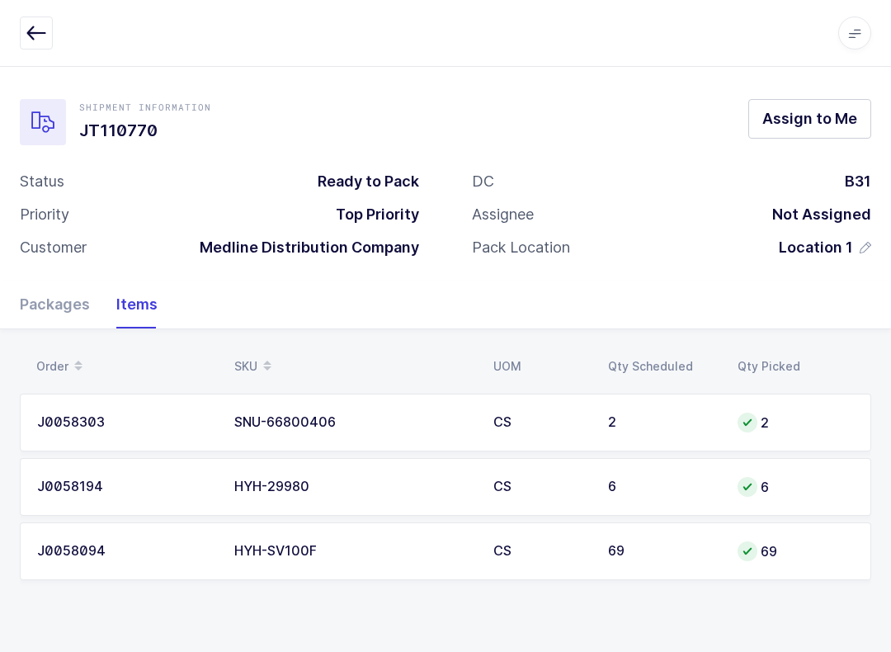
click at [31, 22] on button "button" at bounding box center [36, 32] width 33 height 33
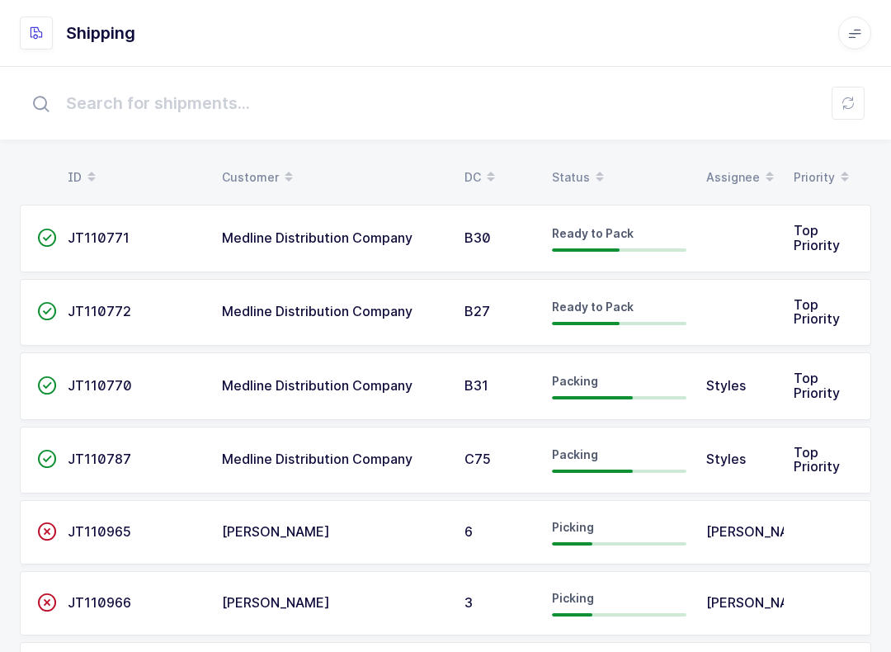
click at [590, 176] on span at bounding box center [600, 177] width 20 height 28
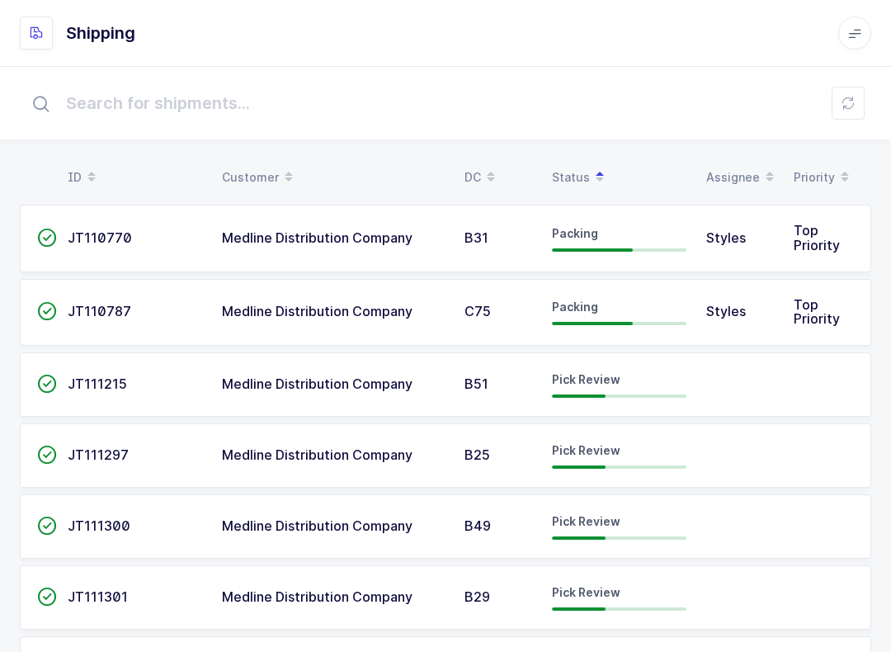
click at [667, 101] on button at bounding box center [847, 103] width 33 height 33
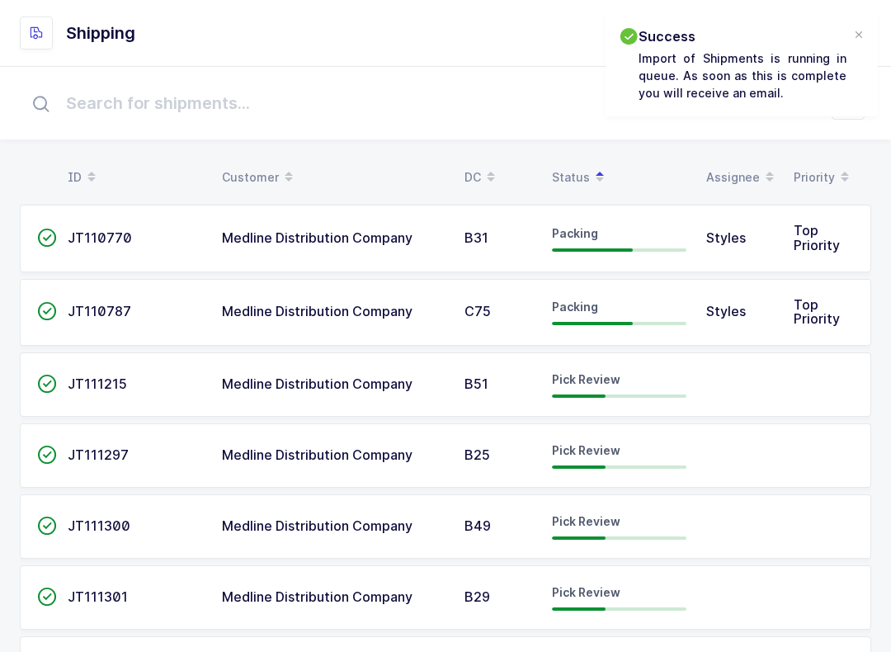
click at [576, 168] on div "Status" at bounding box center [619, 177] width 134 height 28
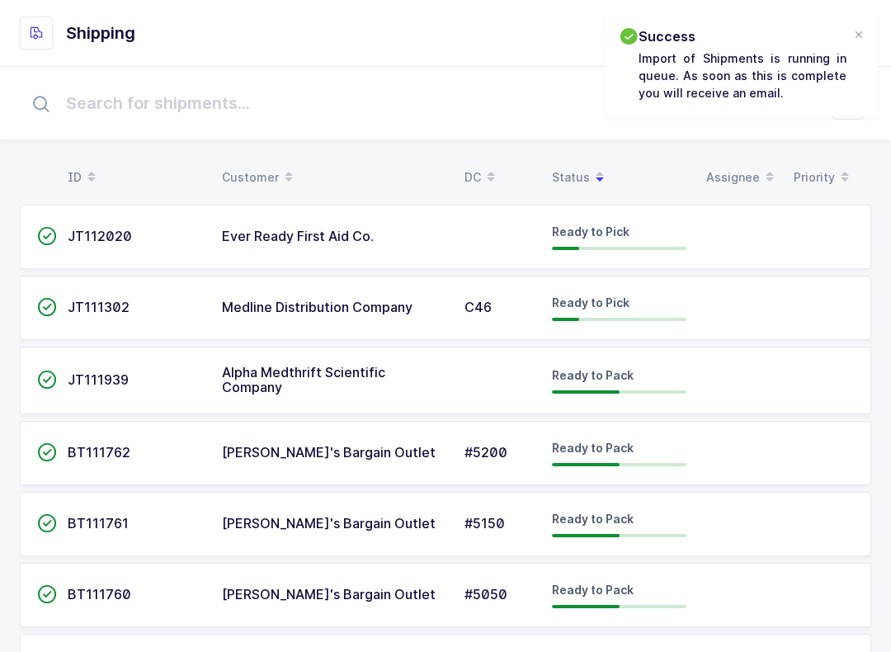
click at [590, 175] on span at bounding box center [600, 177] width 20 height 28
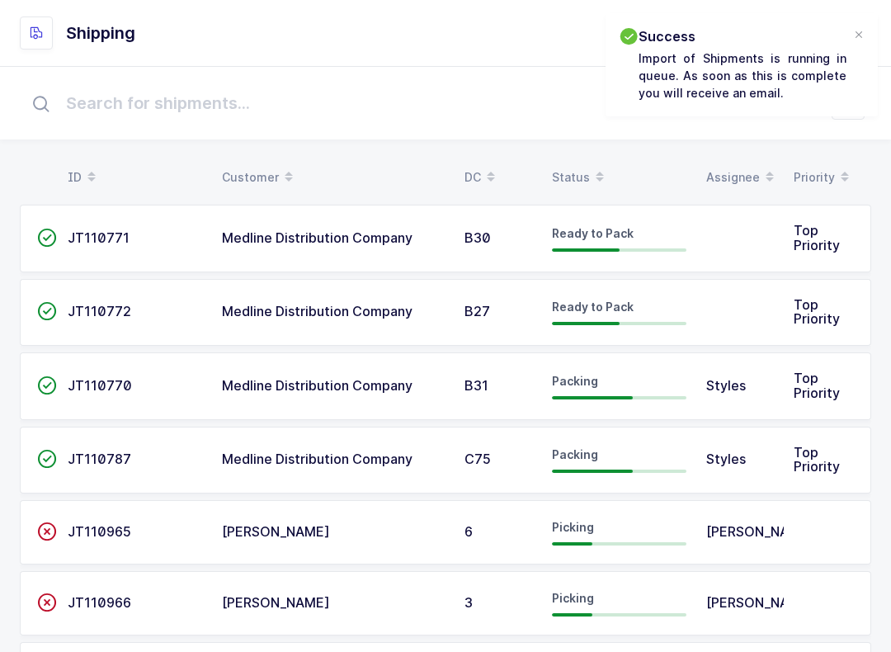
click at [583, 176] on div "Status" at bounding box center [619, 177] width 134 height 28
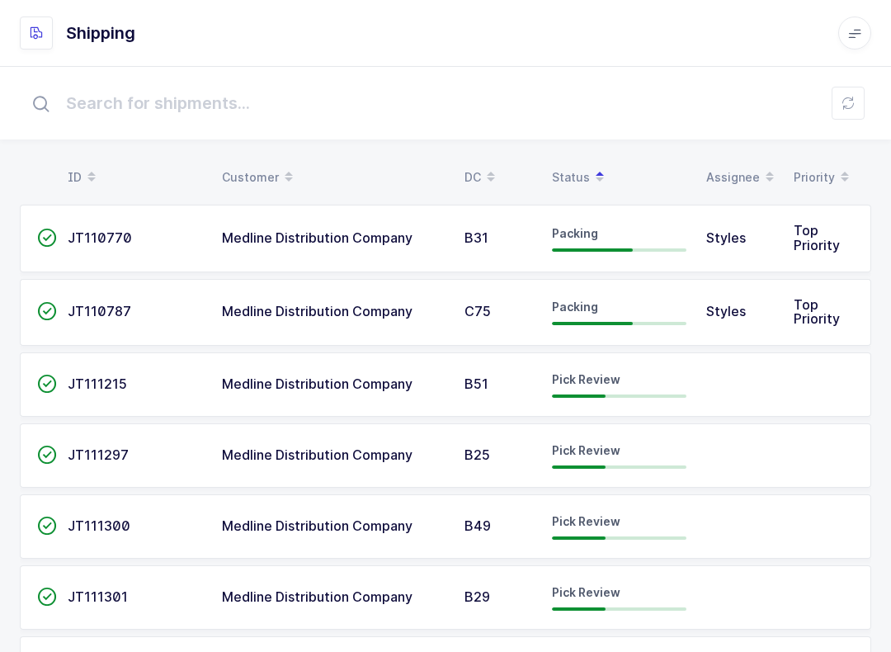
click at [666, 539] on td "Pick Review" at bounding box center [619, 526] width 154 height 64
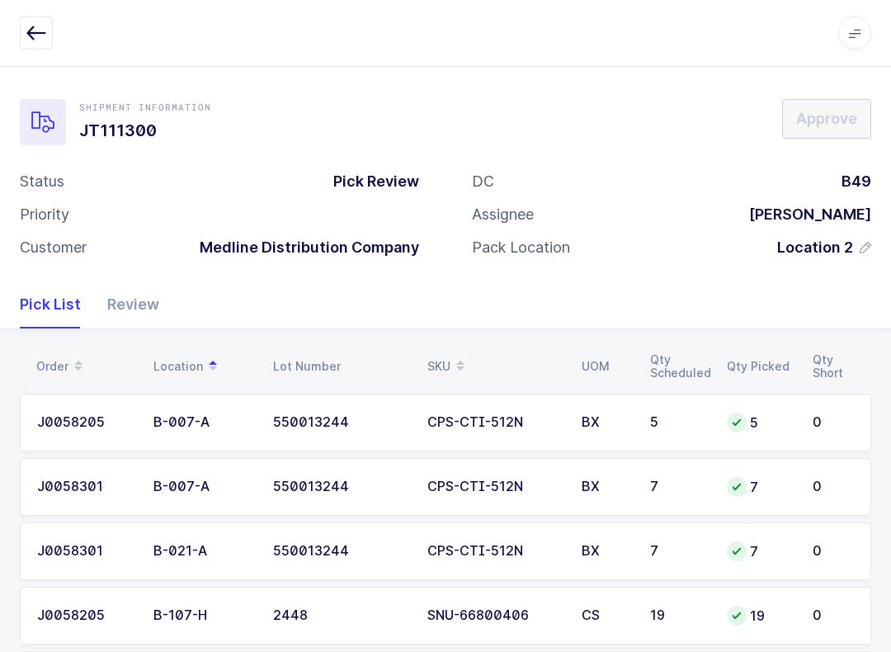
scroll to position [94, 0]
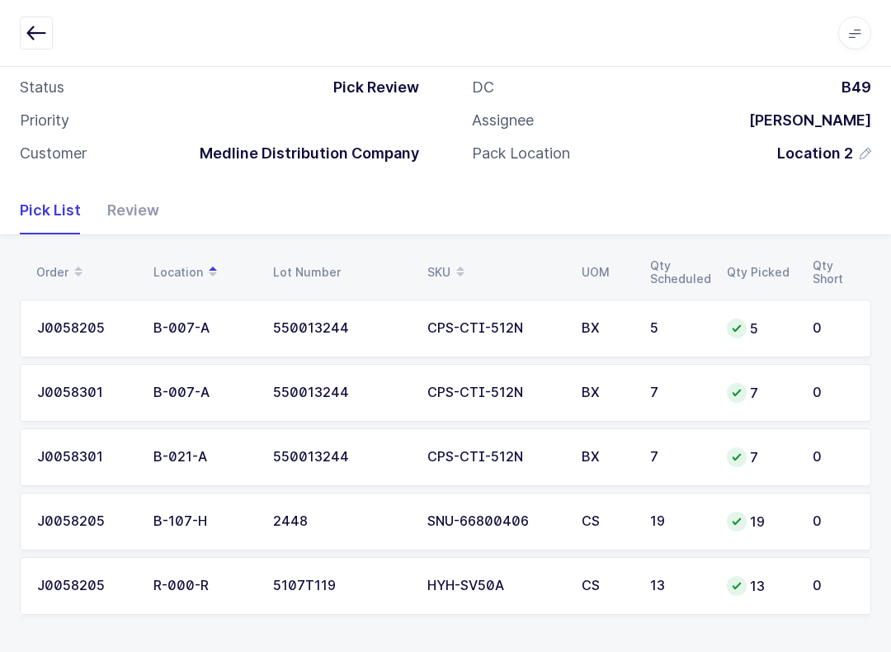
click at [130, 207] on div "Review" at bounding box center [126, 210] width 65 height 48
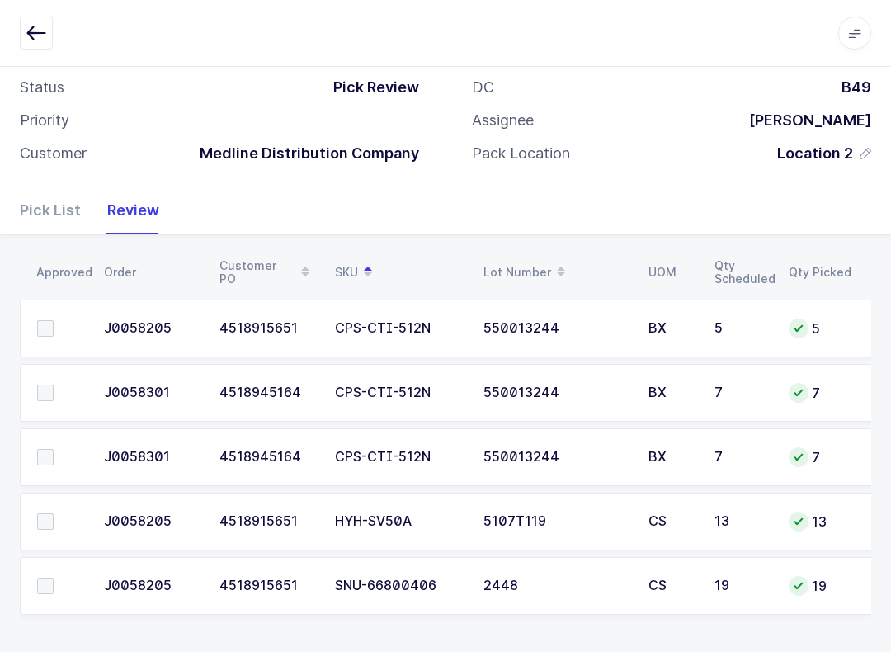
click at [37, 587] on span at bounding box center [45, 585] width 16 height 16
click at [54, 577] on input "checkbox" at bounding box center [54, 577] width 0 height 0
click at [60, 515] on label at bounding box center [60, 521] width 47 height 16
click at [54, 513] on input "checkbox" at bounding box center [54, 513] width 0 height 0
click at [45, 325] on span at bounding box center [45, 328] width 16 height 16
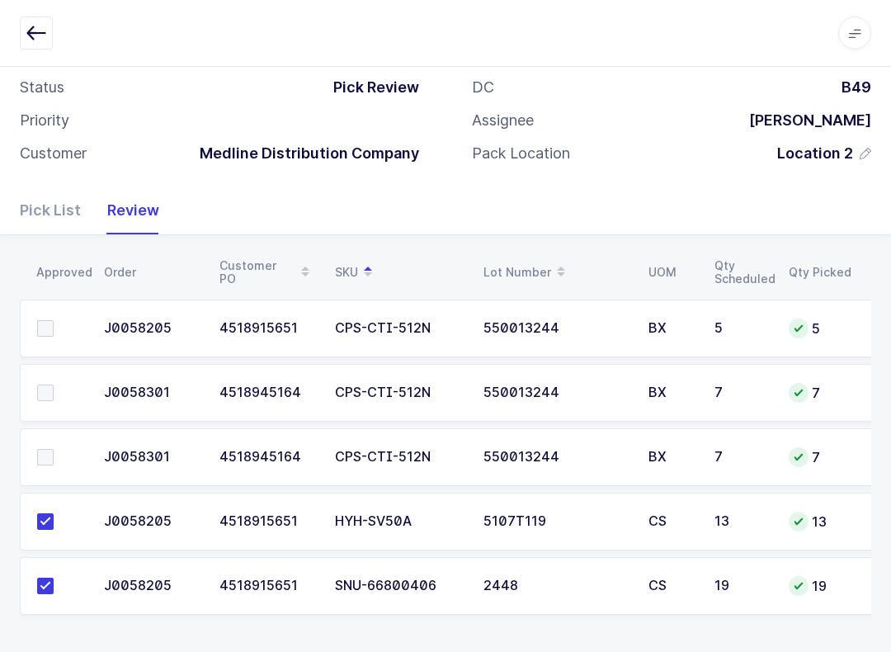
click at [54, 320] on input "checkbox" at bounding box center [54, 320] width 0 height 0
click at [40, 387] on span at bounding box center [45, 392] width 16 height 16
click at [54, 384] on input "checkbox" at bounding box center [54, 384] width 0 height 0
click at [49, 459] on span at bounding box center [45, 457] width 16 height 16
click at [54, 449] on input "checkbox" at bounding box center [54, 449] width 0 height 0
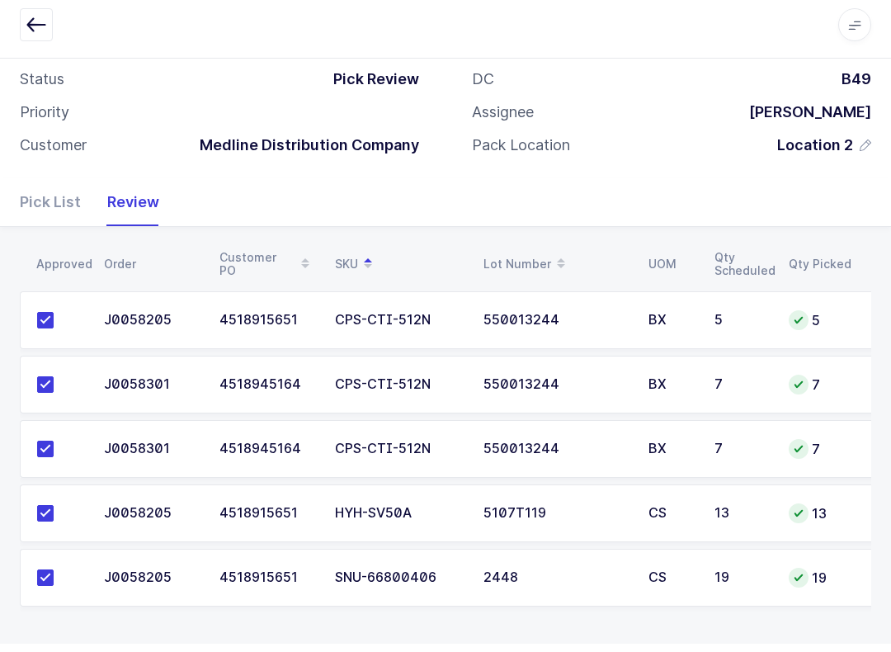
scroll to position [0, 0]
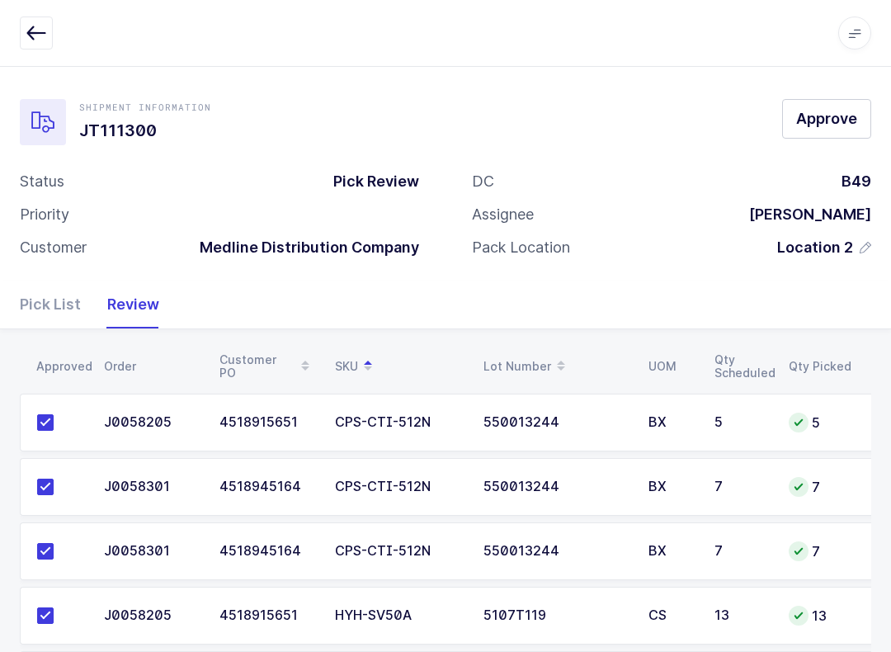
click at [667, 116] on span "Approve" at bounding box center [826, 118] width 61 height 21
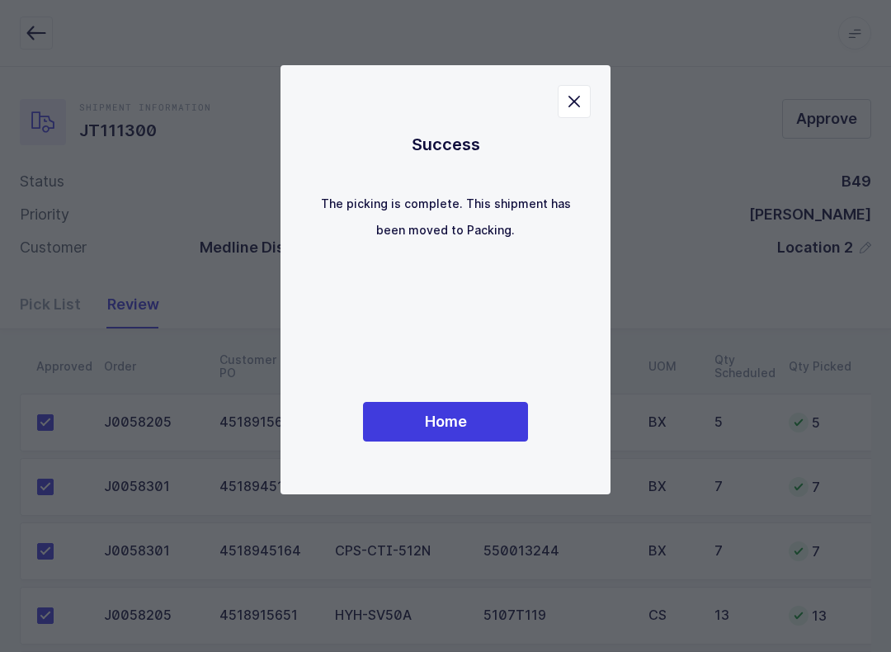
click at [473, 426] on button "Home" at bounding box center [445, 422] width 165 height 40
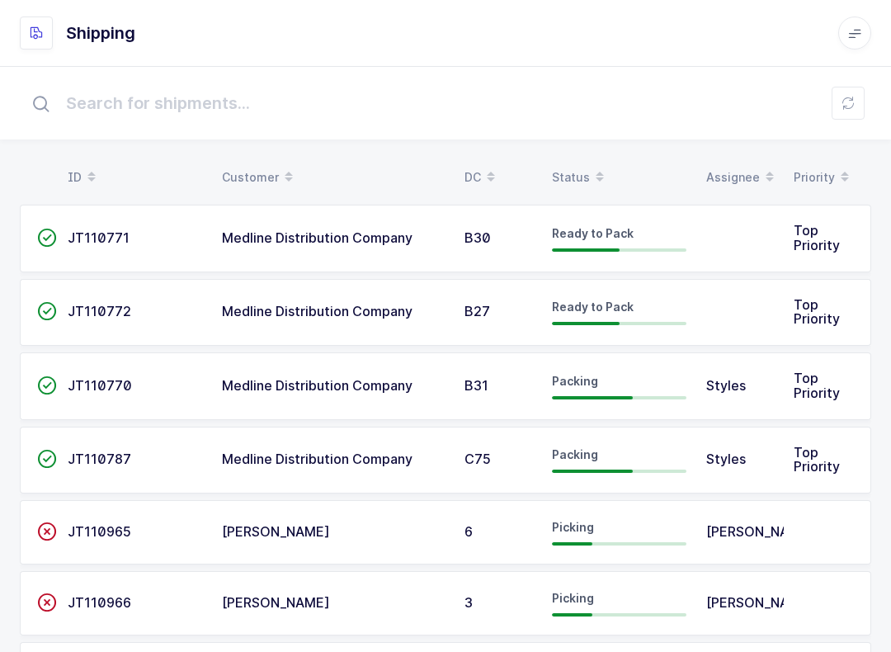
click at [595, 158] on table "ID Customer DC Status Assignee Priority" at bounding box center [445, 177] width 851 height 41
click at [590, 167] on span at bounding box center [600, 177] width 20 height 28
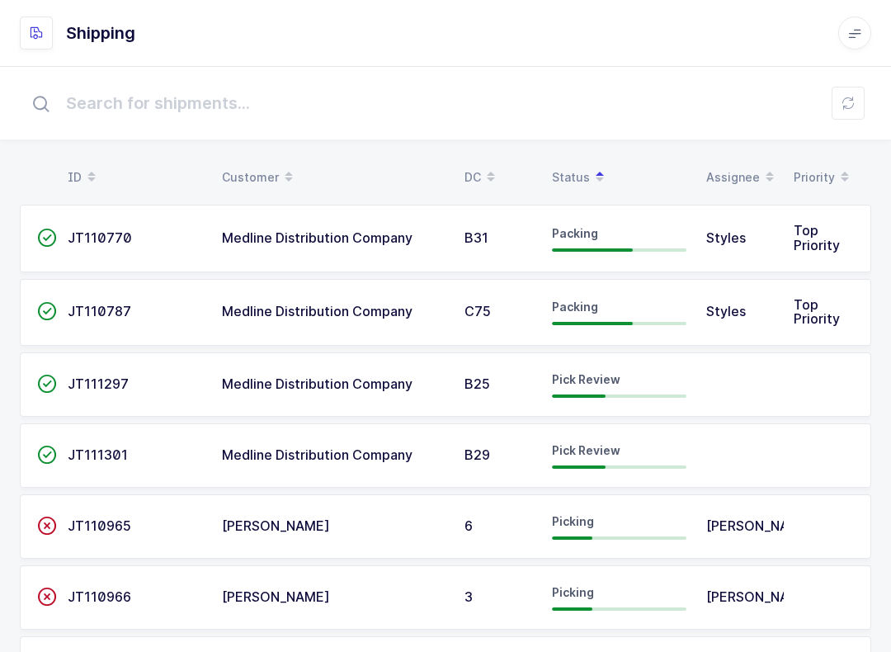
click at [667, 30] on span at bounding box center [854, 32] width 33 height 33
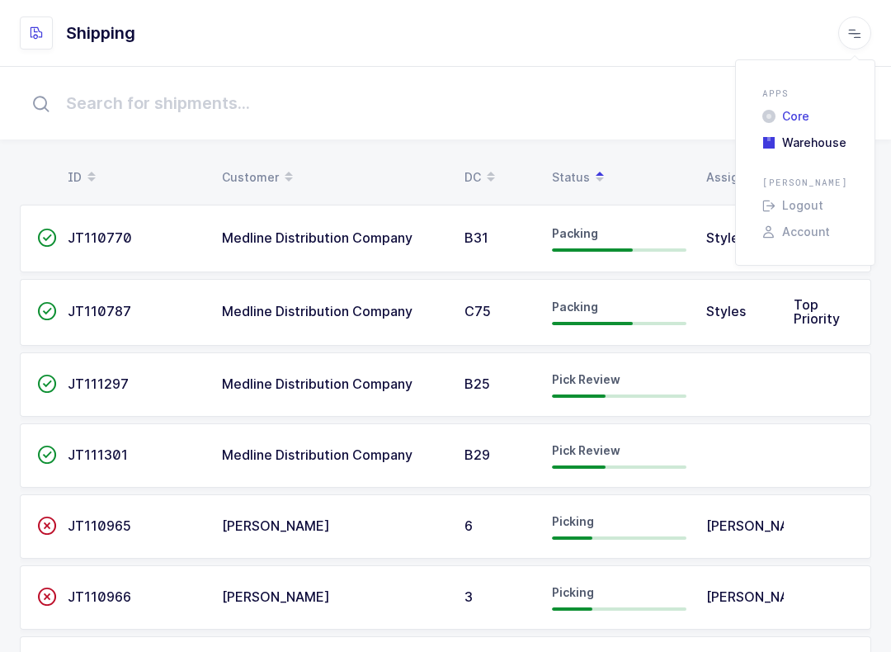
click at [667, 116] on li "Core" at bounding box center [804, 116] width 99 height 13
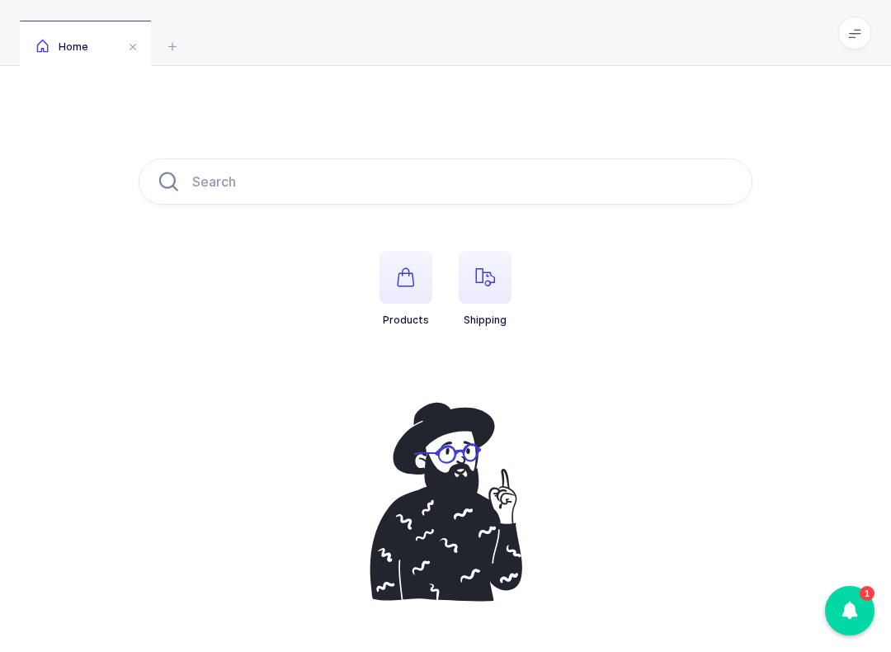
click at [502, 287] on span "button" at bounding box center [485, 277] width 53 height 53
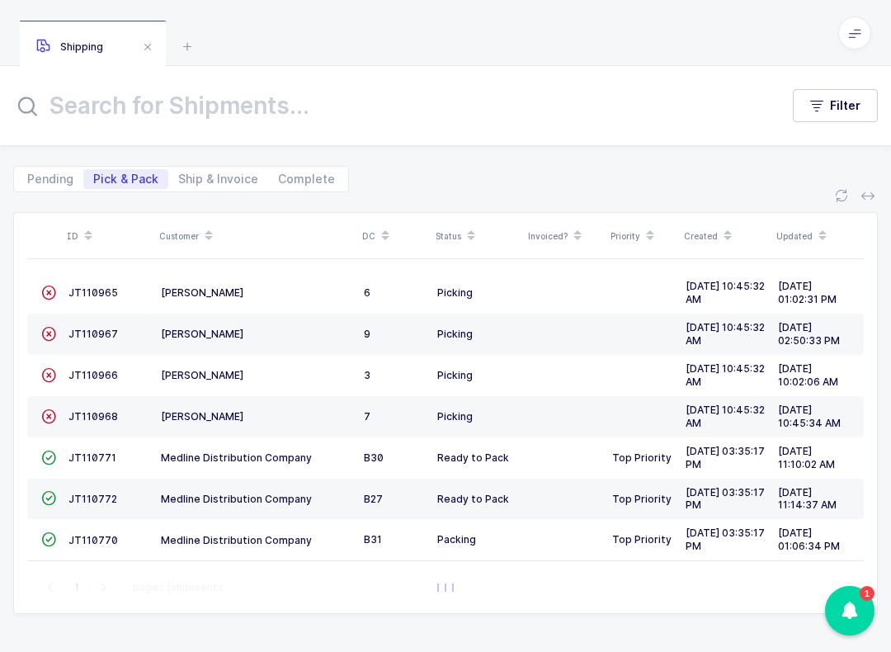
click at [96, 451] on span "JT110771" at bounding box center [92, 457] width 48 height 12
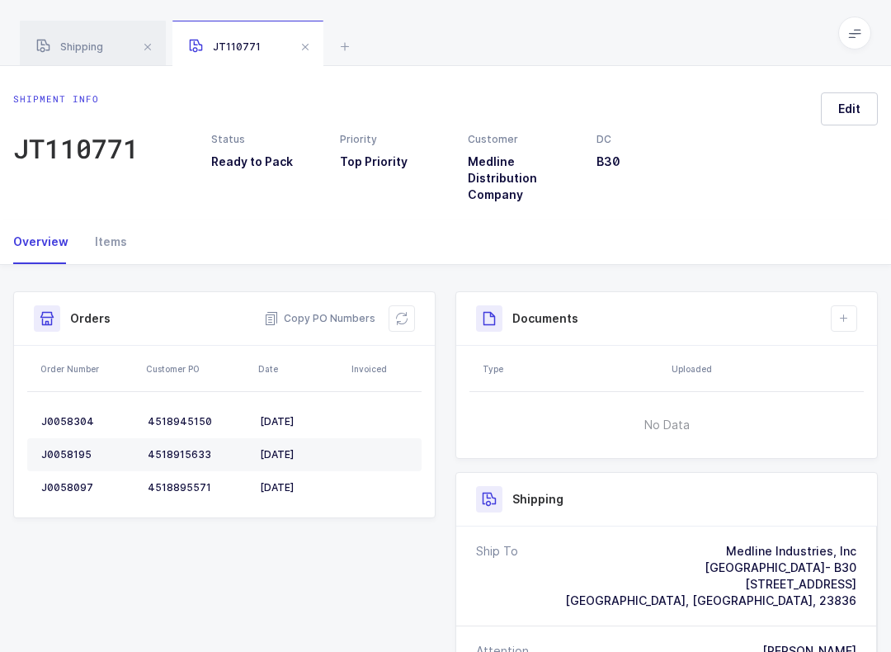
click at [859, 112] on span "Edit" at bounding box center [849, 109] width 22 height 16
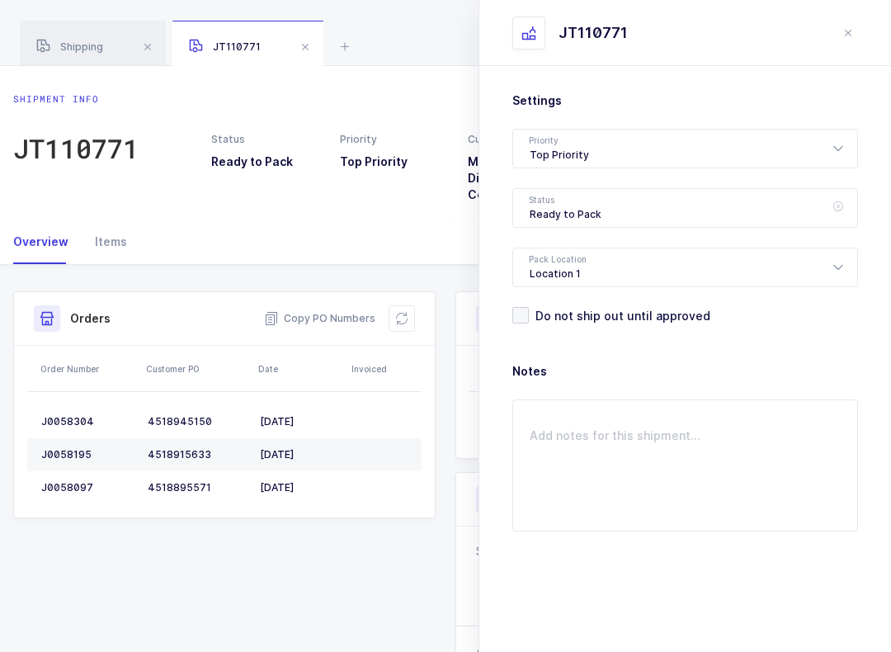
click at [829, 210] on icon at bounding box center [837, 208] width 21 height 40
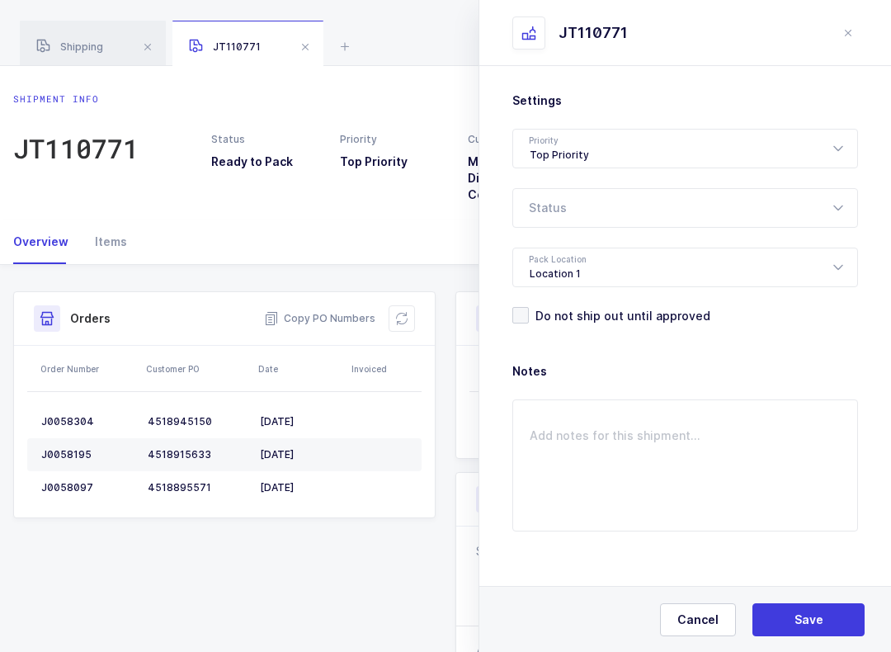
click at [822, 210] on div at bounding box center [685, 208] width 346 height 40
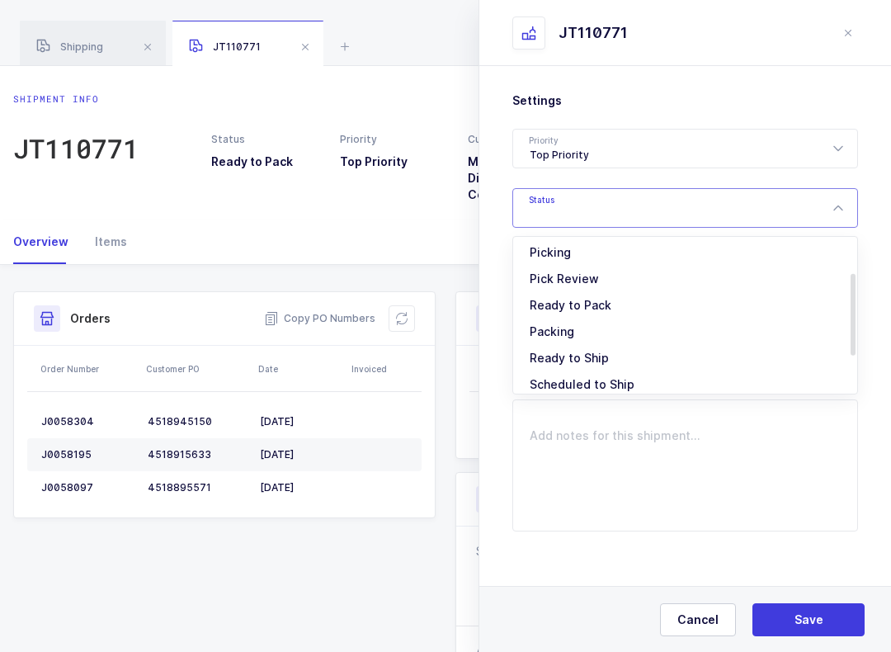
scroll to position [70, 0]
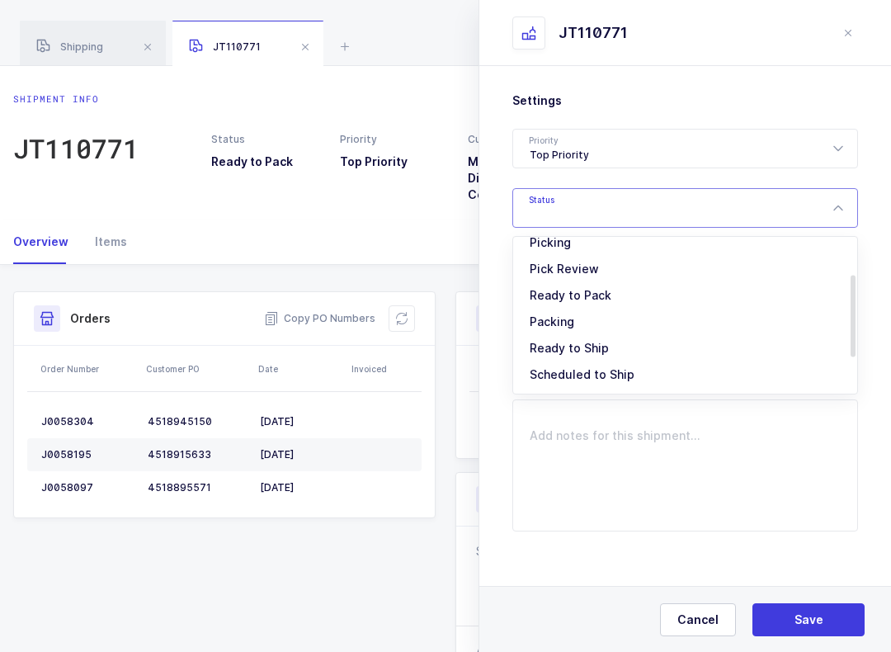
click at [594, 271] on span "Pick Review" at bounding box center [563, 268] width 69 height 14
type input "Pick Review"
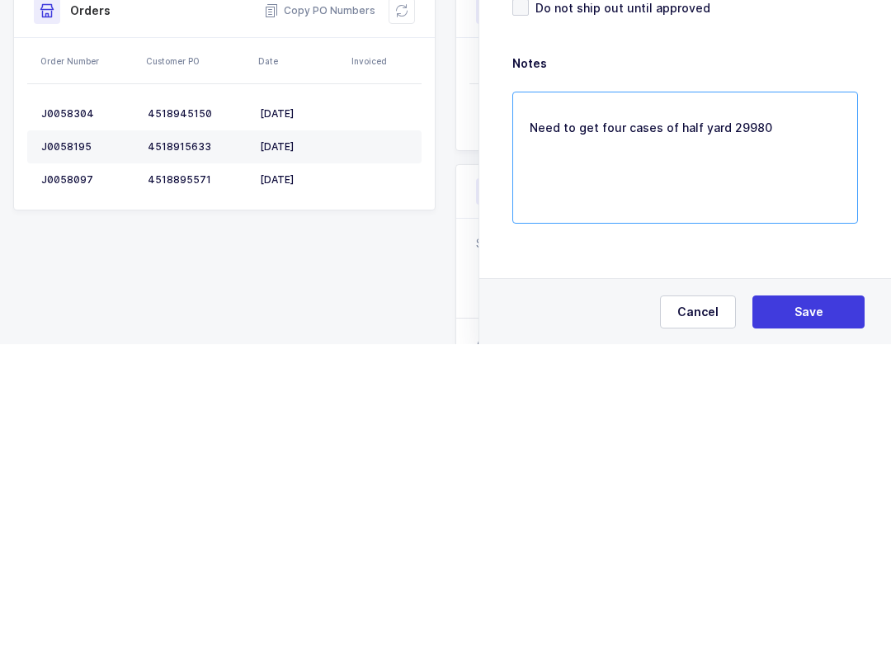
click at [716, 399] on textarea "Need to get four cases of half yard 29980" at bounding box center [685, 465] width 346 height 132
type textarea "Need to get four cases 9980"
click at [818, 603] on button "Save" at bounding box center [808, 619] width 112 height 33
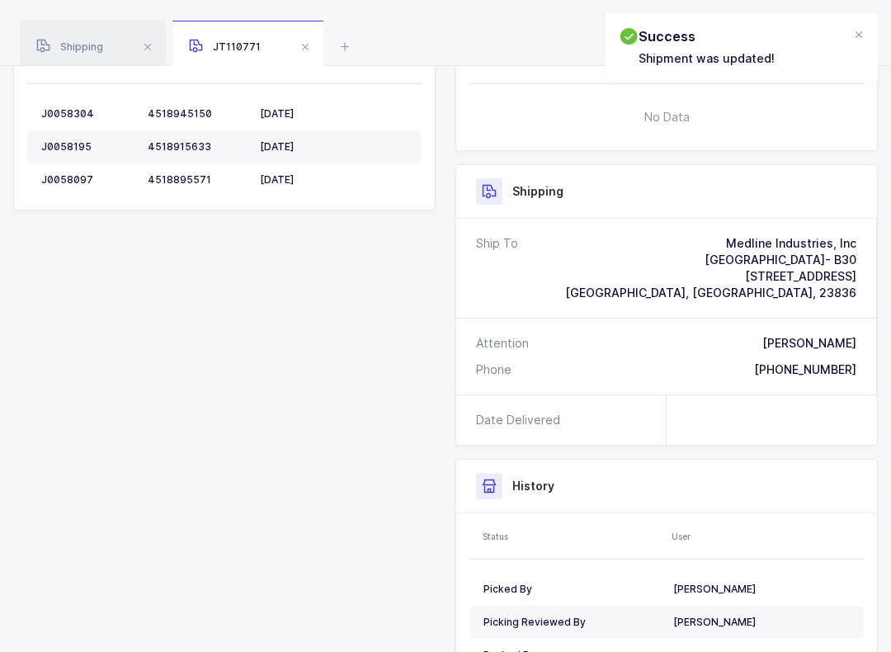
click at [863, 28] on div at bounding box center [858, 35] width 13 height 15
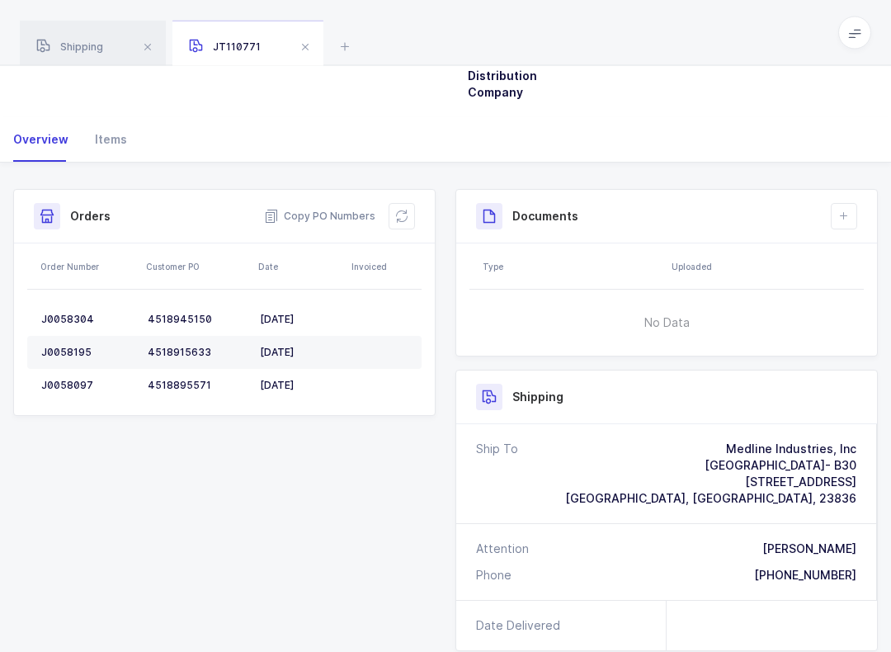
scroll to position [0, 0]
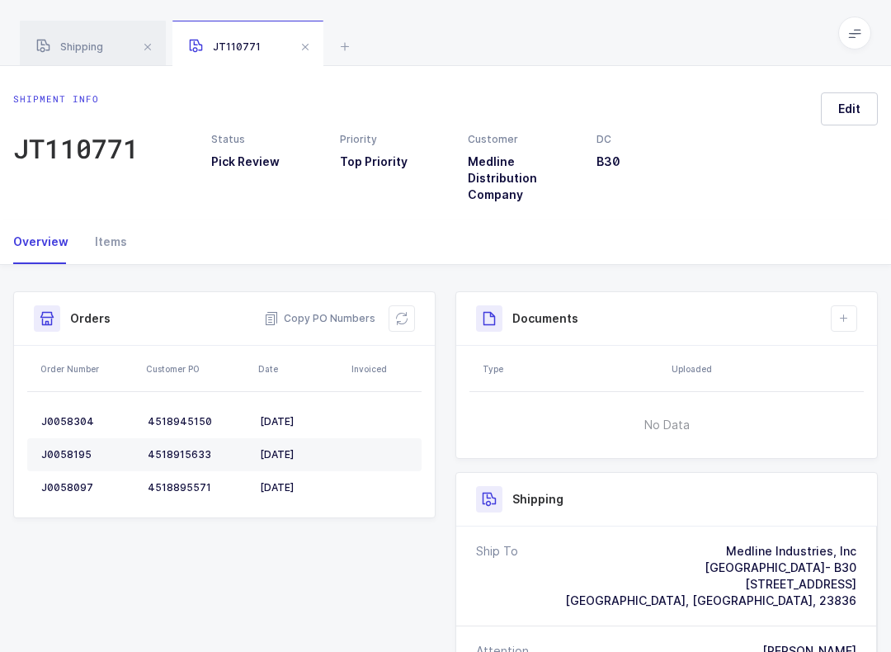
click at [861, 30] on span at bounding box center [854, 32] width 33 height 33
click at [823, 136] on li "Warehouse" at bounding box center [804, 142] width 99 height 13
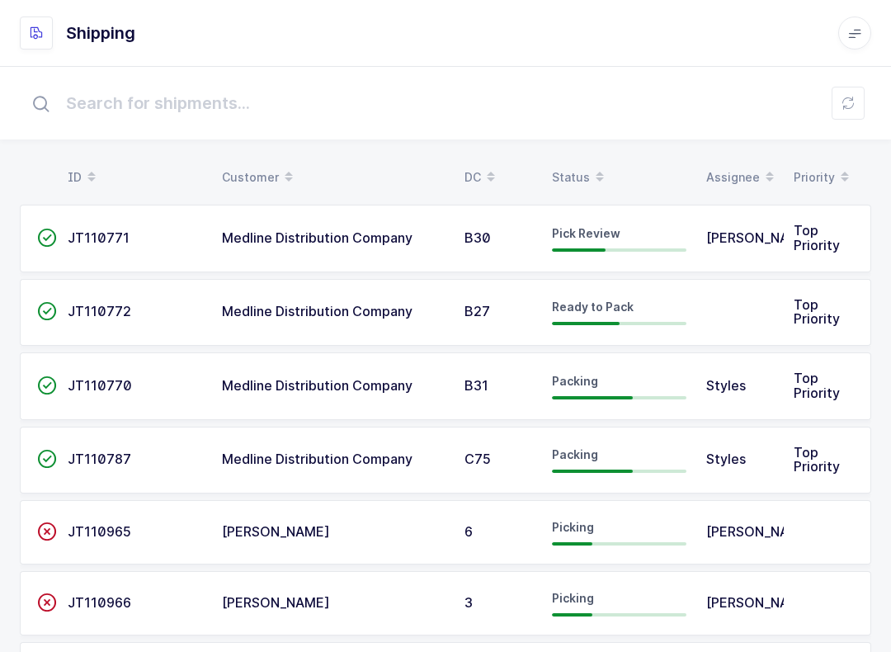
click at [577, 172] on div "Status" at bounding box center [619, 177] width 134 height 28
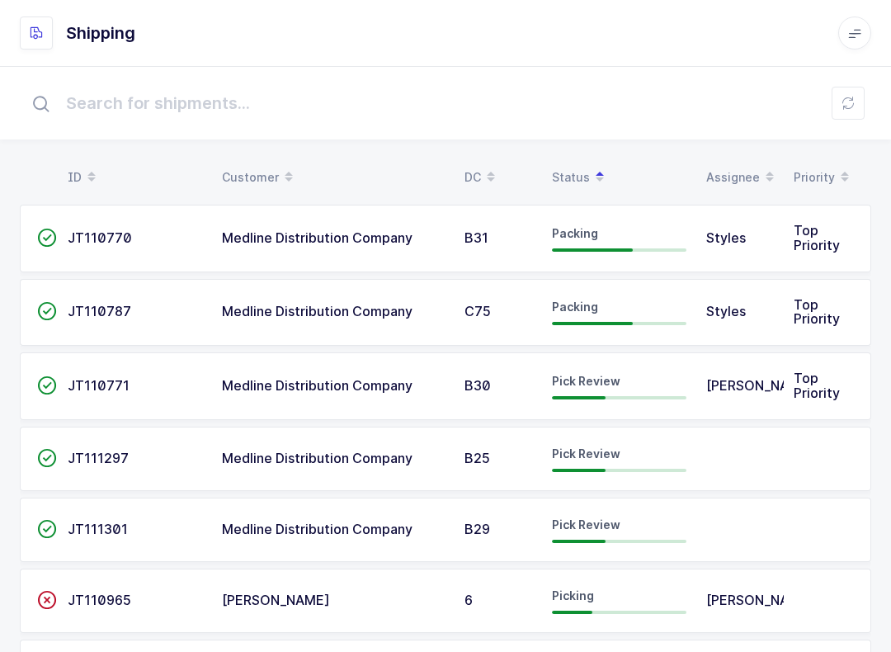
click at [577, 374] on span "Pick Review" at bounding box center [586, 381] width 68 height 14
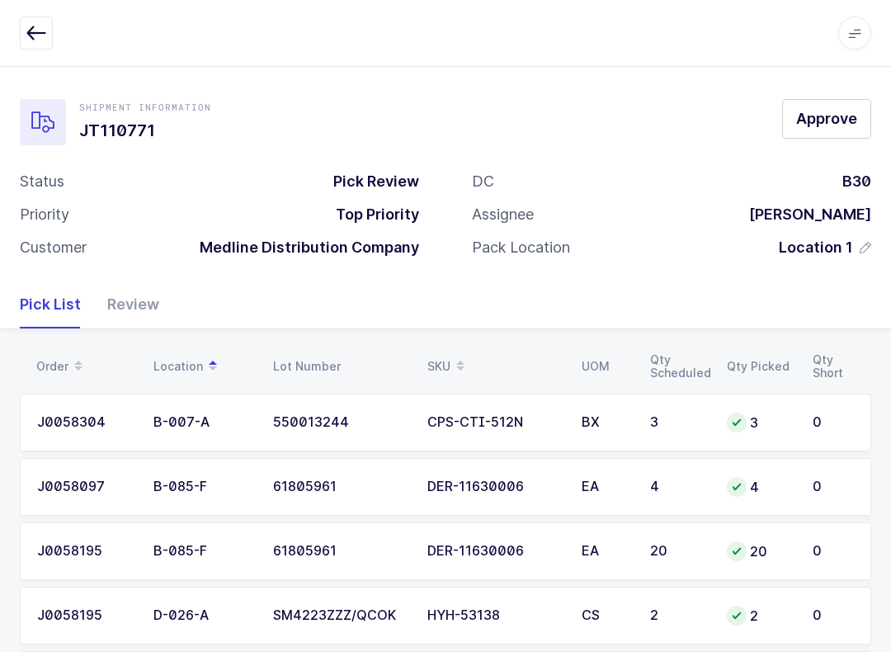
click at [134, 305] on div "Review" at bounding box center [126, 304] width 65 height 48
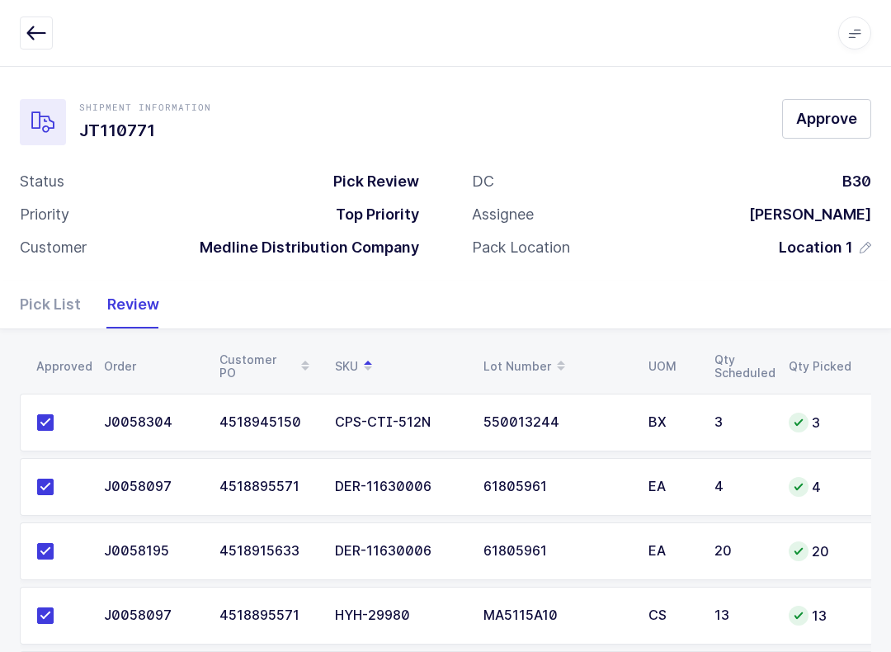
click at [44, 302] on div "Pick List" at bounding box center [57, 304] width 74 height 48
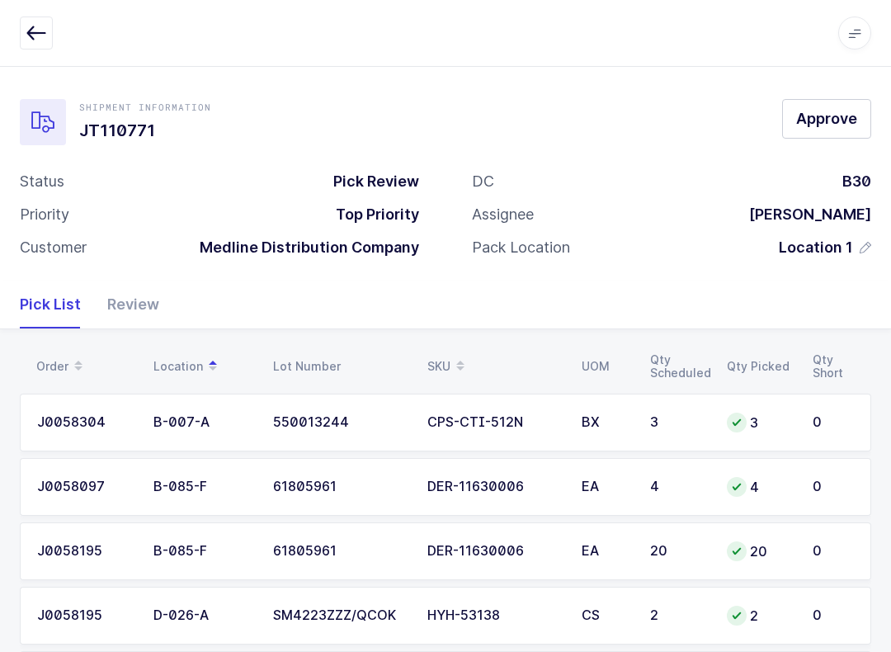
click at [21, 27] on button "button" at bounding box center [36, 32] width 33 height 33
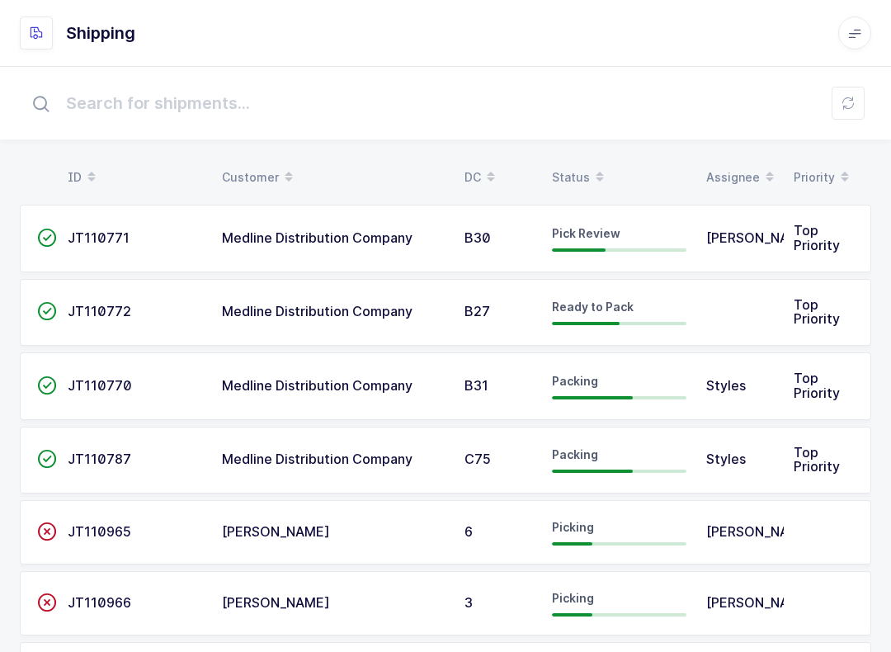
click at [582, 165] on div "Status" at bounding box center [619, 177] width 134 height 28
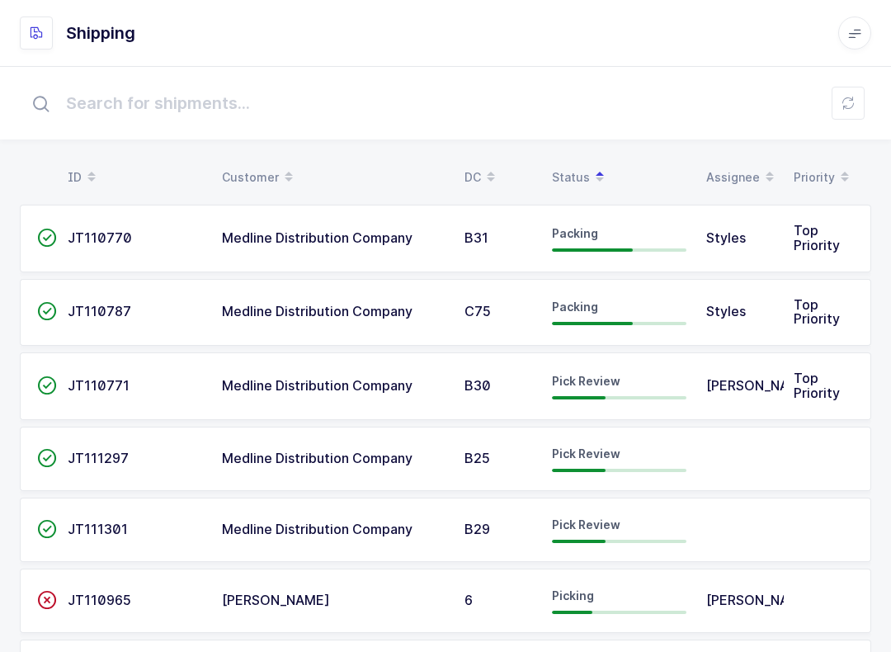
click at [304, 458] on span "Medline Distribution Company" at bounding box center [317, 457] width 191 height 16
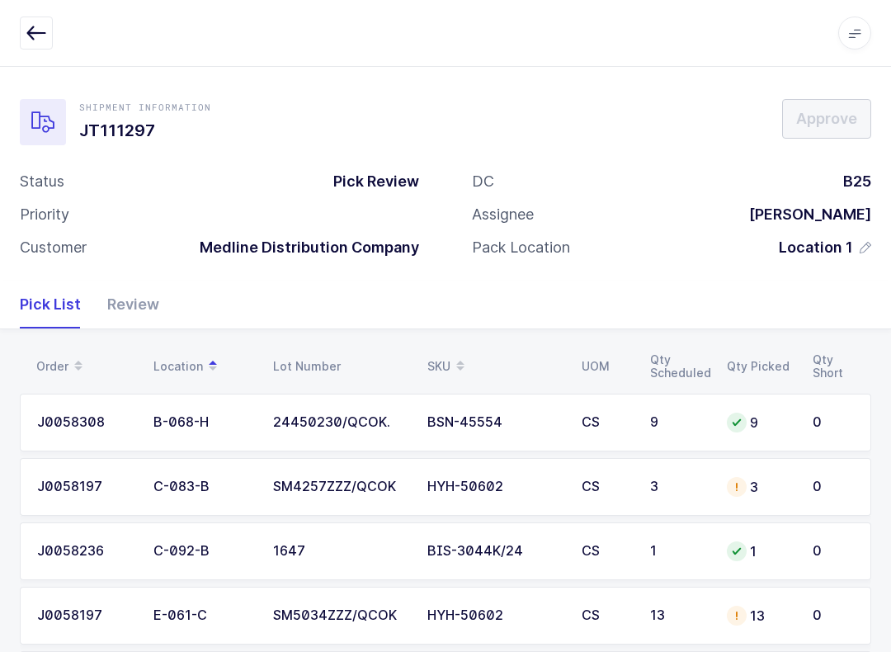
click at [148, 315] on div "Review" at bounding box center [126, 304] width 65 height 48
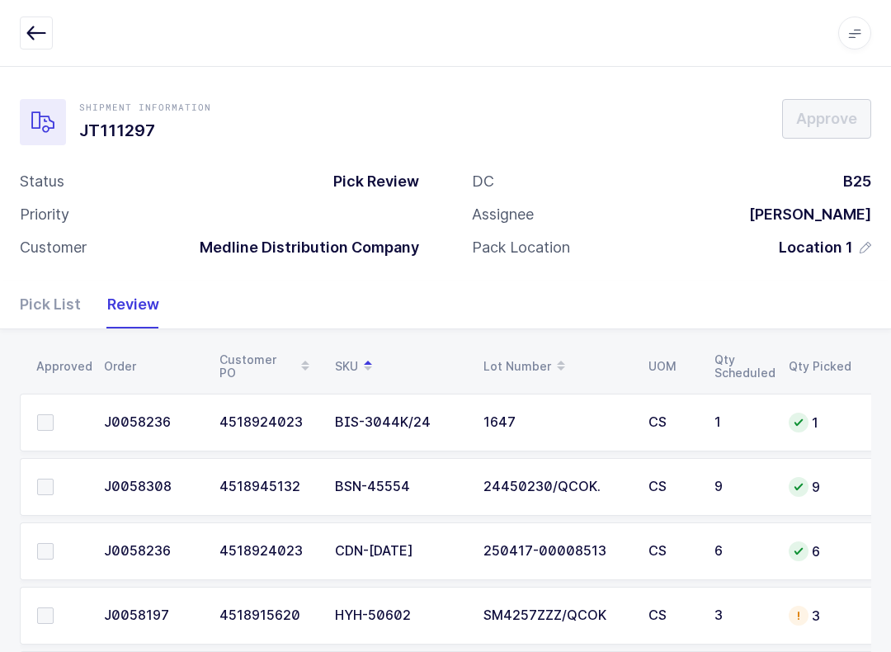
click at [32, 35] on icon "button" at bounding box center [36, 33] width 20 height 20
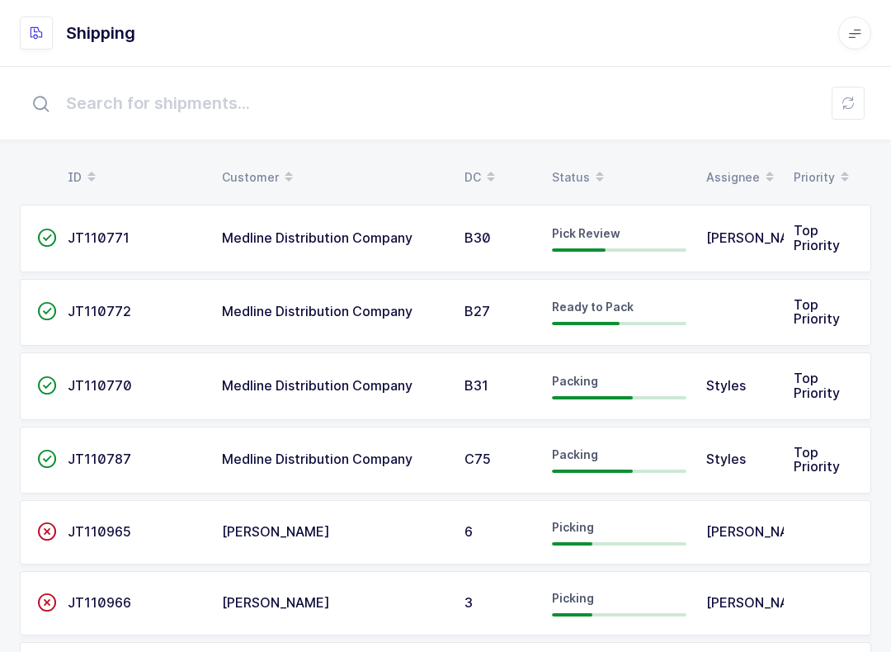
click at [596, 167] on icon at bounding box center [599, 171] width 8 height 8
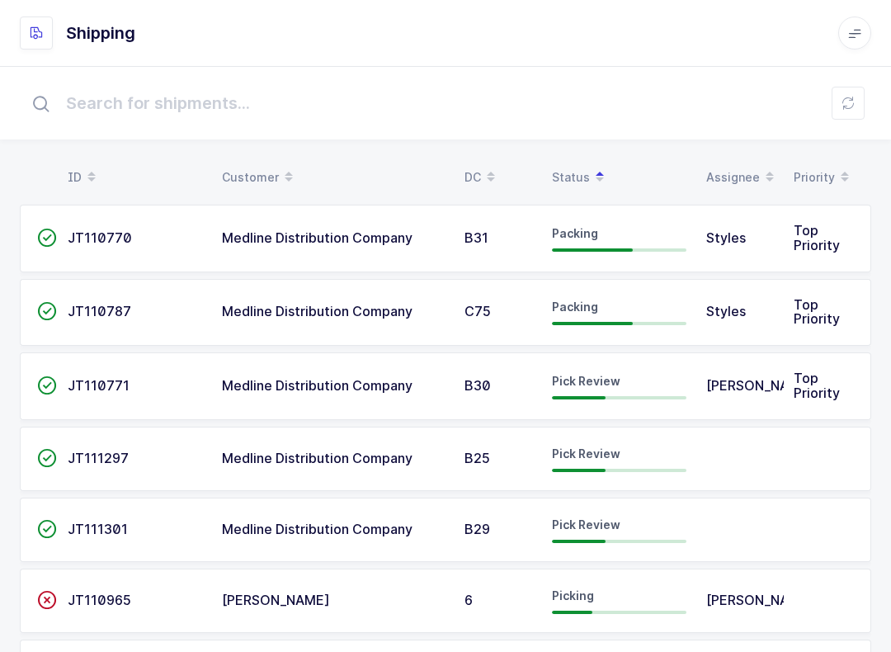
click at [600, 453] on span "Pick Review" at bounding box center [586, 453] width 68 height 14
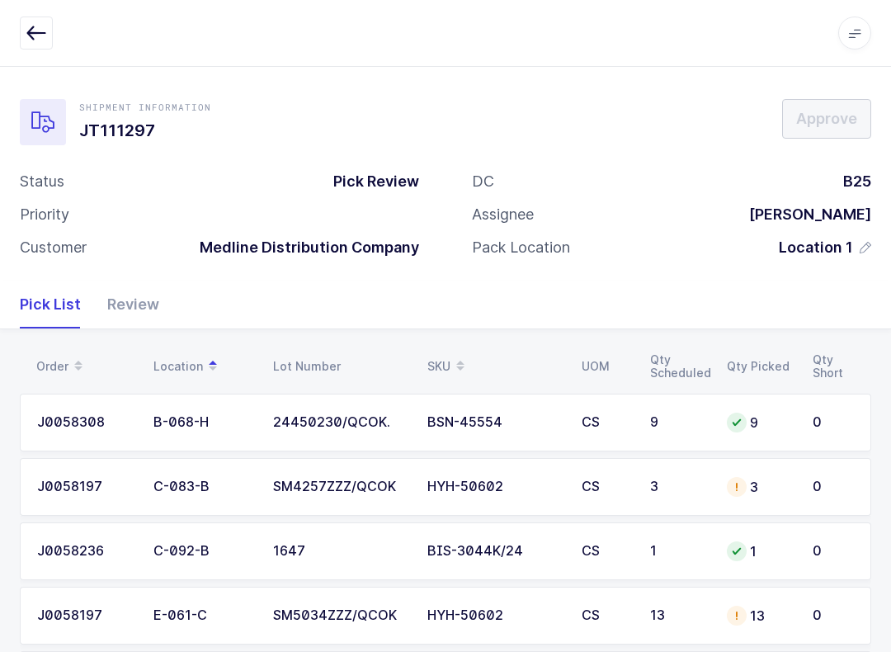
click at [126, 306] on div "Review" at bounding box center [126, 304] width 65 height 48
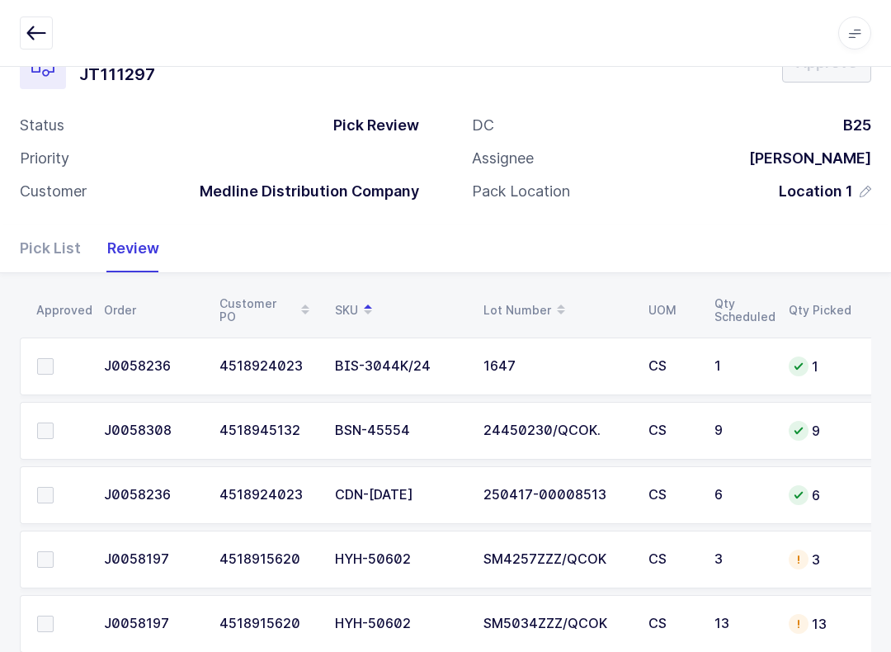
scroll to position [94, 0]
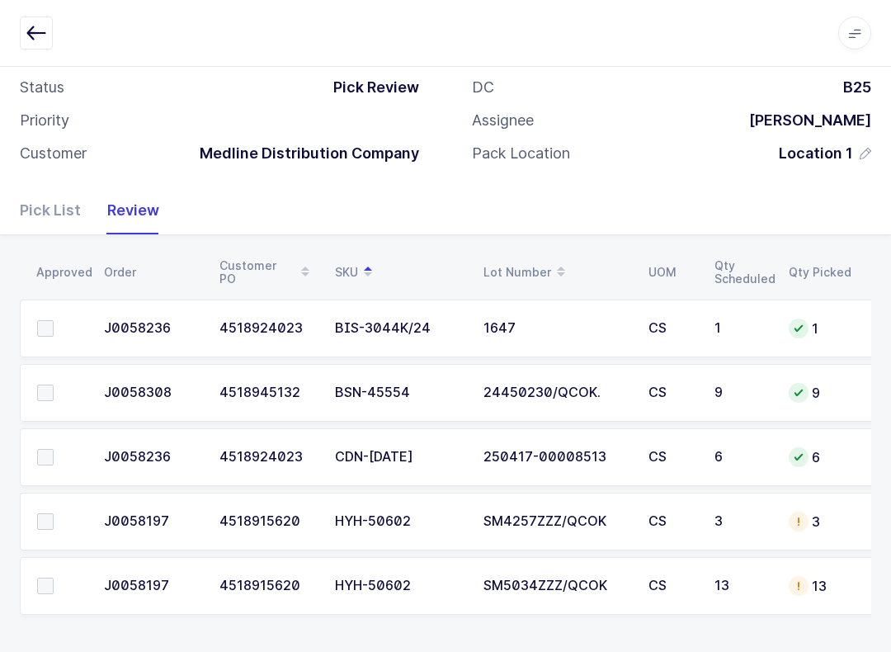
click at [43, 32] on icon "button" at bounding box center [36, 33] width 20 height 20
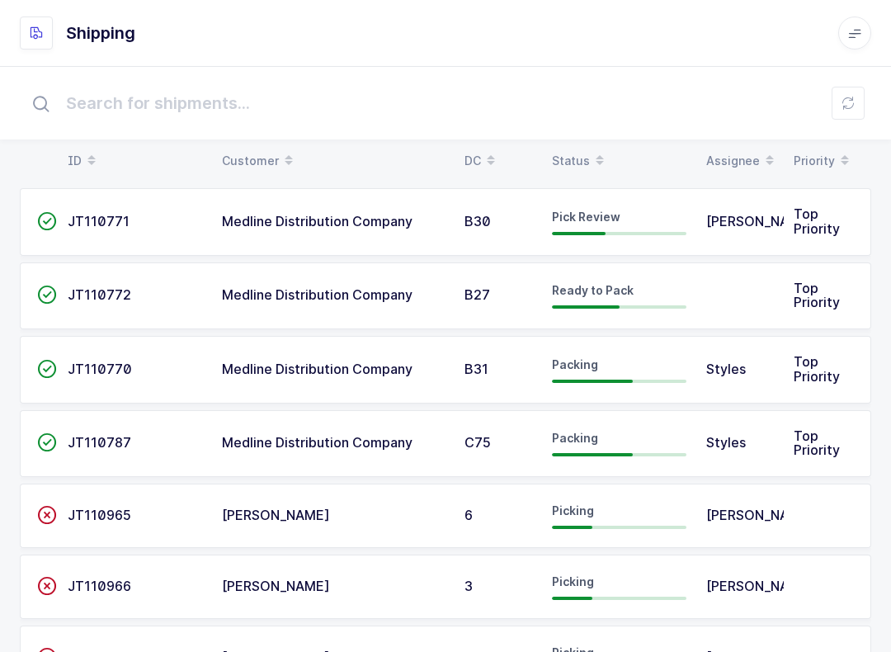
click at [578, 153] on div "Status" at bounding box center [619, 161] width 134 height 28
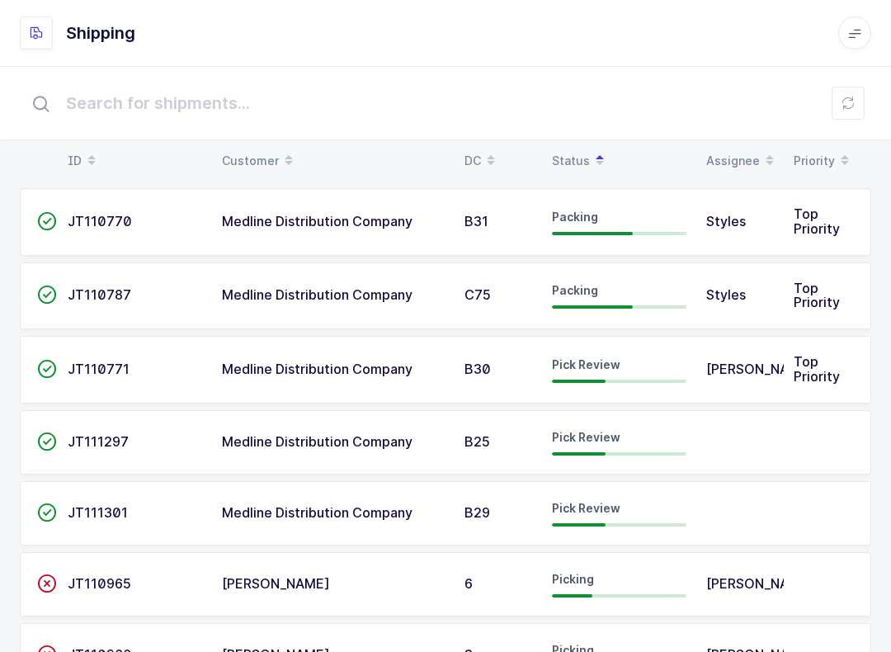
click at [593, 516] on div "Pick Review" at bounding box center [619, 513] width 134 height 26
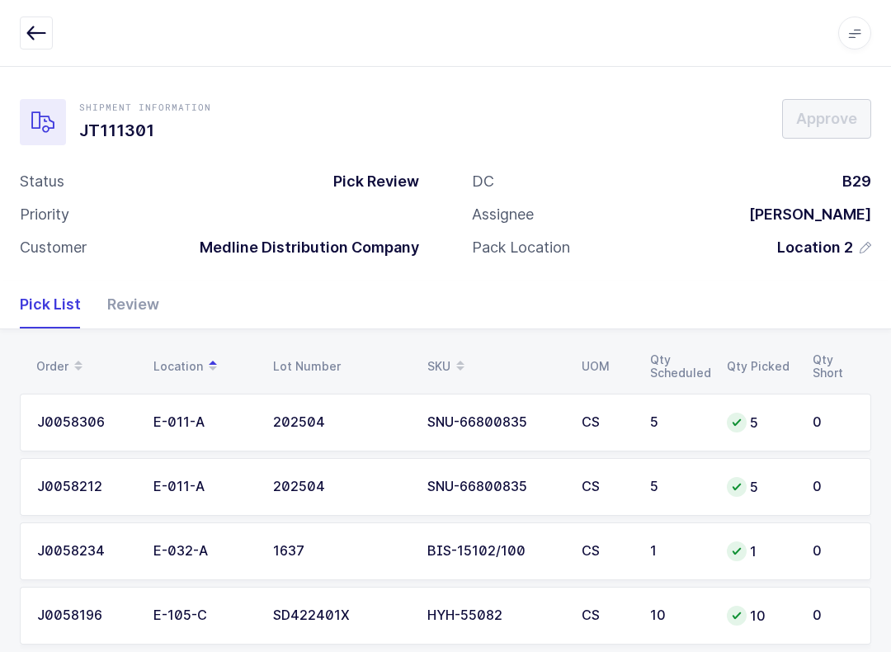
scroll to position [30, 0]
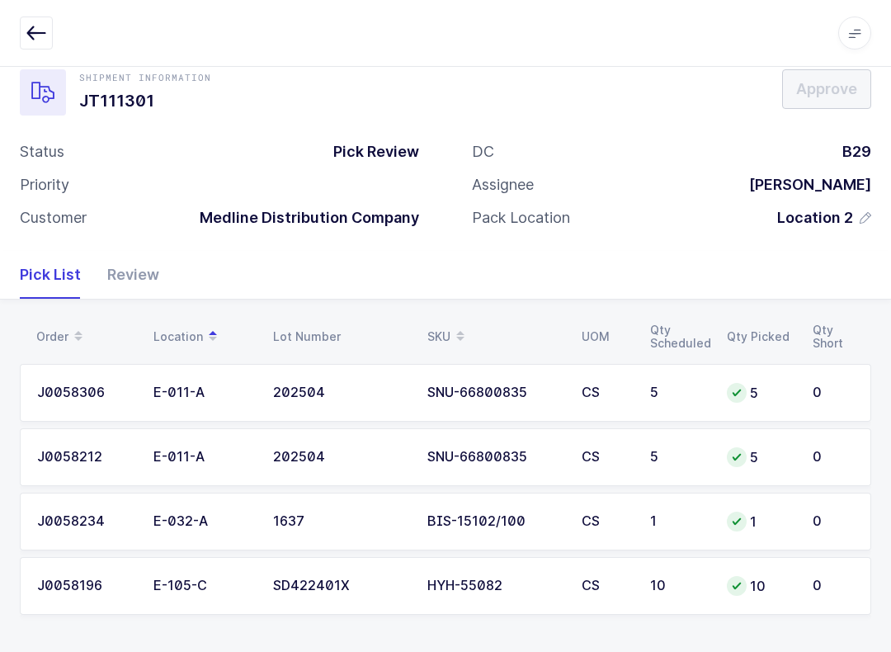
click at [129, 275] on div "Review" at bounding box center [126, 275] width 65 height 48
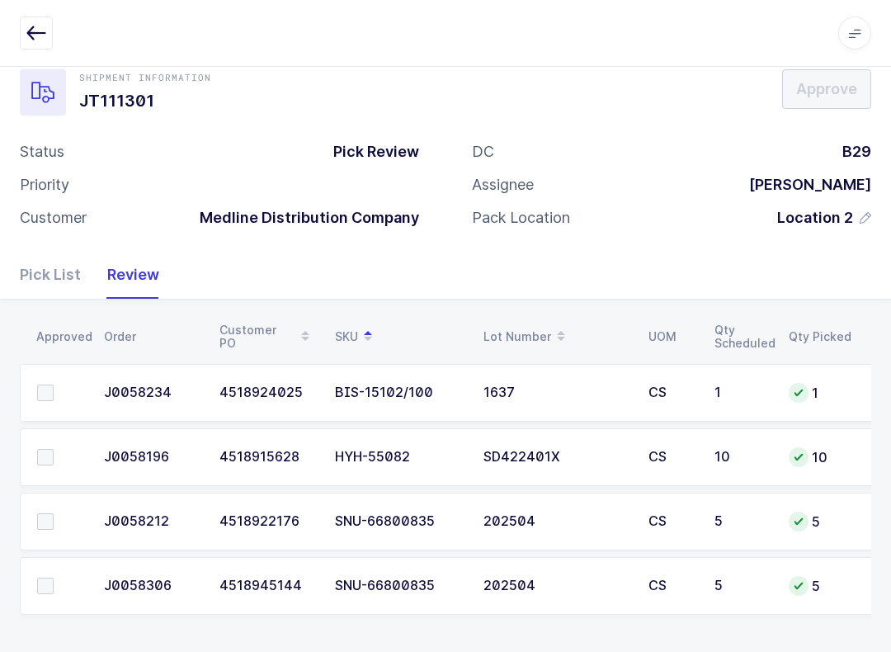
click at [40, 449] on span at bounding box center [45, 457] width 16 height 16
click at [54, 449] on input "checkbox" at bounding box center [54, 449] width 0 height 0
click at [49, 384] on span at bounding box center [45, 392] width 16 height 16
click at [54, 384] on input "checkbox" at bounding box center [54, 384] width 0 height 0
click at [53, 501] on td at bounding box center [57, 521] width 74 height 58
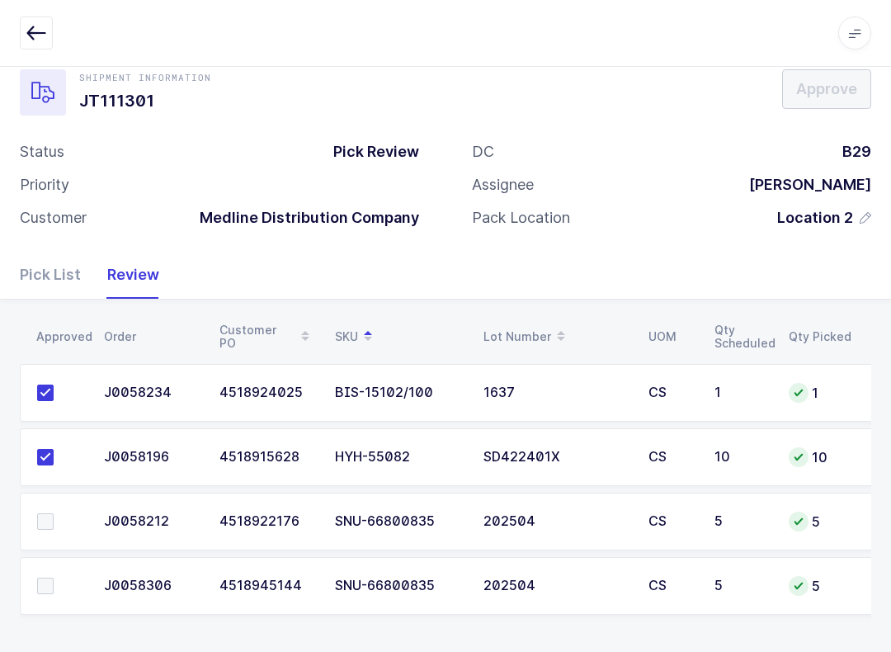
click at [40, 577] on span at bounding box center [45, 585] width 16 height 16
click at [54, 577] on input "checkbox" at bounding box center [54, 577] width 0 height 0
click at [40, 513] on span at bounding box center [45, 521] width 16 height 16
click at [54, 513] on input "checkbox" at bounding box center [54, 513] width 0 height 0
click at [823, 92] on span "Approve" at bounding box center [826, 88] width 61 height 21
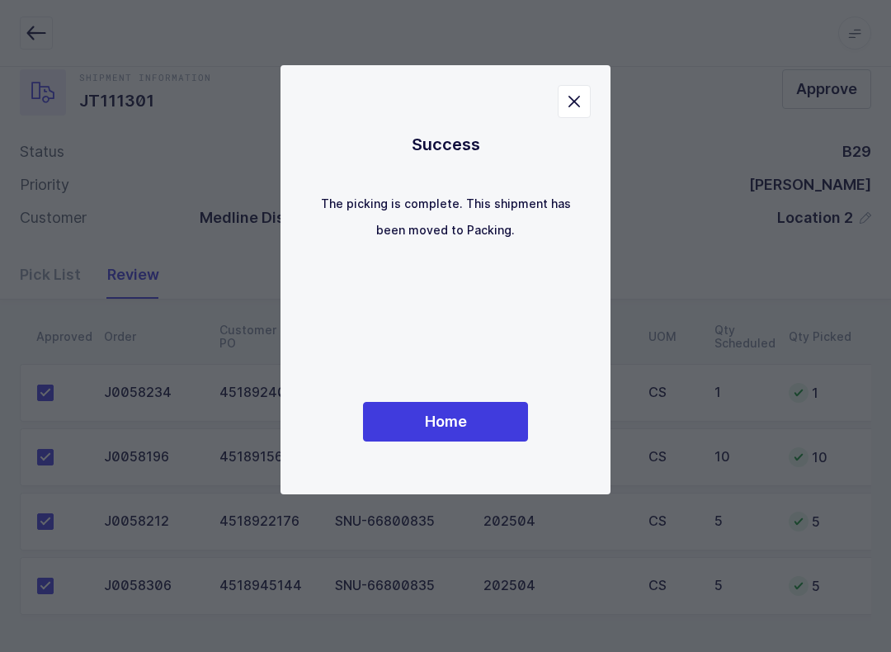
click at [464, 417] on span "Home" at bounding box center [446, 421] width 42 height 21
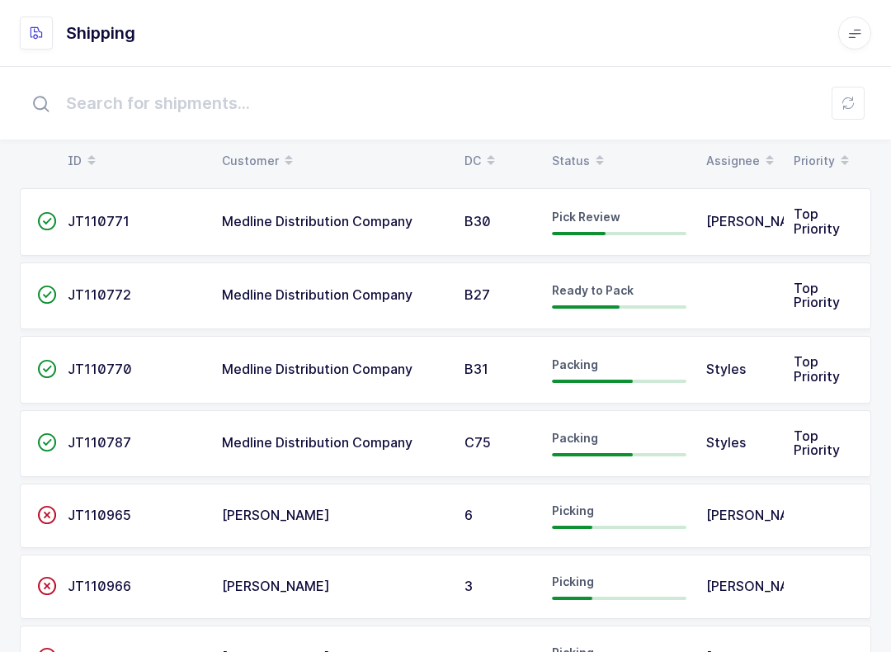
click at [585, 139] on div at bounding box center [445, 103] width 891 height 73
click at [582, 158] on div "Status" at bounding box center [619, 161] width 134 height 28
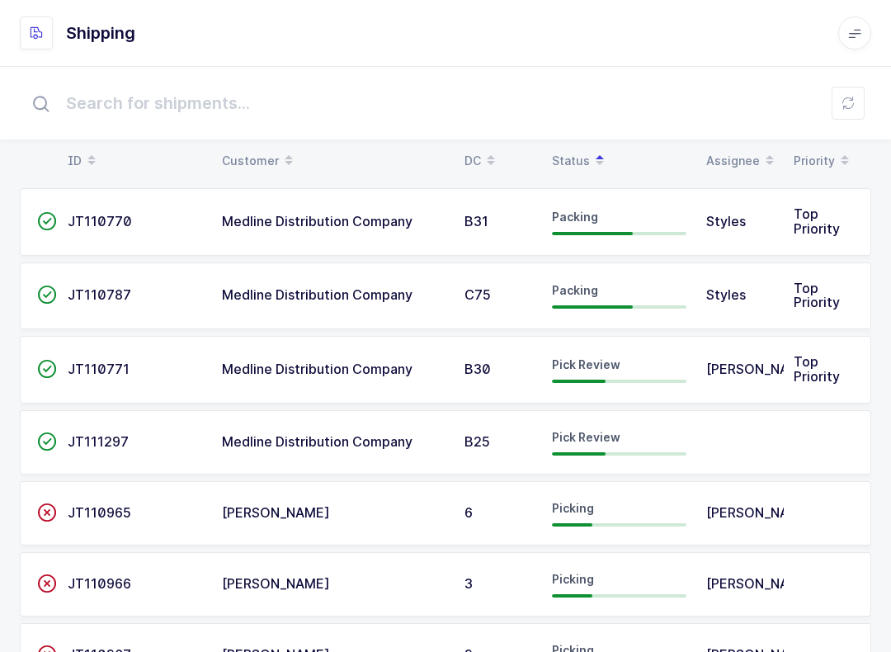
click at [589, 436] on span "Pick Review" at bounding box center [586, 437] width 68 height 14
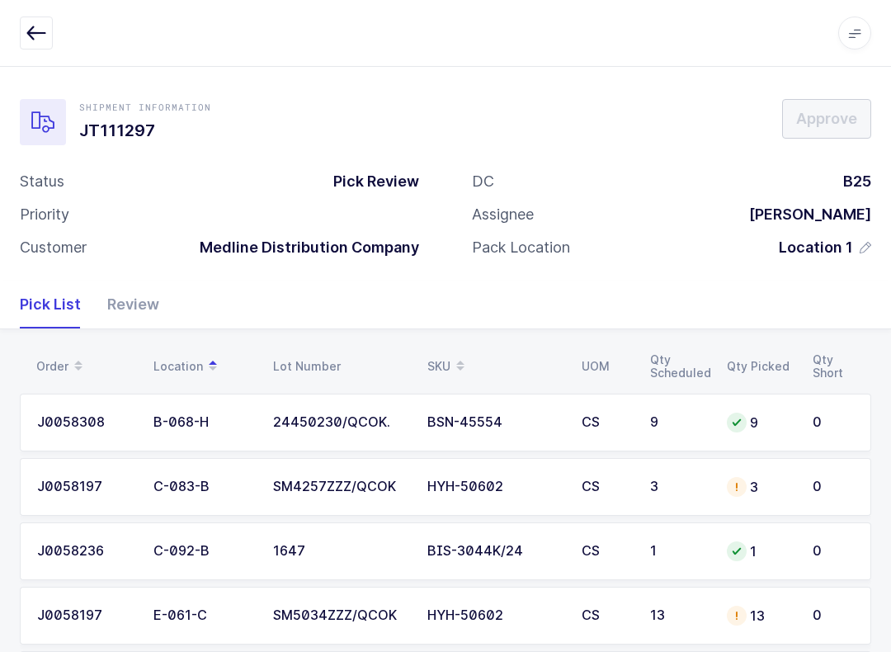
scroll to position [94, 0]
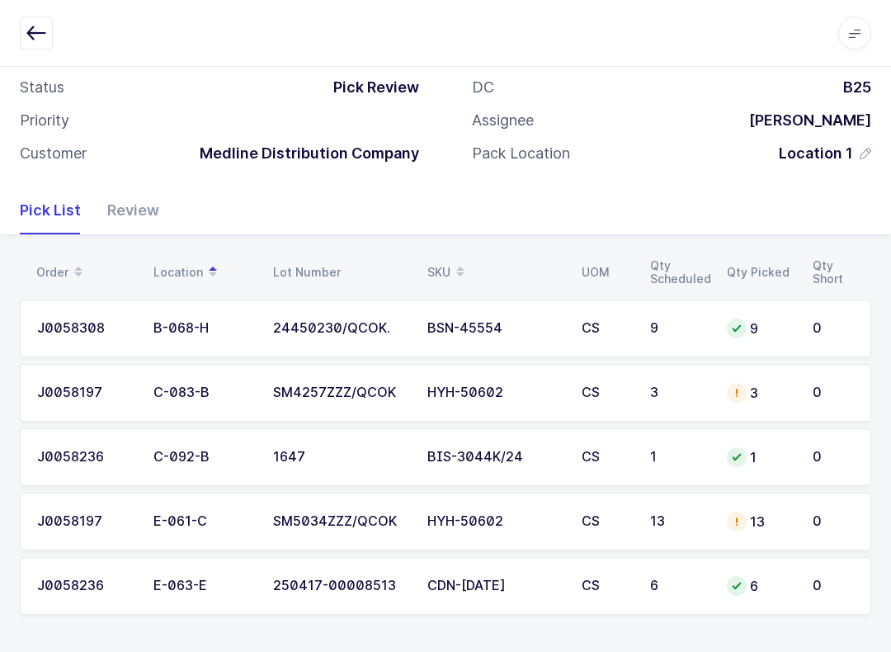
click at [140, 214] on div "Review" at bounding box center [126, 210] width 65 height 48
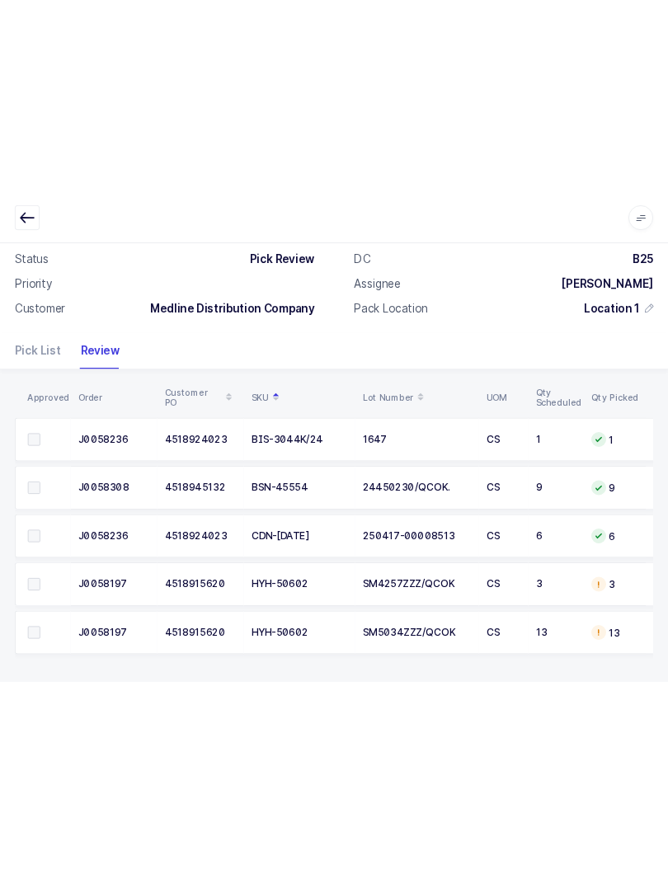
scroll to position [0, 0]
